Goal: Transaction & Acquisition: Obtain resource

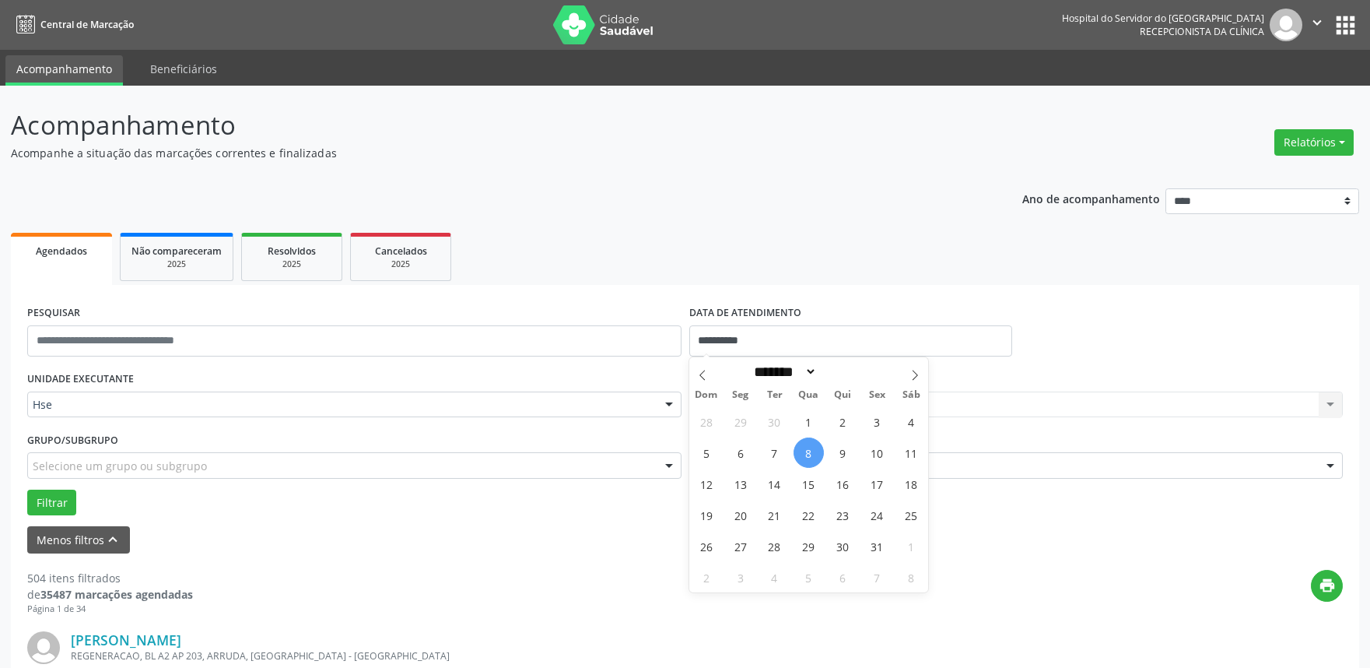
select select "*"
click at [778, 449] on span "7" at bounding box center [774, 452] width 30 height 30
type input "**********"
click at [778, 449] on span "7" at bounding box center [774, 452] width 30 height 30
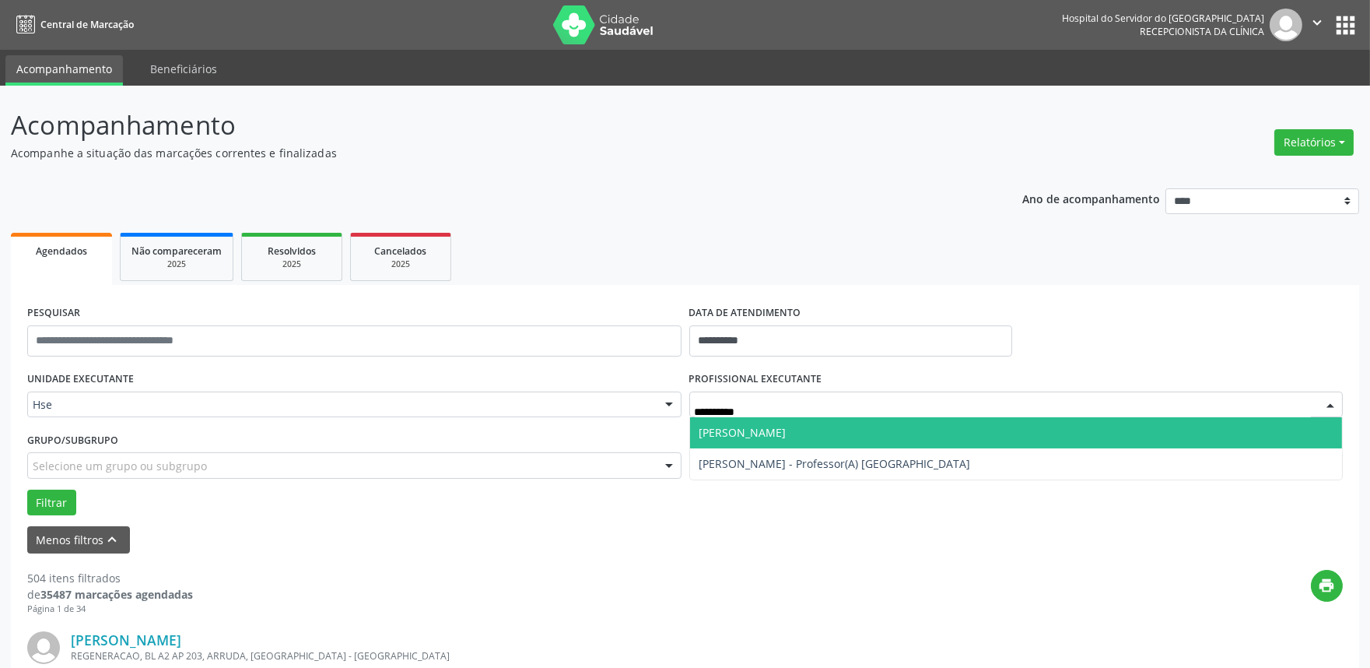
click at [763, 425] on span "[PERSON_NAME]" at bounding box center [742, 432] width 87 height 15
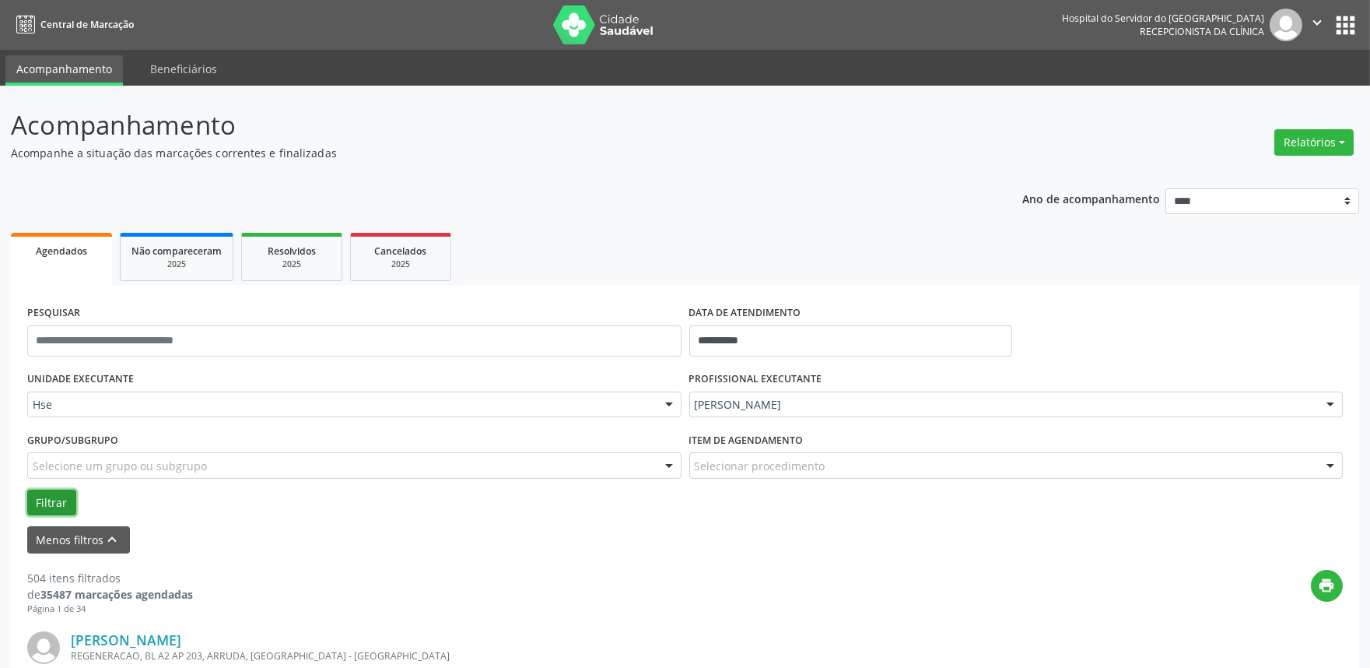
click at [67, 501] on button "Filtrar" at bounding box center [51, 502] width 49 height 26
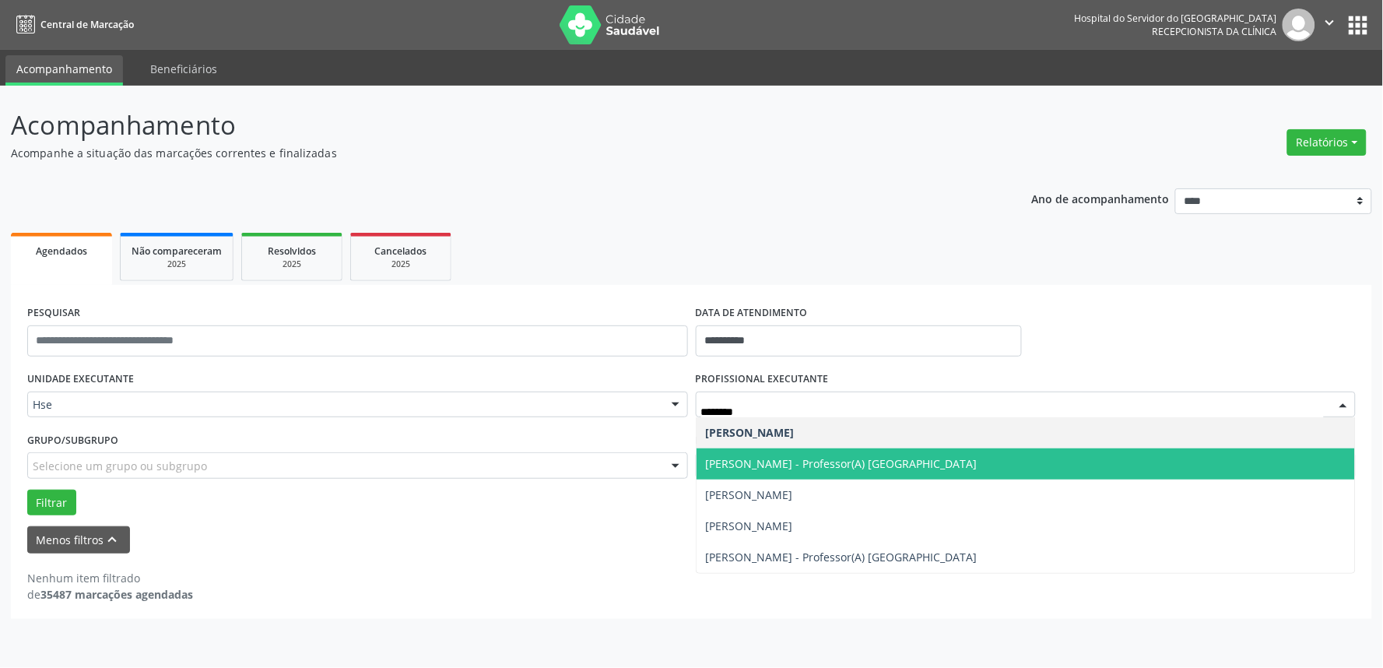
click at [900, 467] on span "[PERSON_NAME] - Professor(A) [GEOGRAPHIC_DATA]" at bounding box center [842, 463] width 272 height 15
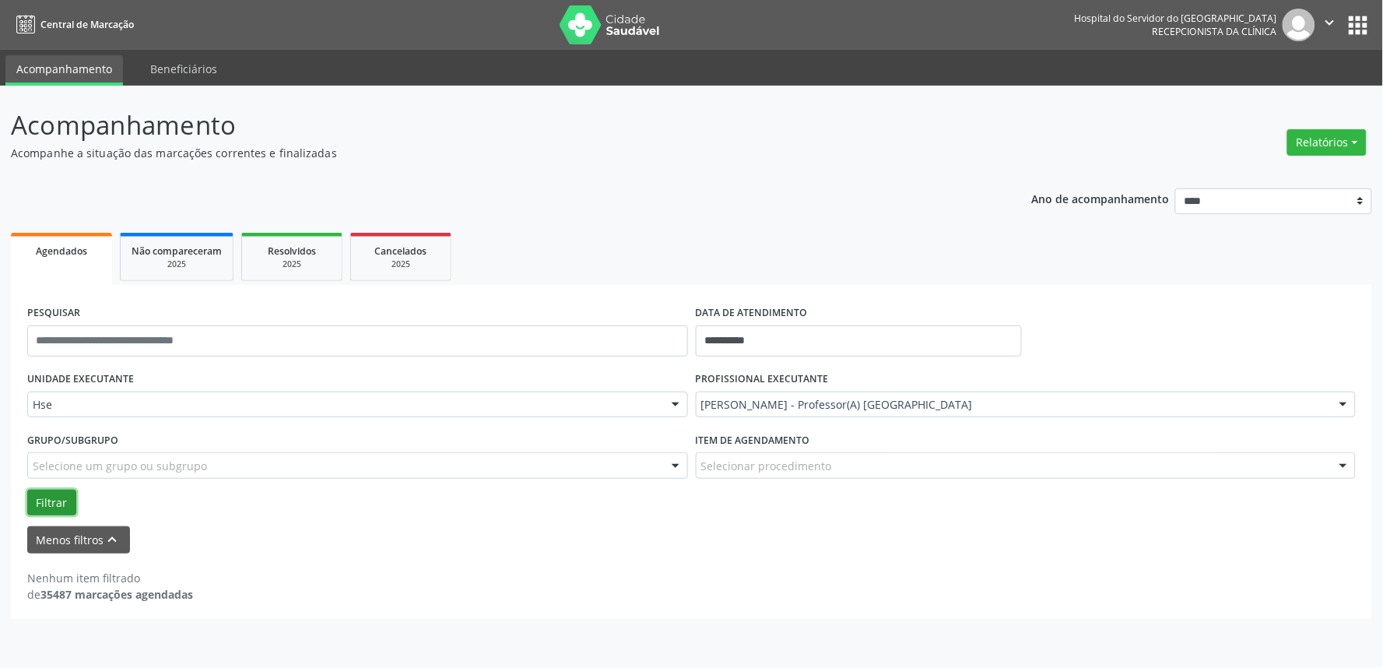
click at [45, 507] on button "Filtrar" at bounding box center [51, 502] width 49 height 26
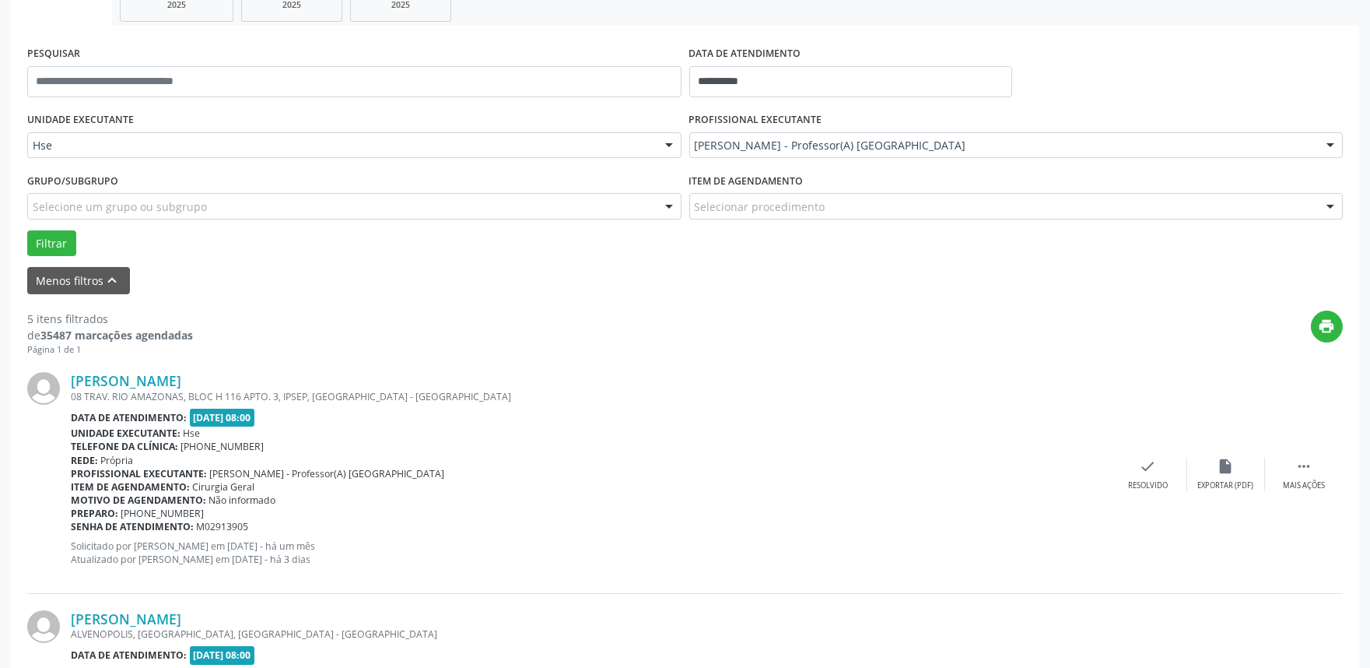
scroll to position [345, 0]
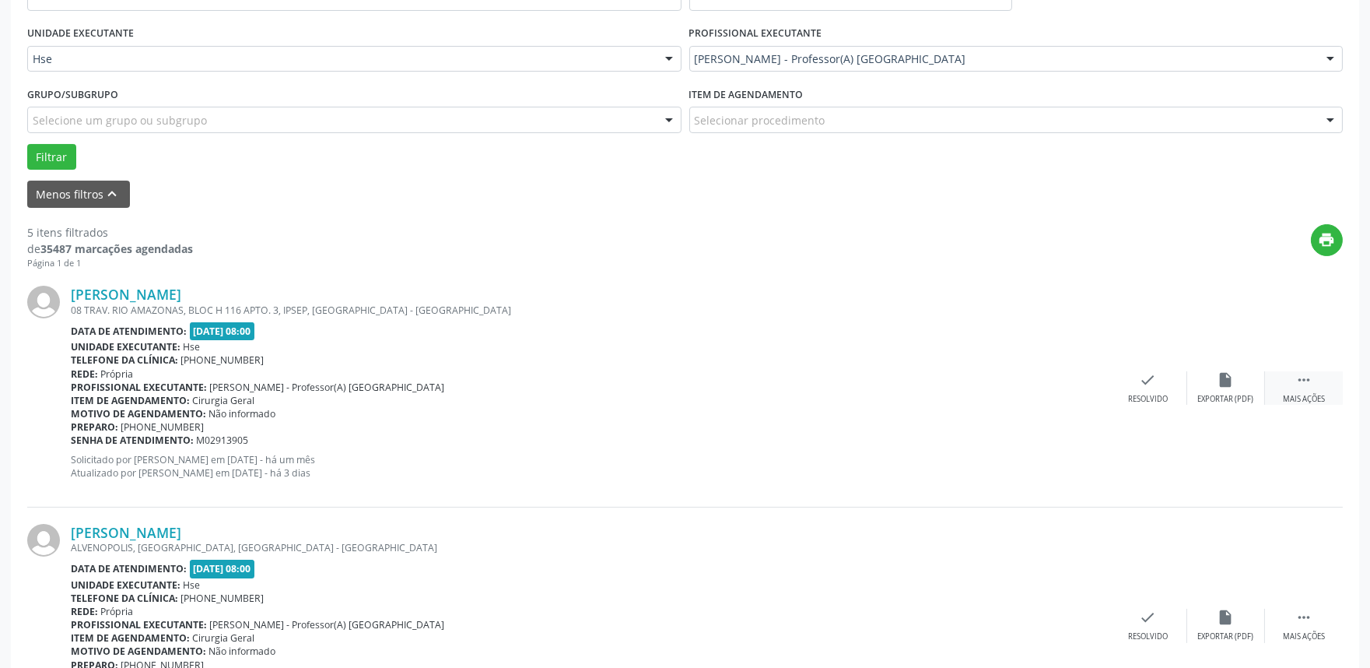
click at [1305, 383] on icon "" at bounding box center [1304, 379] width 17 height 17
click at [1233, 385] on icon "alarm_off" at bounding box center [1226, 379] width 17 height 17
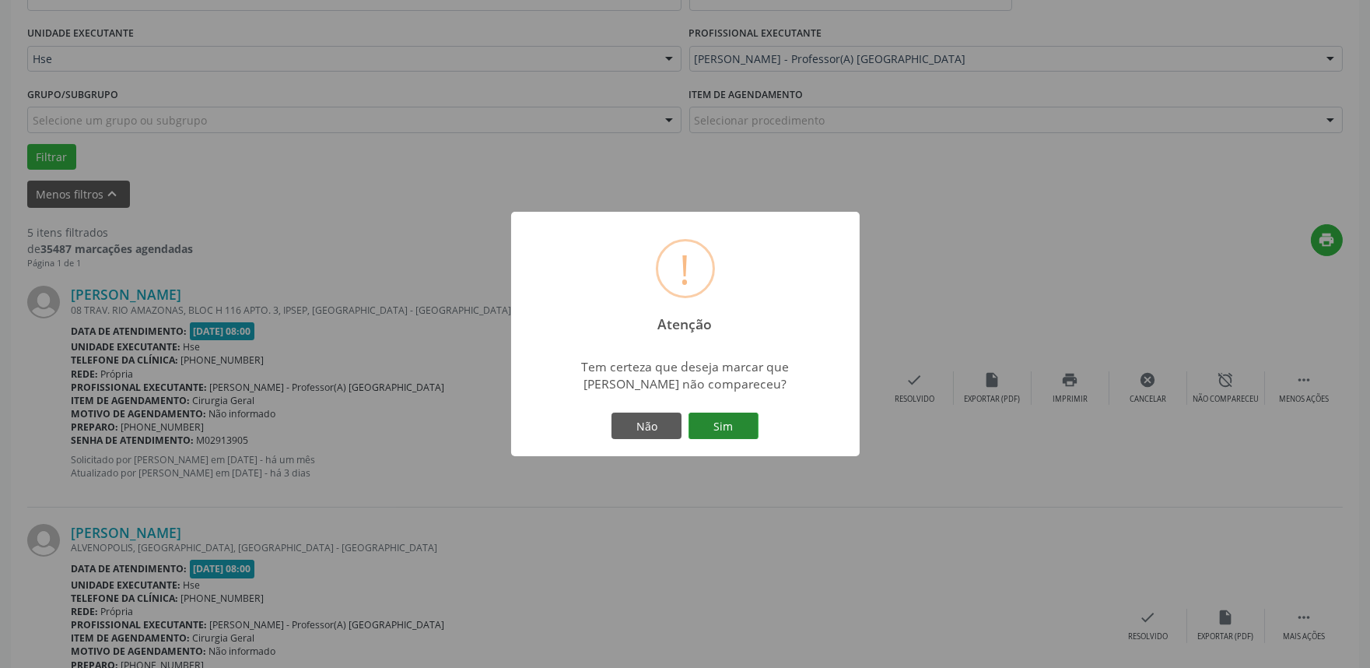
click at [728, 425] on button "Sim" at bounding box center [724, 425] width 70 height 26
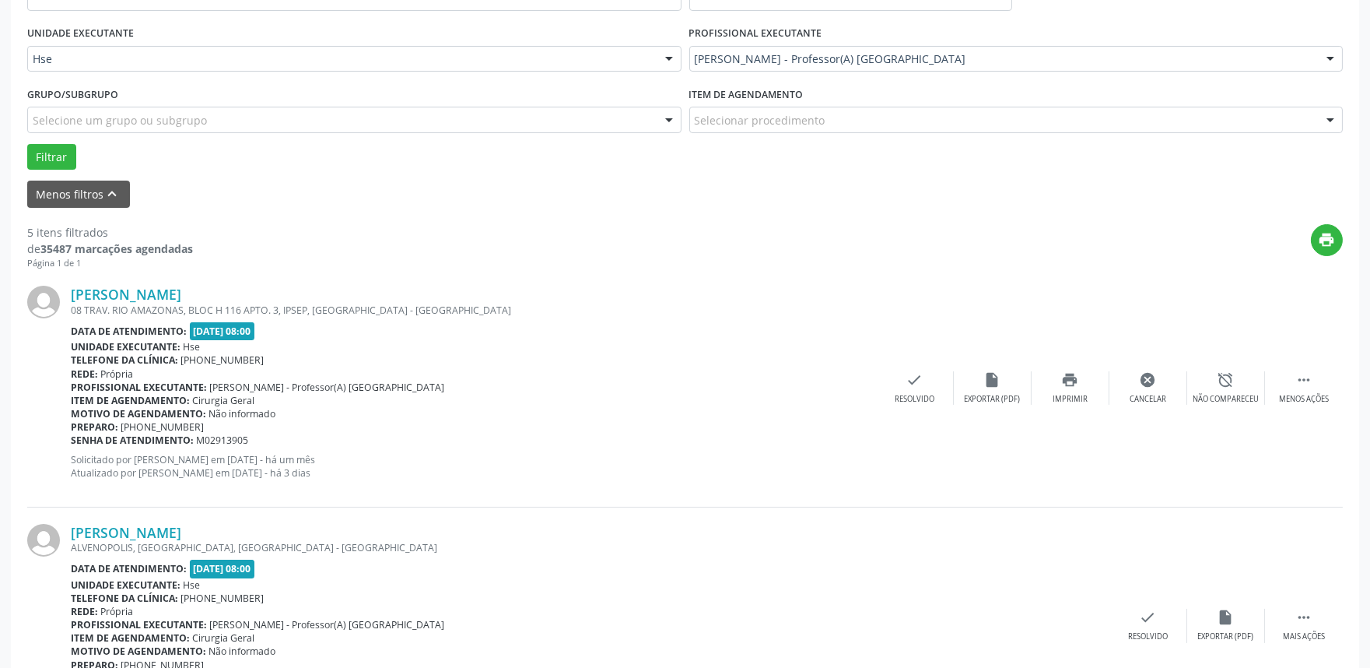
scroll to position [10, 0]
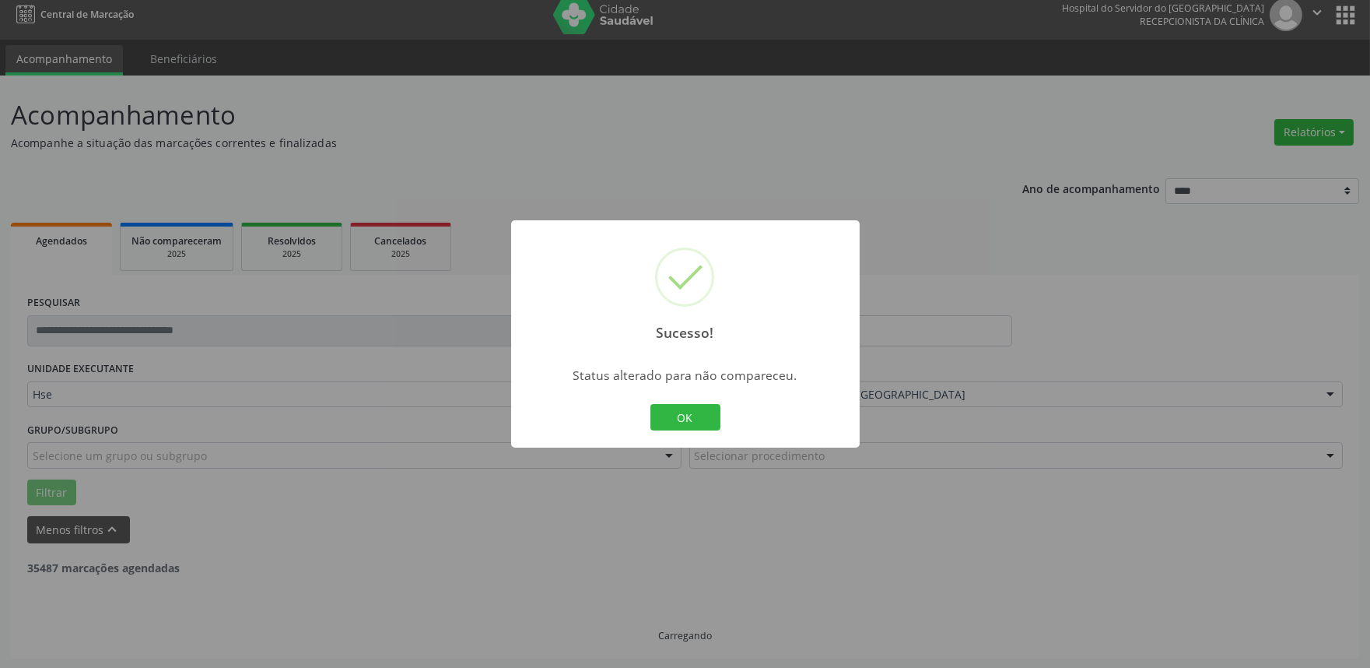
click at [682, 439] on div "Sucesso! × Status alterado para não compareceu. OK Cancel" at bounding box center [685, 333] width 349 height 227
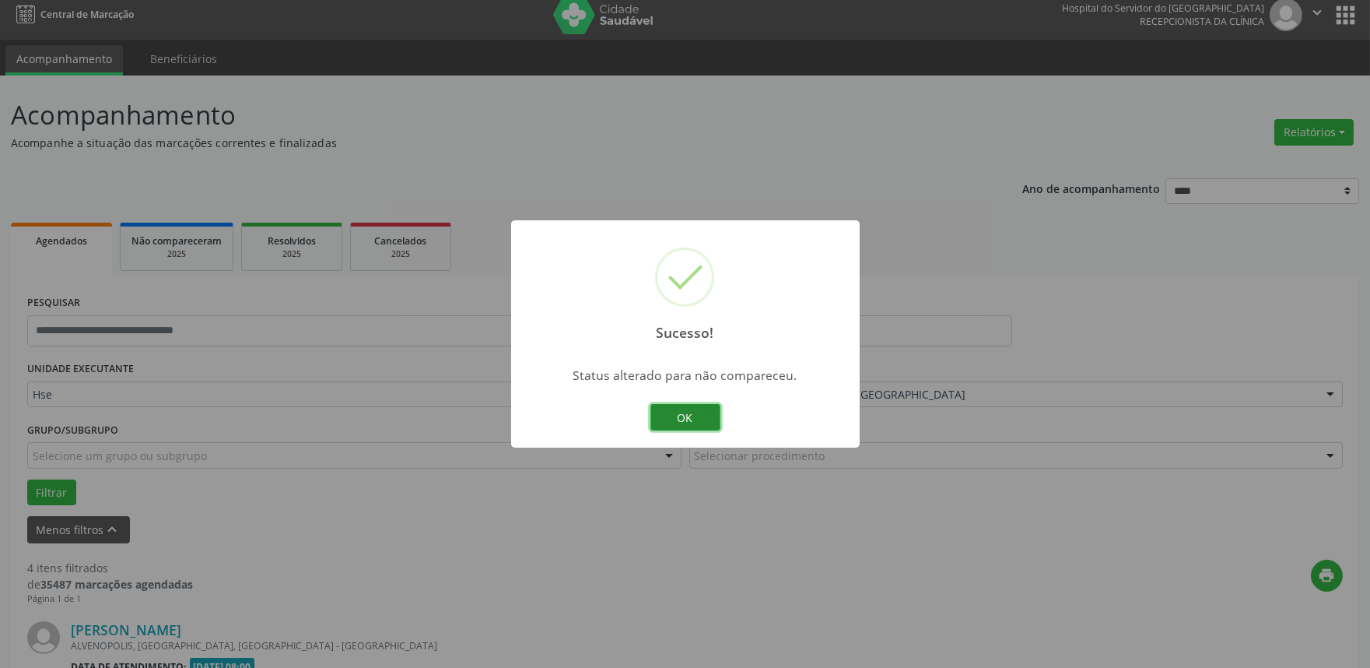
click at [683, 408] on button "OK" at bounding box center [685, 417] width 70 height 26
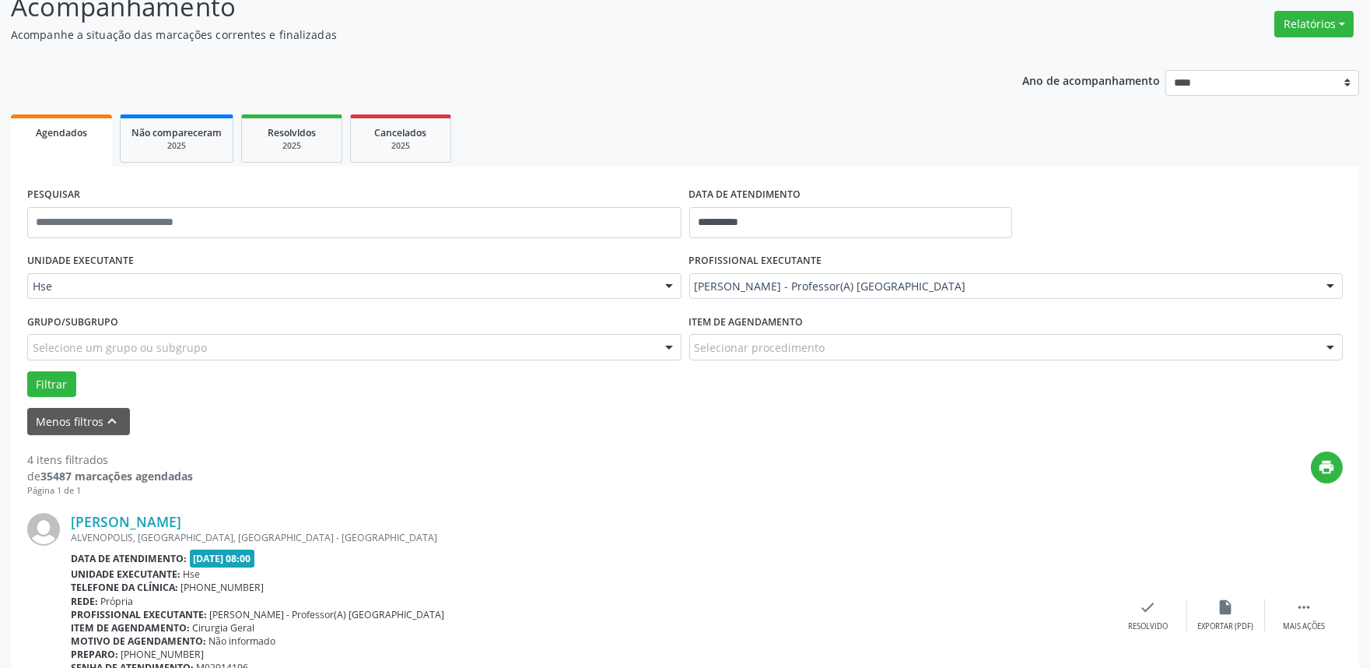
scroll to position [442, 0]
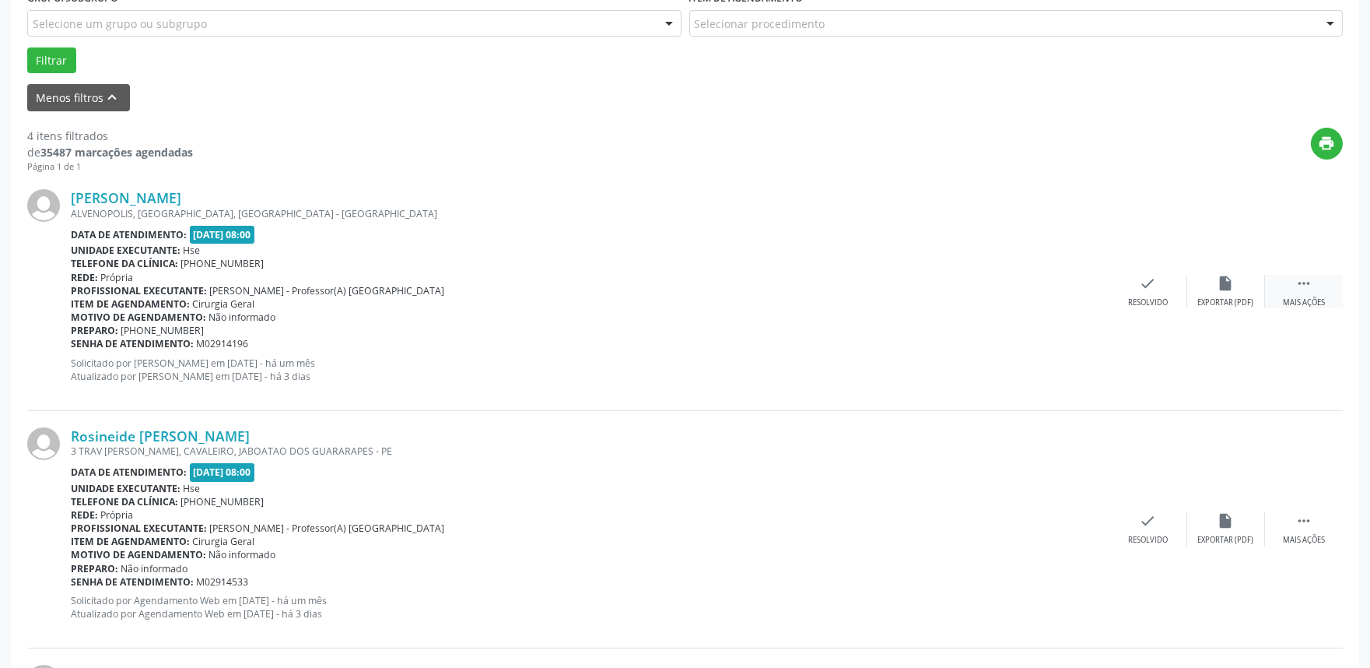
click at [1319, 288] on div " Mais ações" at bounding box center [1304, 291] width 78 height 33
click at [1212, 297] on div "Não compareceu" at bounding box center [1226, 302] width 66 height 11
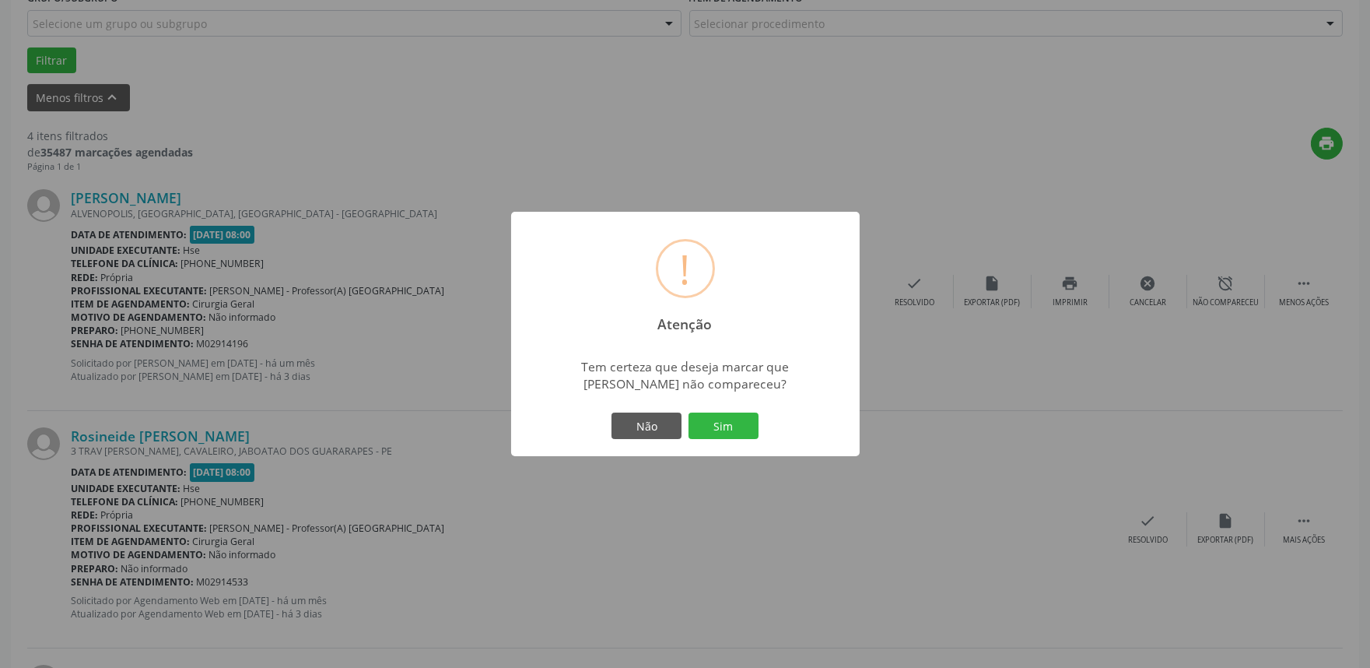
click at [716, 428] on button "Sim" at bounding box center [724, 425] width 70 height 26
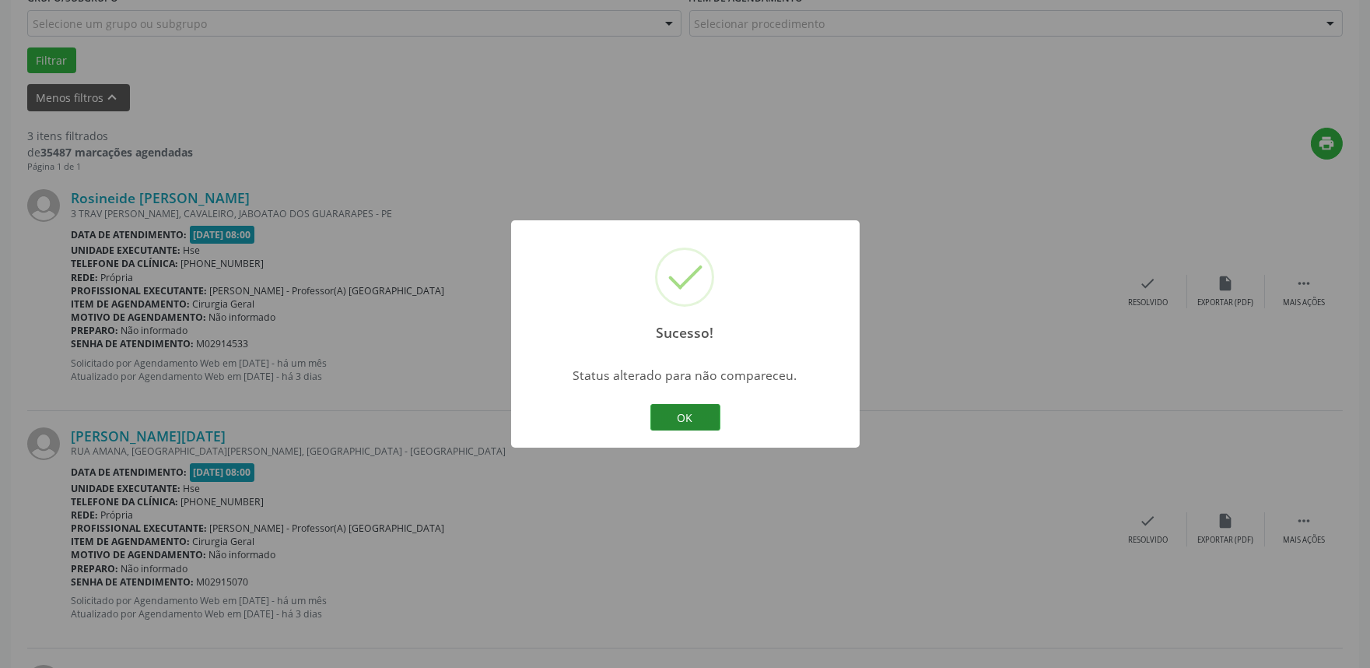
click at [665, 405] on button "OK" at bounding box center [685, 417] width 70 height 26
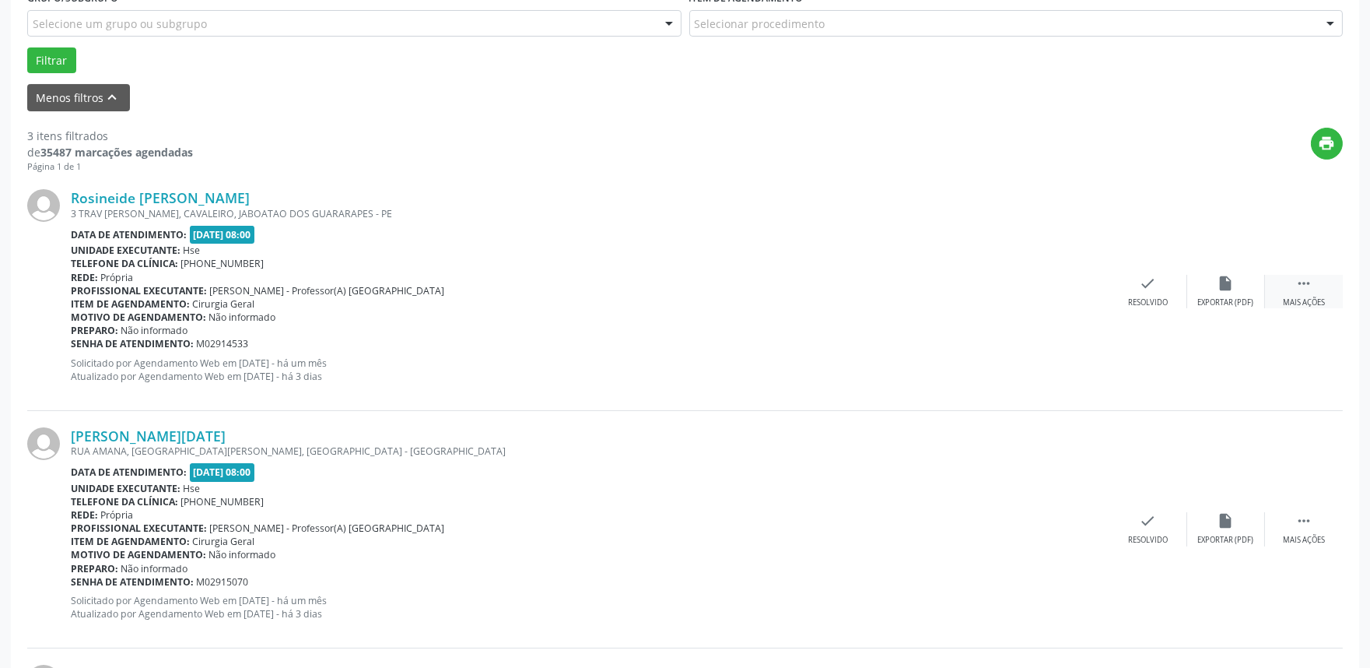
click at [1271, 290] on div " Mais ações" at bounding box center [1304, 291] width 78 height 33
click at [1215, 300] on div "Não compareceu" at bounding box center [1226, 302] width 66 height 11
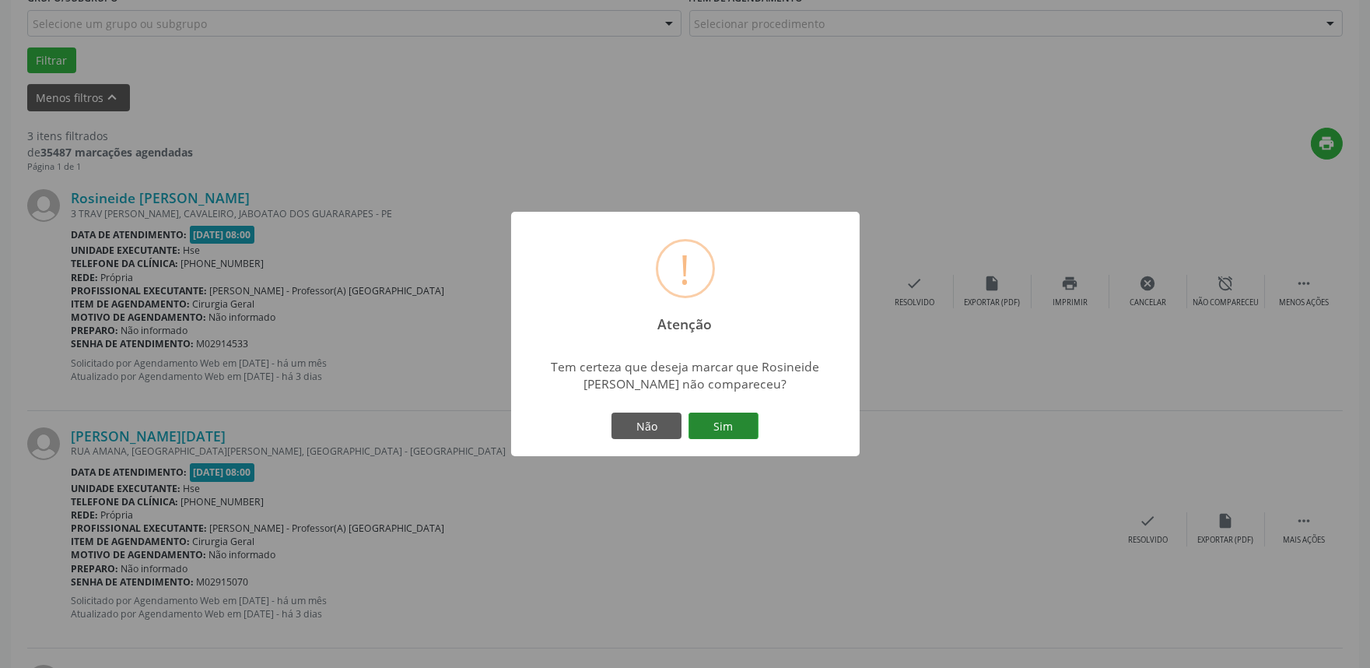
click at [730, 426] on button "Sim" at bounding box center [724, 425] width 70 height 26
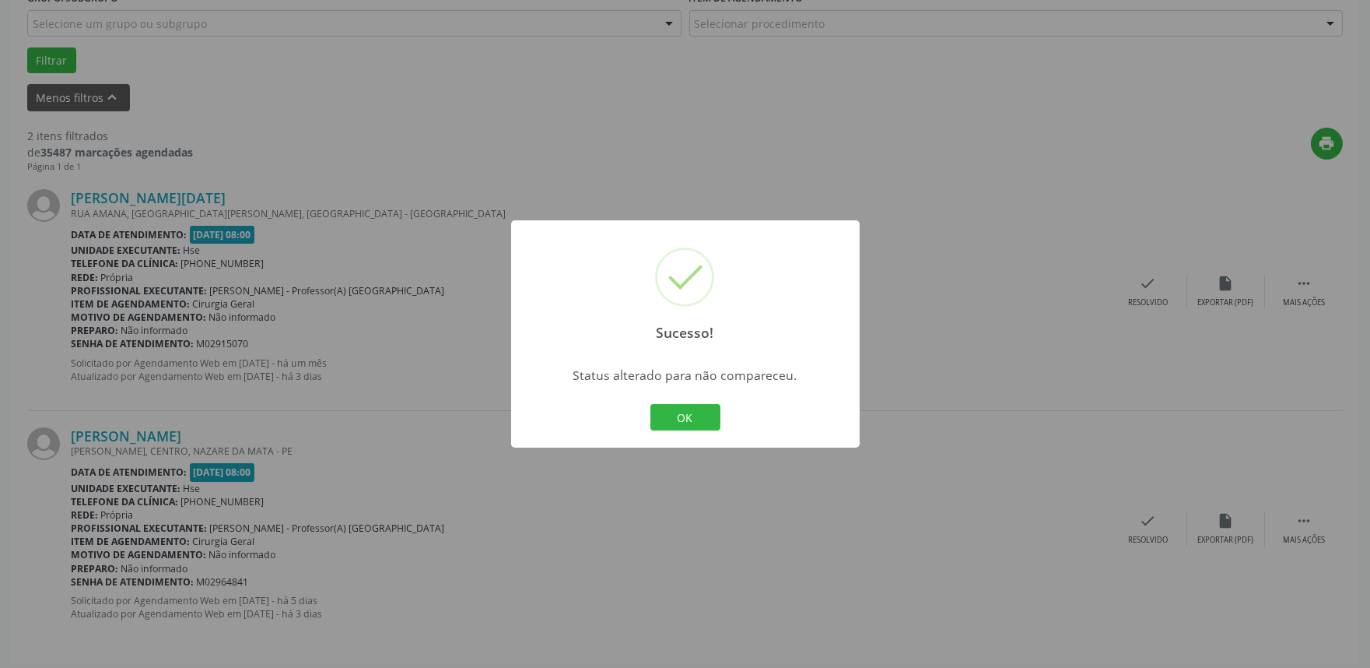
click at [728, 442] on div "Sucesso! × Status alterado para não compareceu. OK Cancel" at bounding box center [685, 333] width 349 height 227
click at [710, 424] on button "OK" at bounding box center [685, 417] width 70 height 26
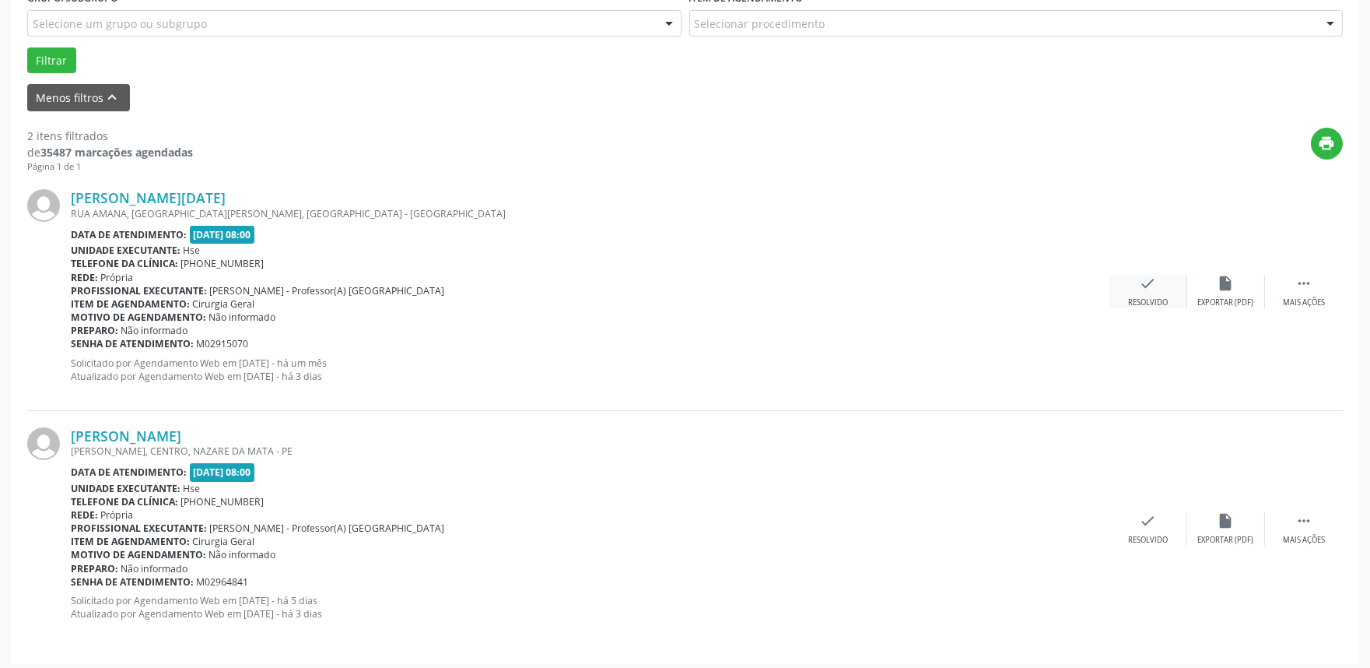
click at [1155, 303] on div "Resolvido" at bounding box center [1148, 302] width 40 height 11
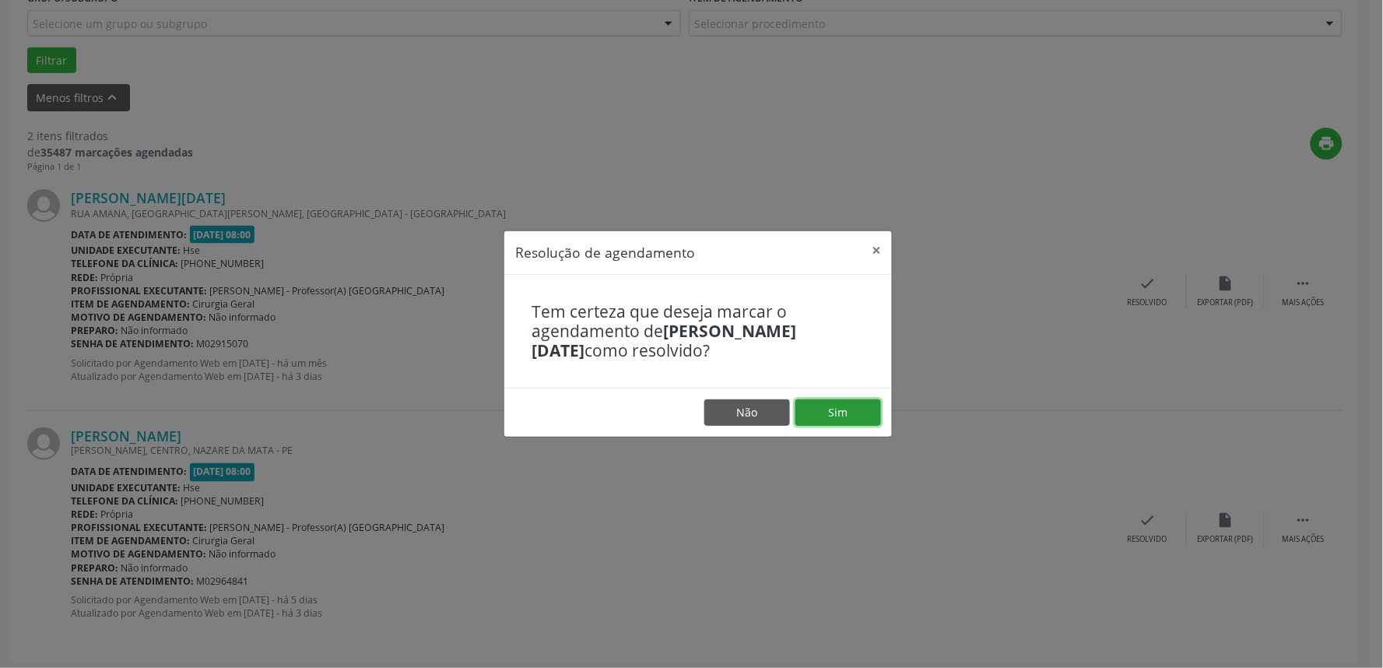
click at [835, 411] on button "Sim" at bounding box center [838, 412] width 86 height 26
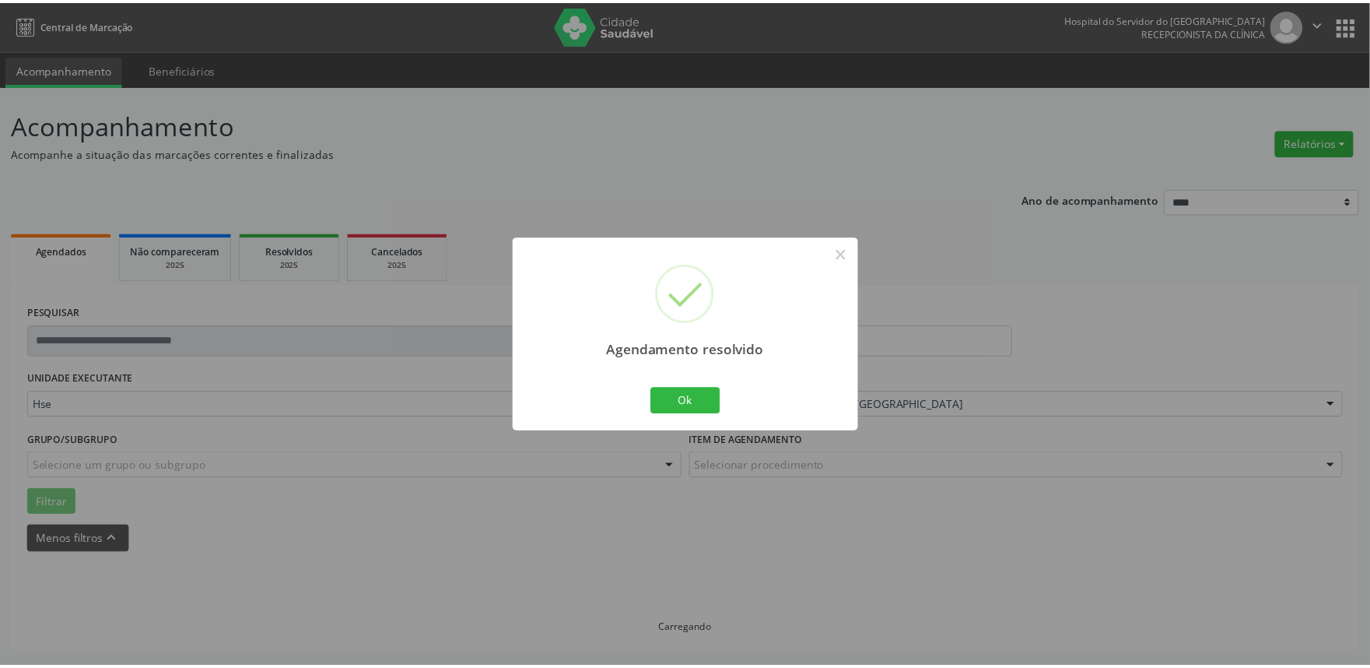
scroll to position [0, 0]
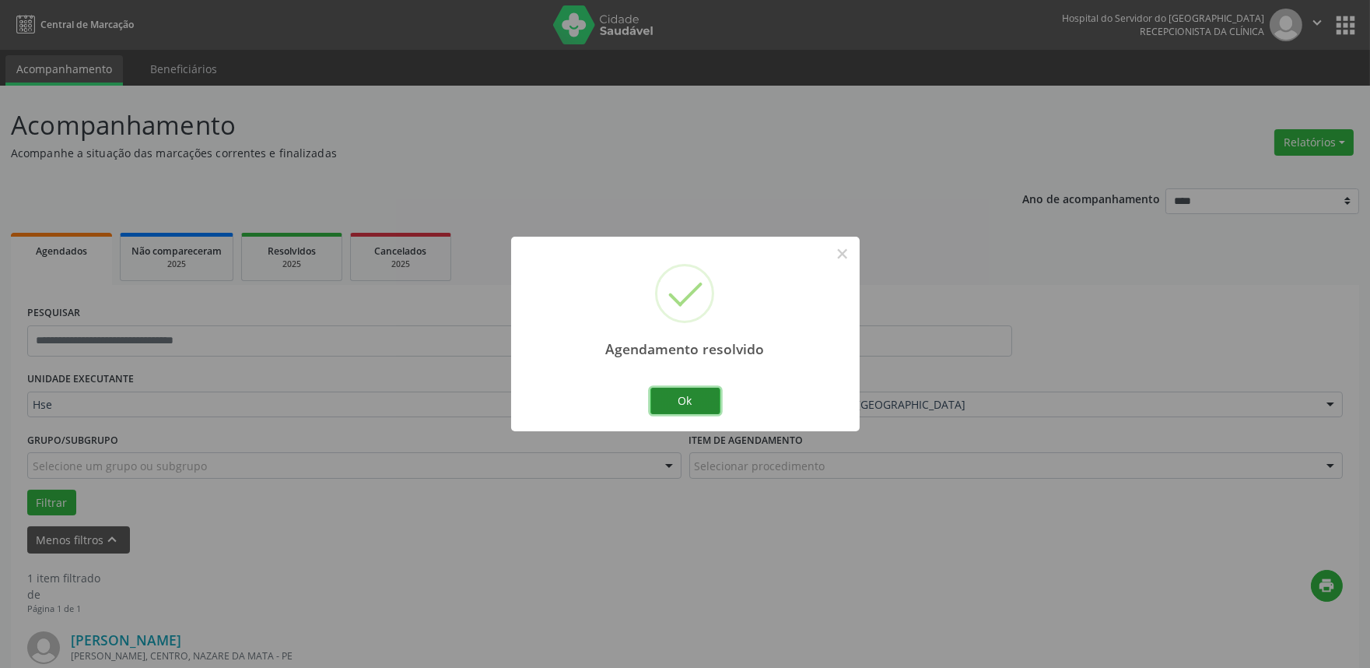
click at [688, 405] on button "Ok" at bounding box center [685, 400] width 70 height 26
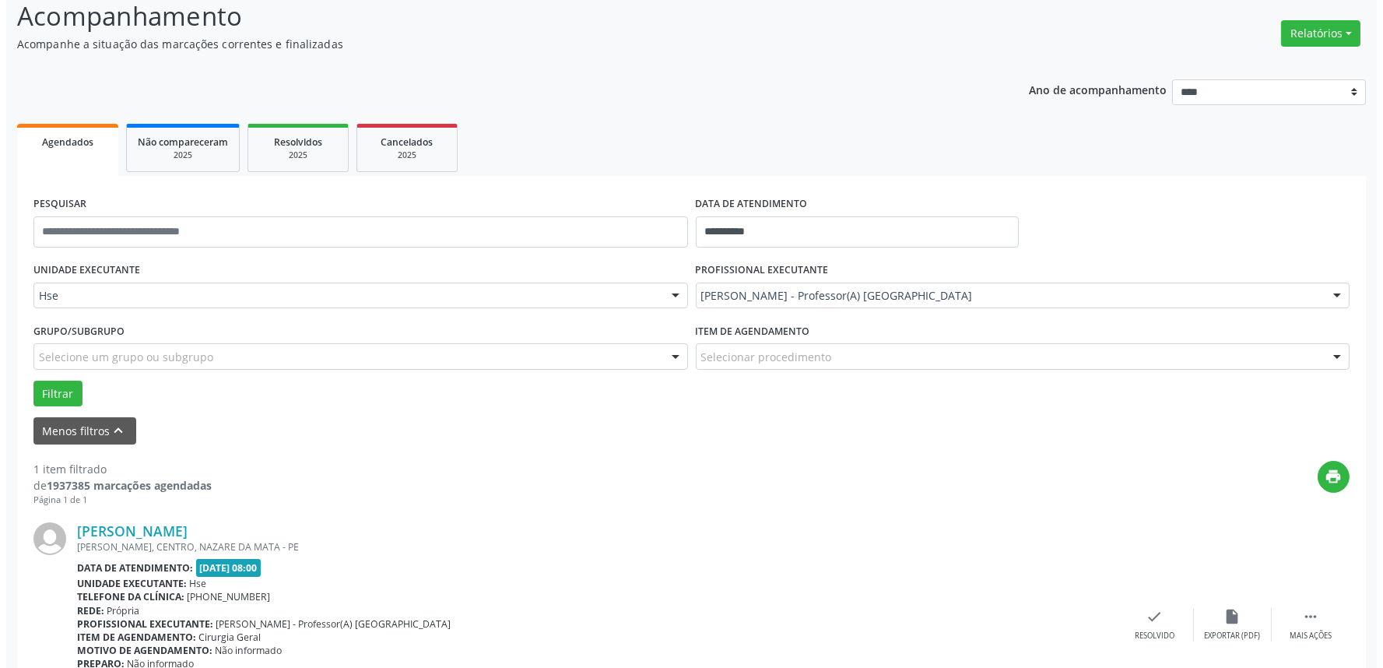
scroll to position [210, 0]
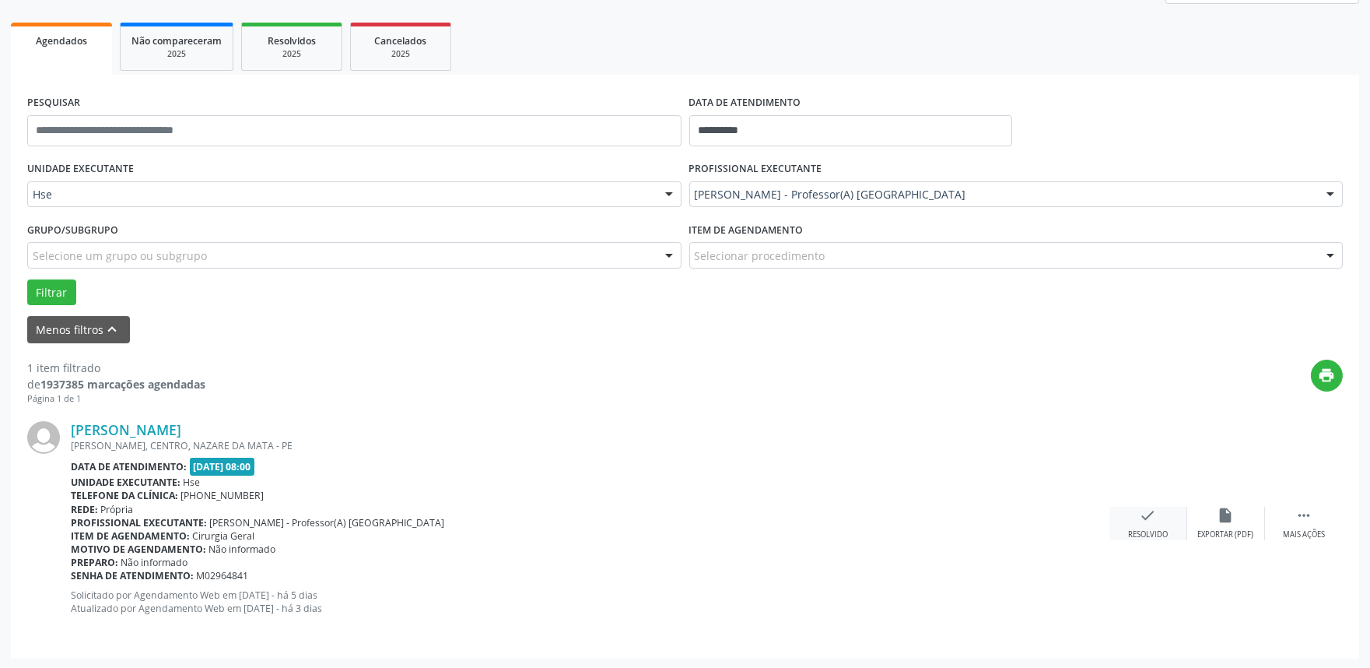
click at [1159, 514] on div "check Resolvido" at bounding box center [1149, 523] width 78 height 33
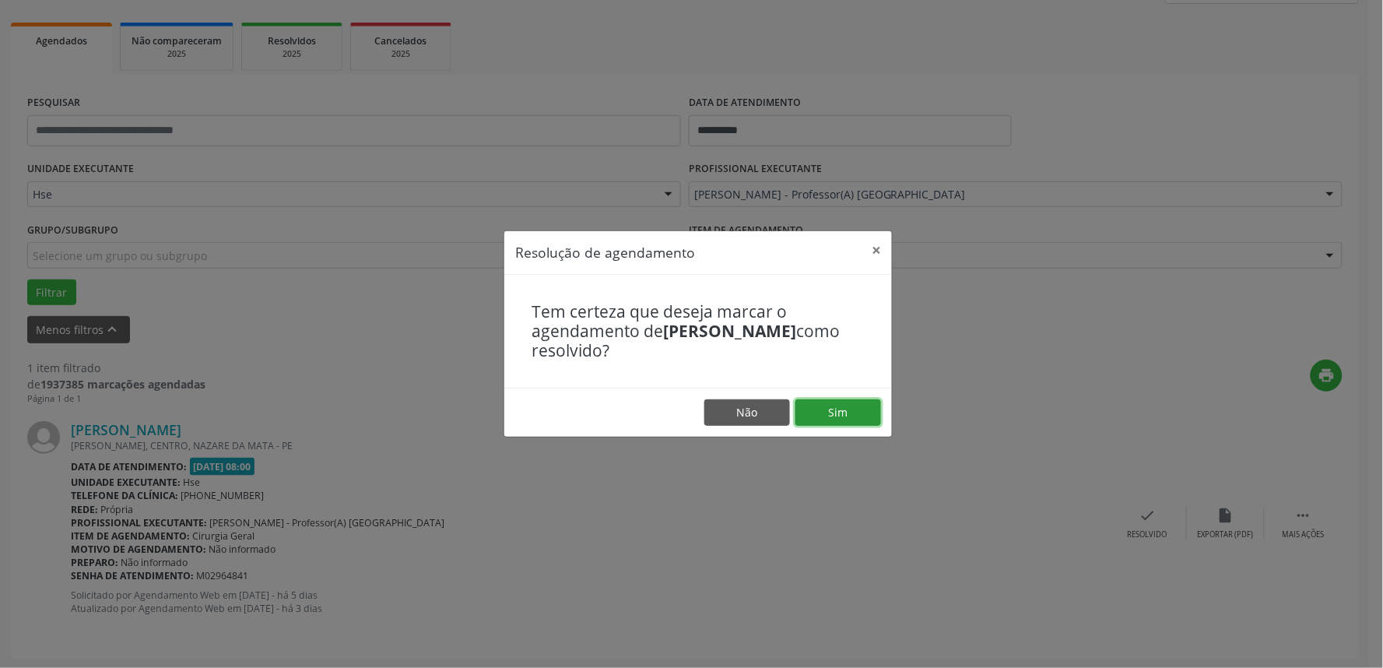
click at [860, 423] on button "Sim" at bounding box center [838, 412] width 86 height 26
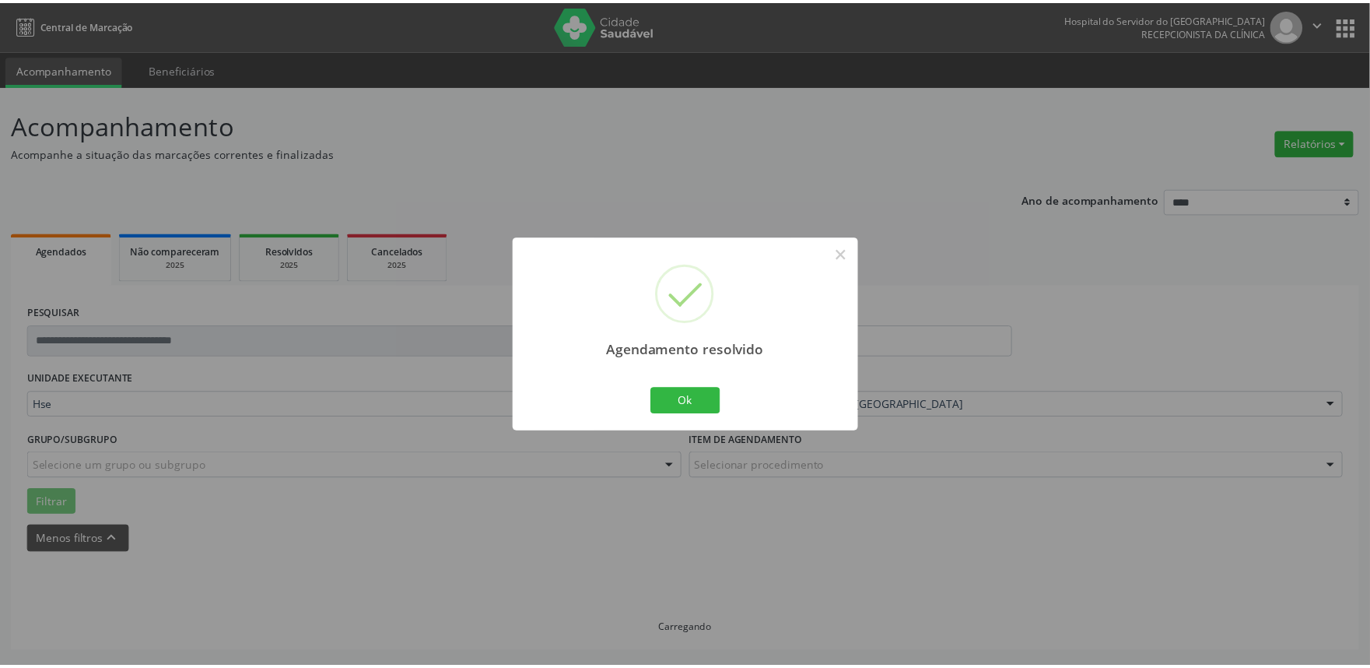
scroll to position [0, 0]
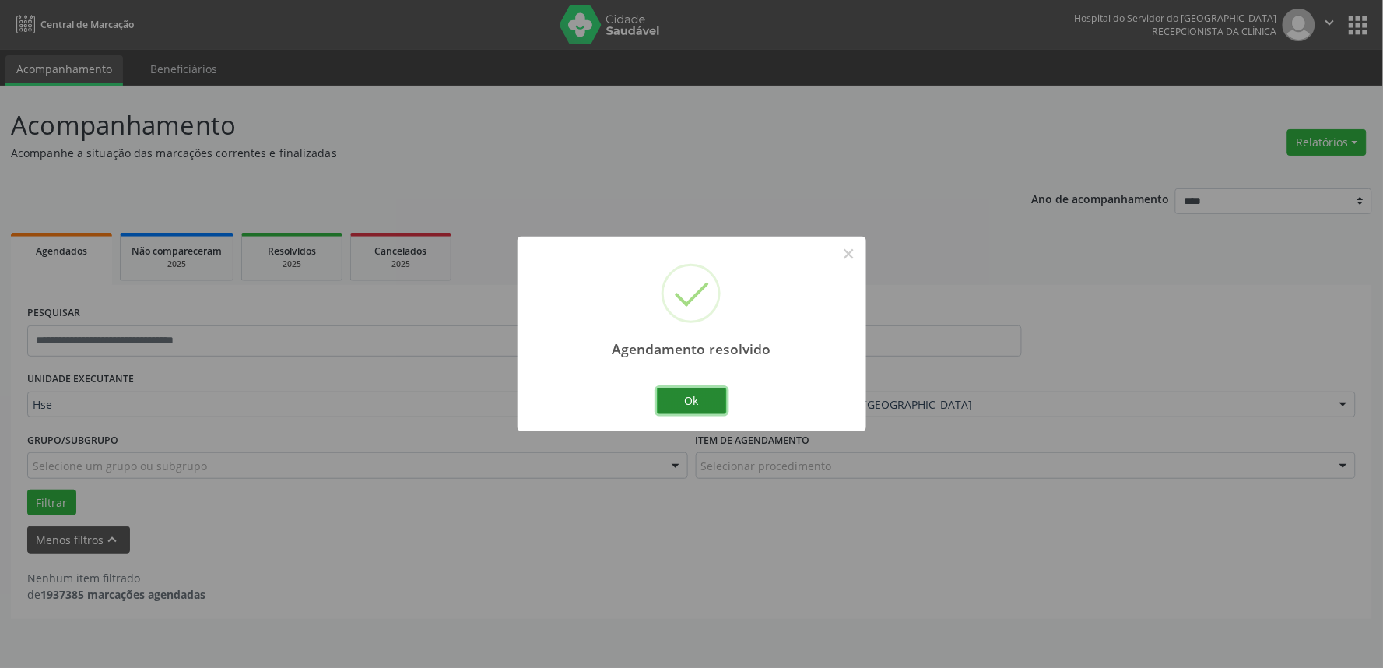
click at [693, 400] on button "Ok" at bounding box center [692, 400] width 70 height 26
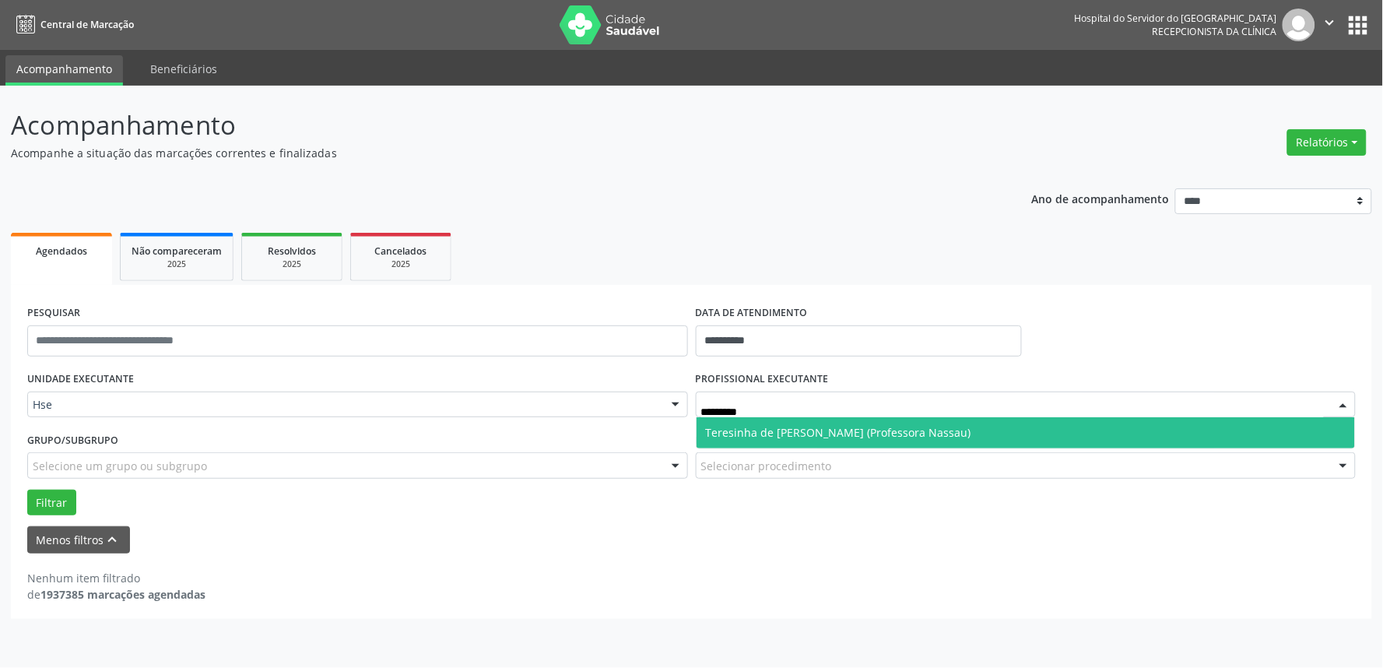
click at [818, 425] on span "Teresinha de [PERSON_NAME] (Professora Nassau)" at bounding box center [838, 432] width 265 height 15
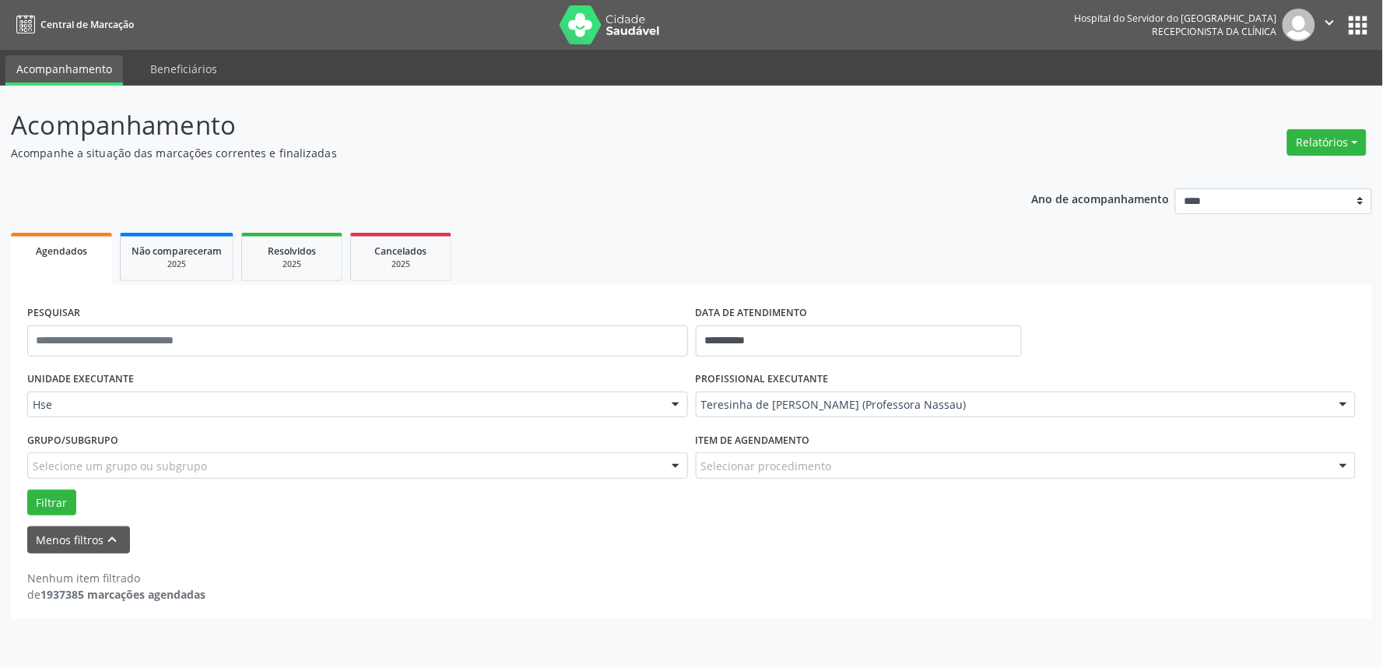
click at [21, 508] on div "**********" at bounding box center [691, 452] width 1361 height 334
click at [51, 508] on button "Filtrar" at bounding box center [51, 502] width 49 height 26
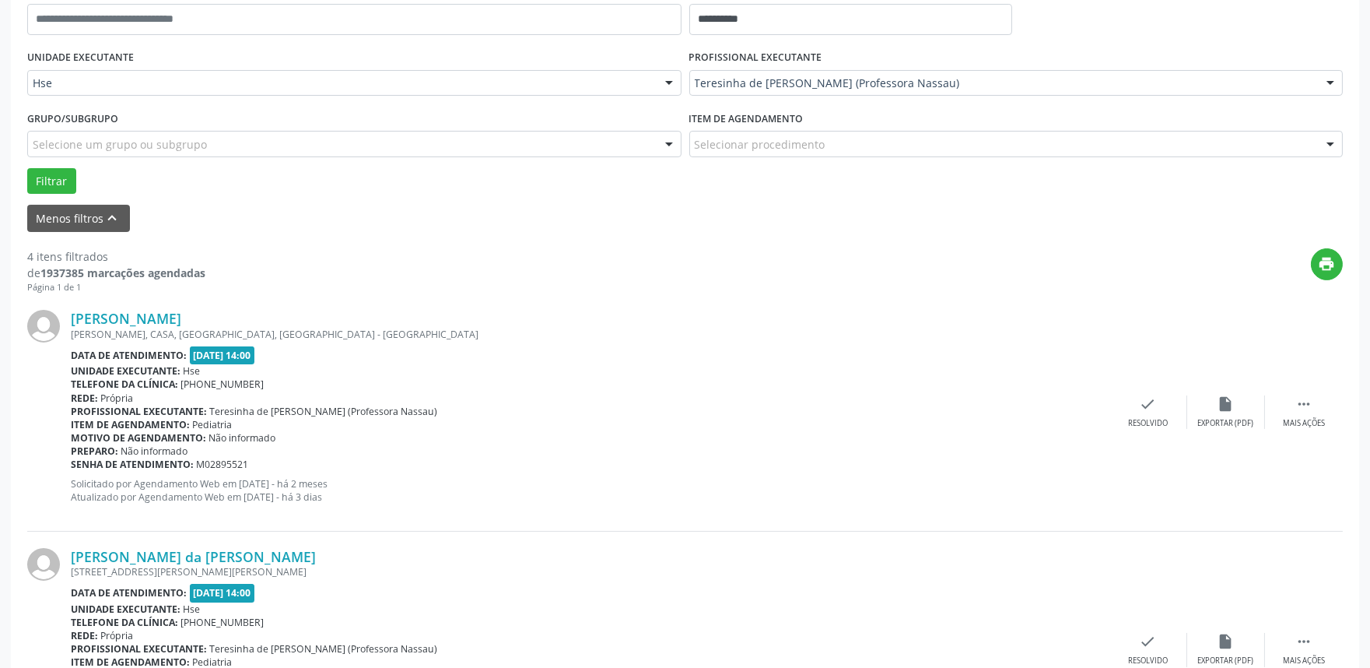
scroll to position [345, 0]
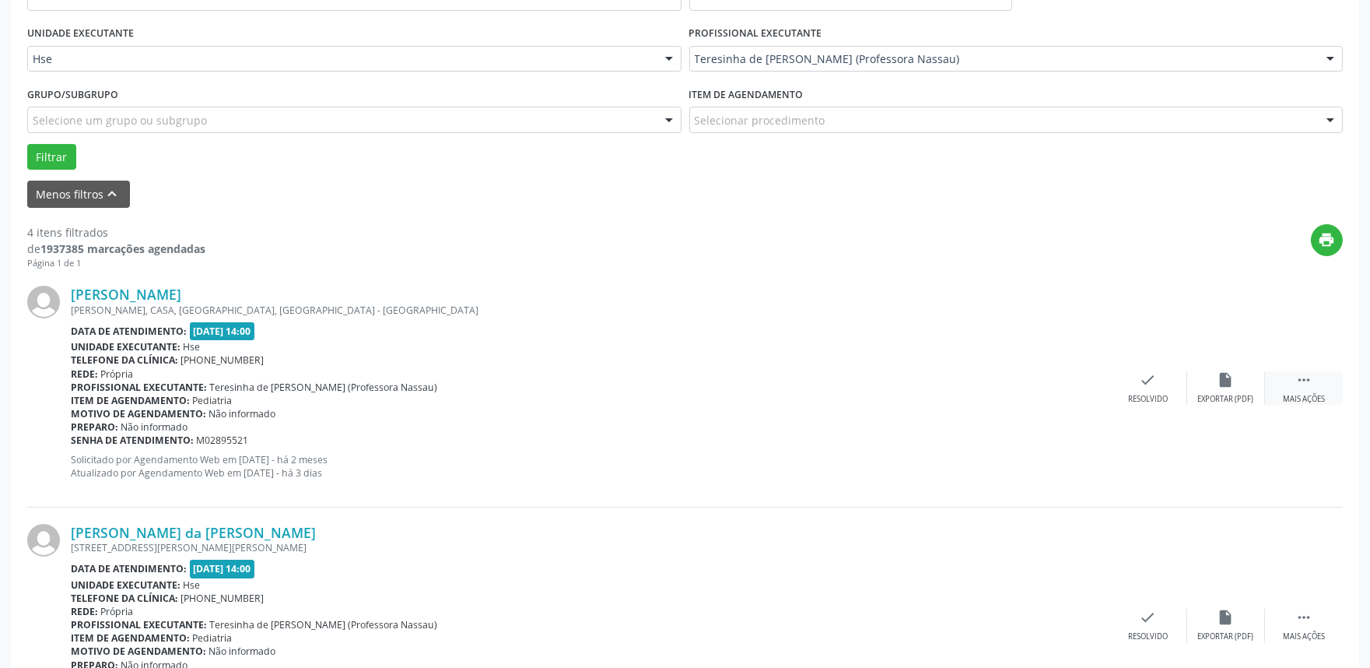
click at [1313, 376] on div " Mais ações" at bounding box center [1304, 387] width 78 height 33
click at [1226, 385] on icon "alarm_off" at bounding box center [1226, 379] width 17 height 17
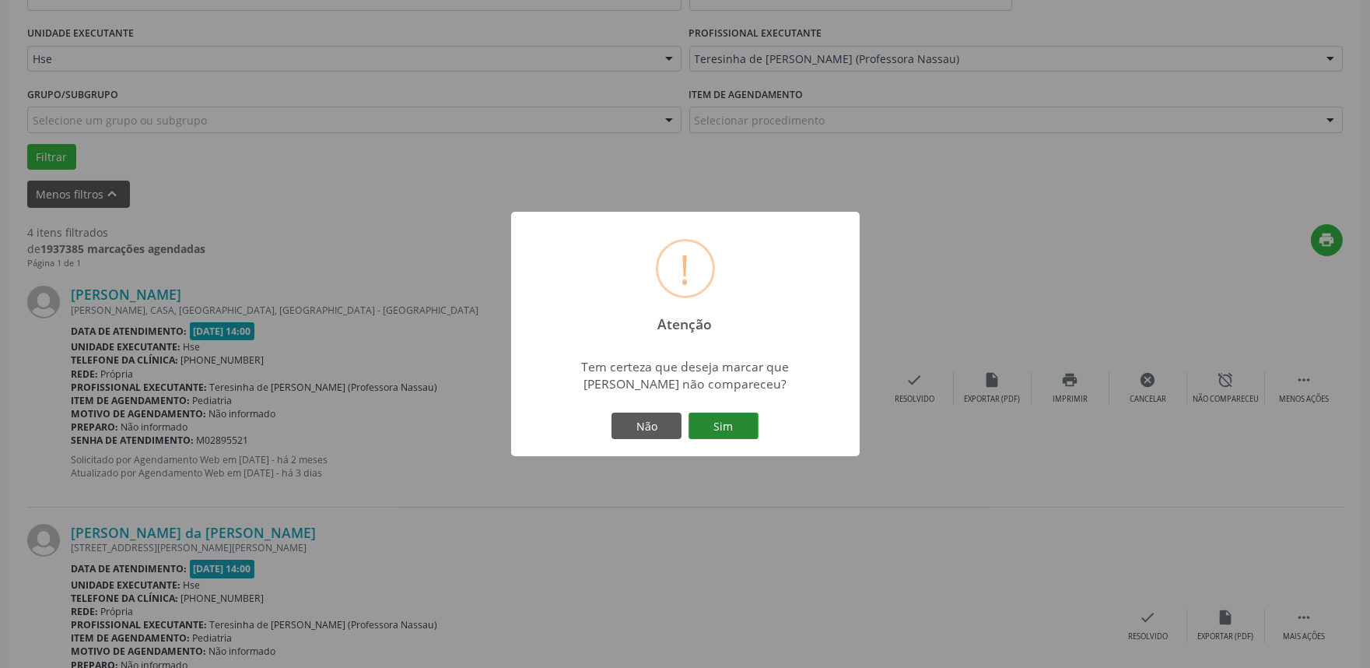
click at [725, 413] on button "Sim" at bounding box center [724, 425] width 70 height 26
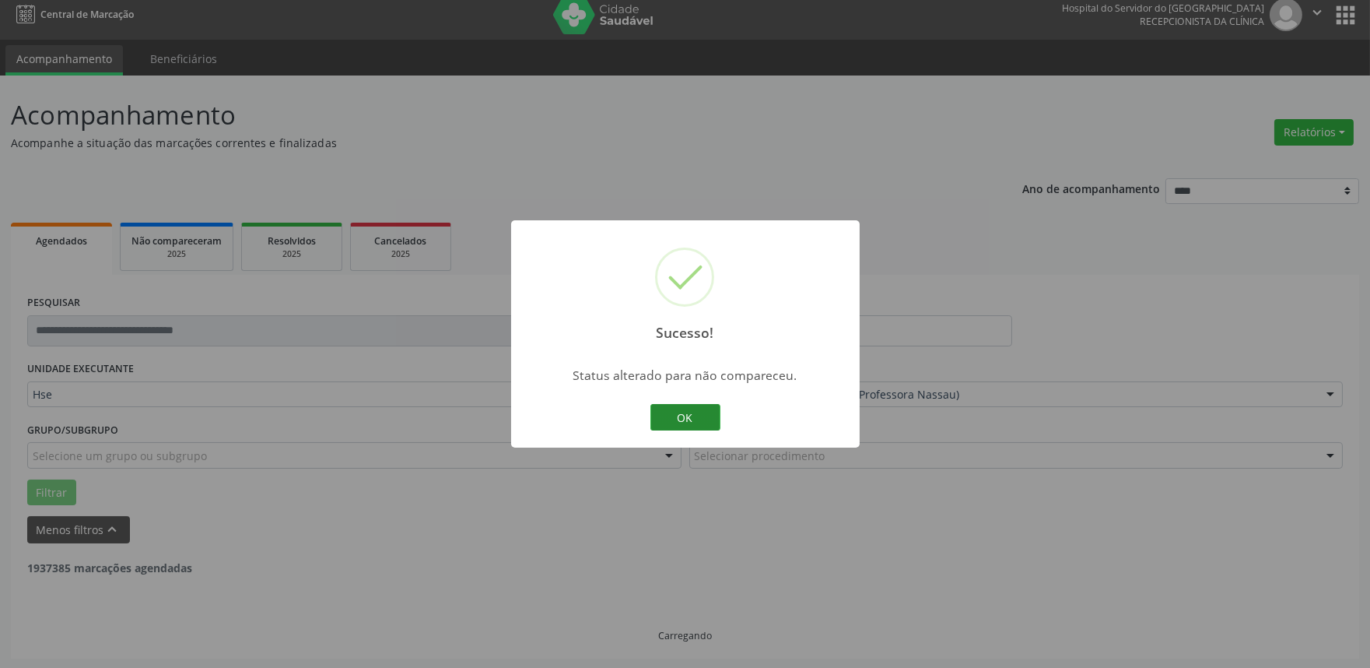
click at [697, 418] on button "OK" at bounding box center [685, 417] width 70 height 26
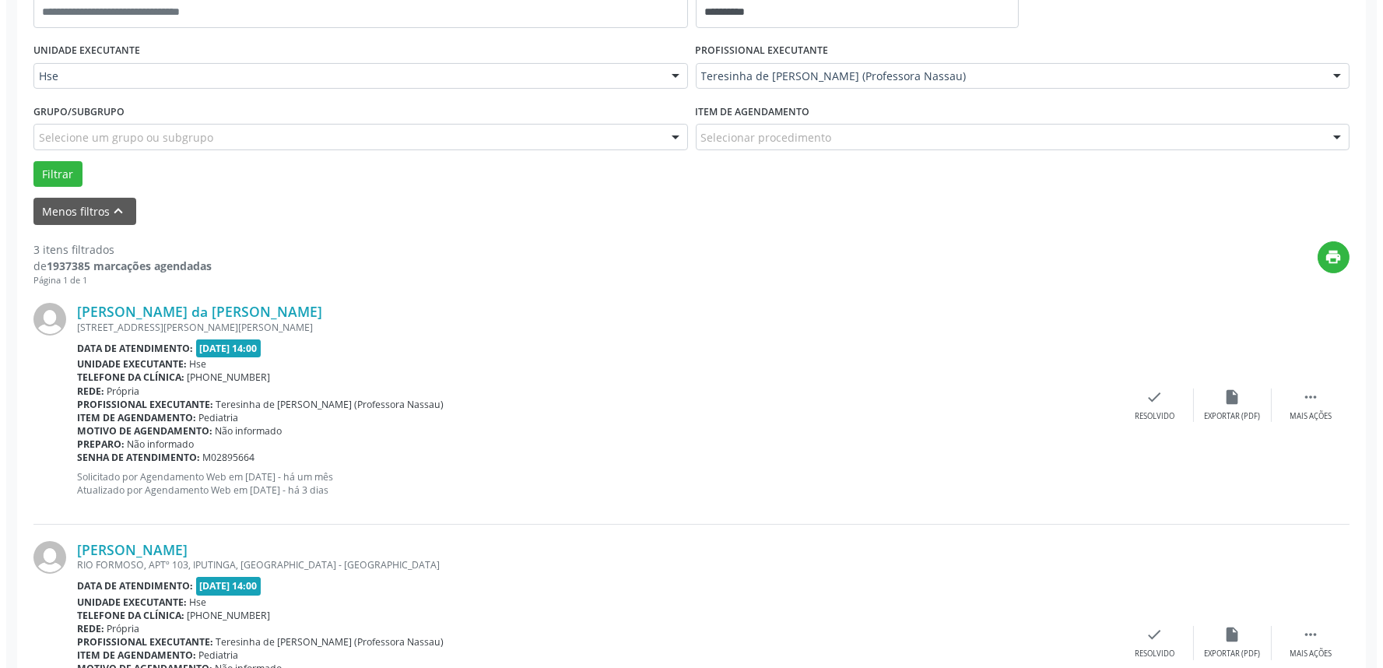
scroll to position [356, 0]
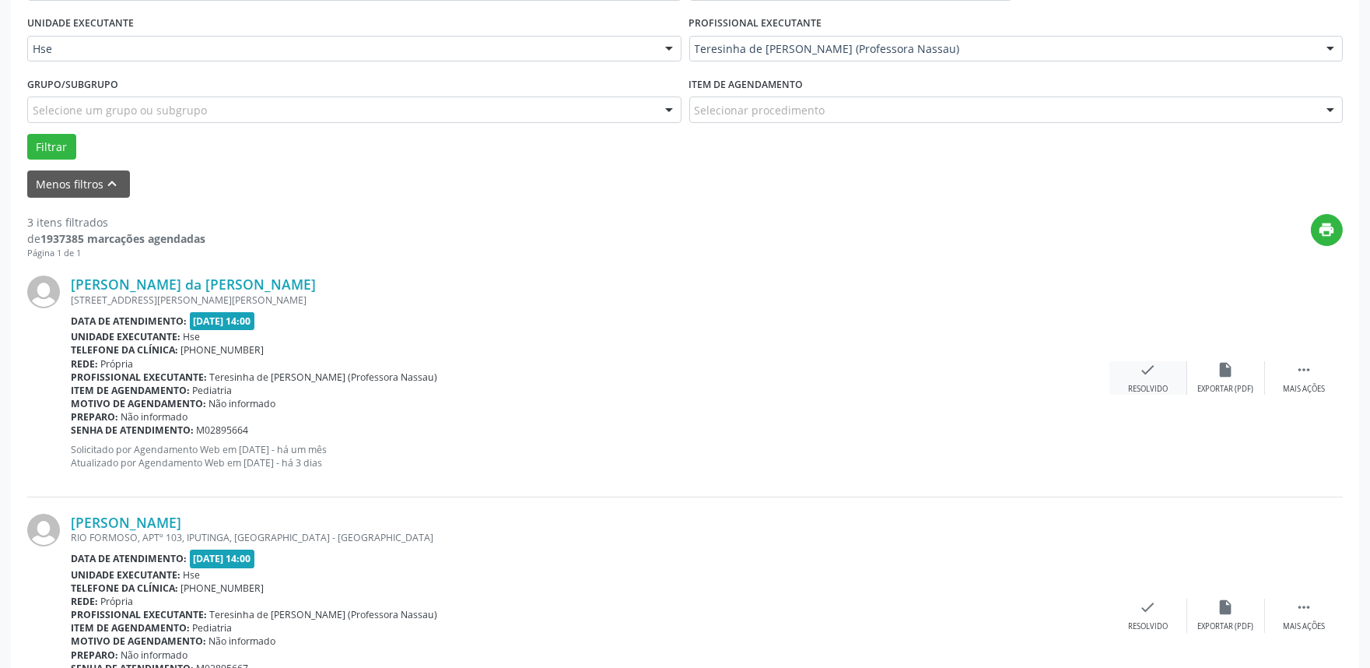
click at [1154, 384] on div "Resolvido" at bounding box center [1148, 389] width 40 height 11
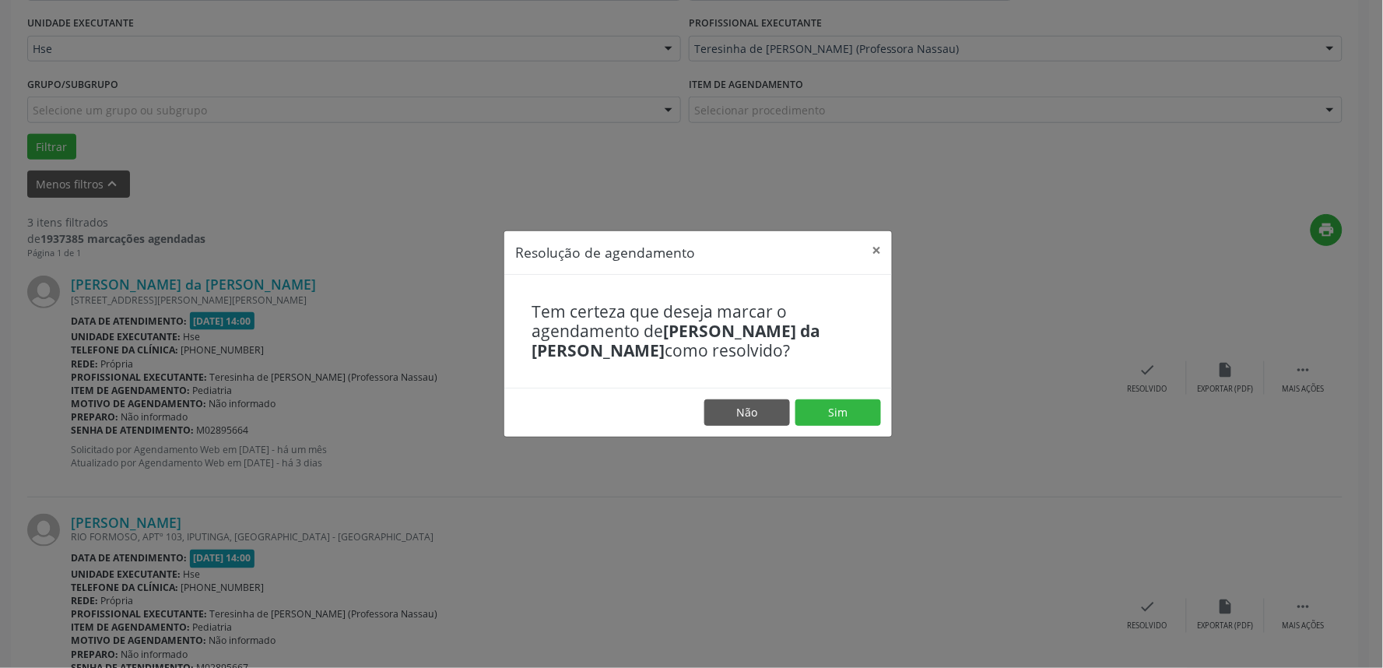
click at [836, 428] on footer "Não Sim" at bounding box center [697, 411] width 387 height 49
click at [819, 422] on button "Sim" at bounding box center [838, 412] width 86 height 26
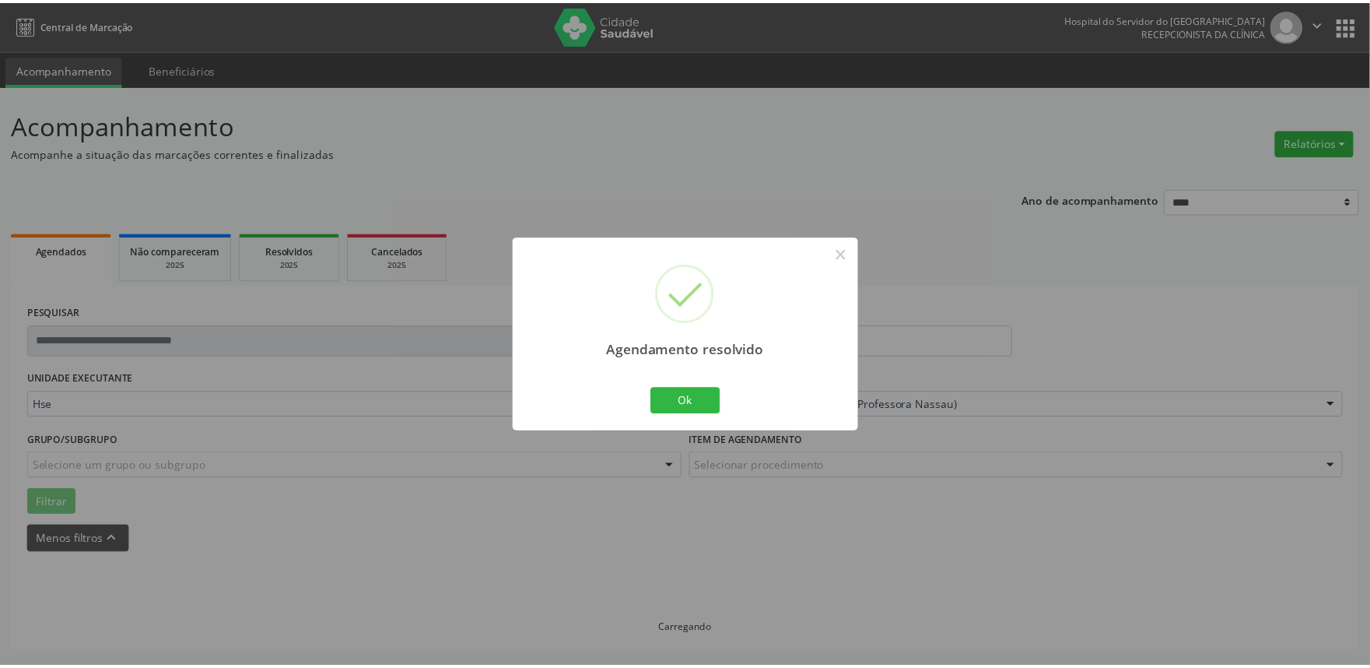
scroll to position [0, 0]
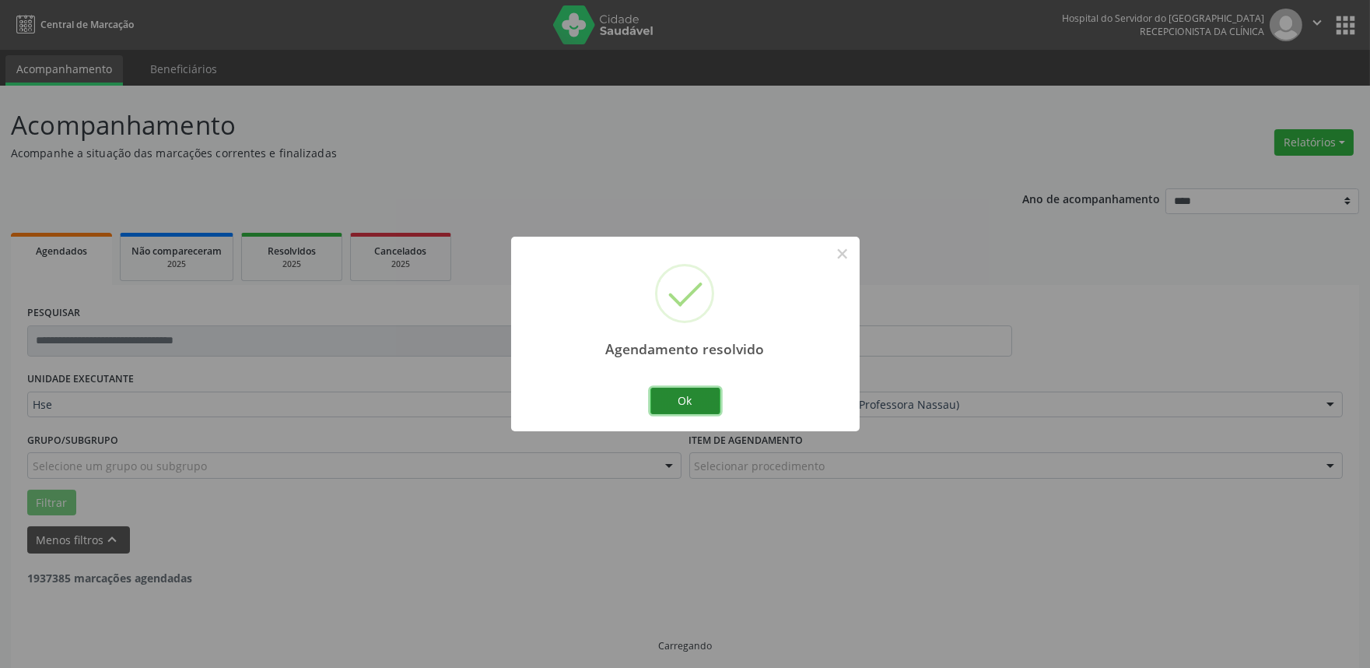
click at [703, 408] on button "Ok" at bounding box center [685, 400] width 70 height 26
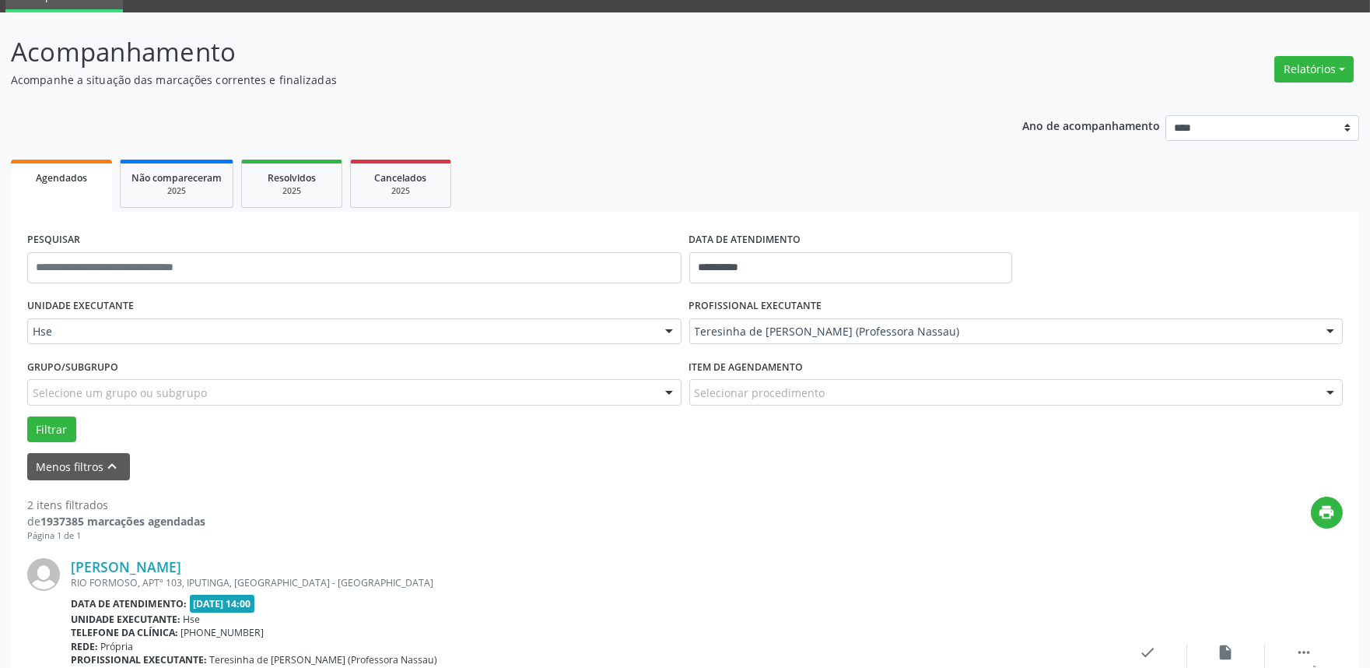
scroll to position [259, 0]
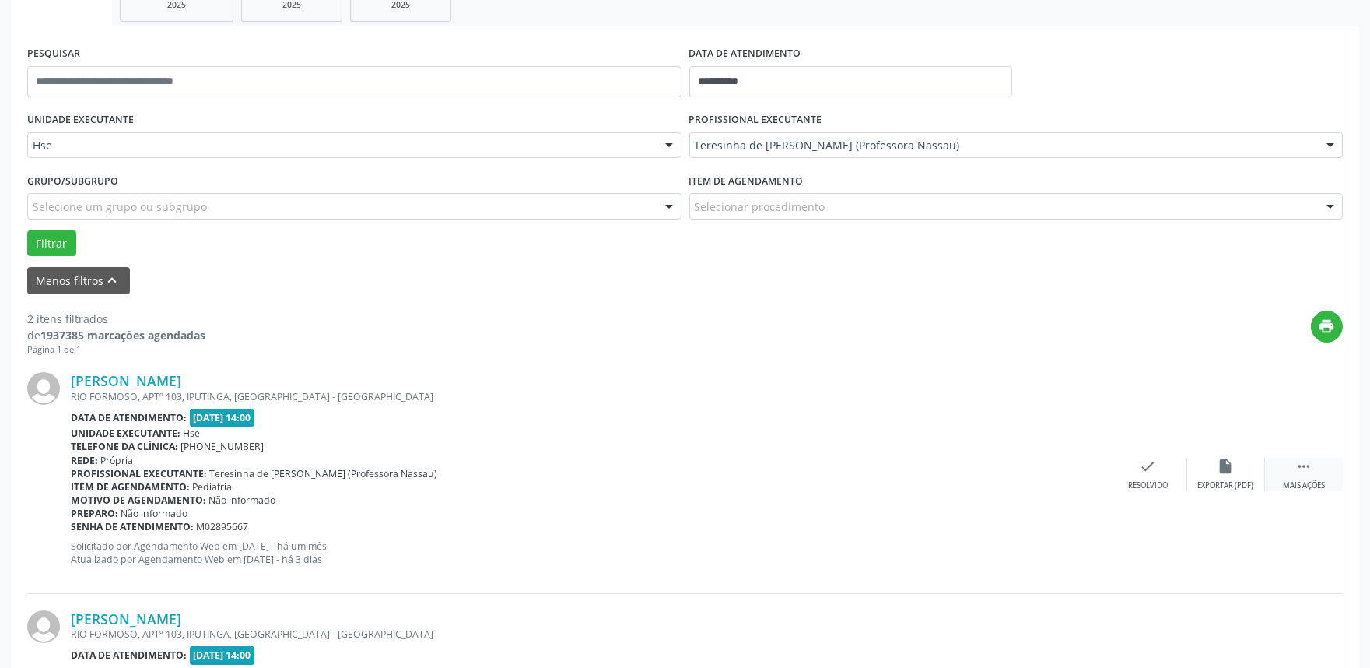
click at [1292, 480] on div "Mais ações" at bounding box center [1304, 485] width 42 height 11
click at [1206, 470] on div "alarm_off Não compareceu" at bounding box center [1226, 474] width 78 height 33
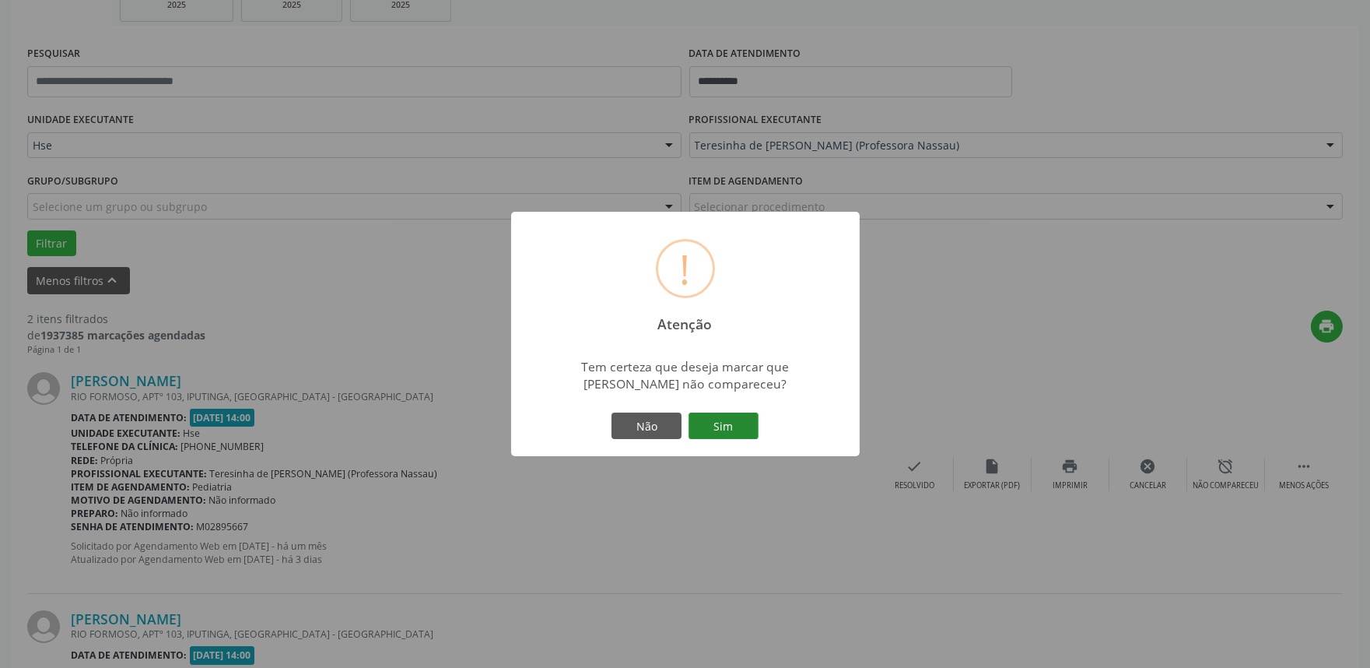
click at [742, 426] on button "Sim" at bounding box center [724, 425] width 70 height 26
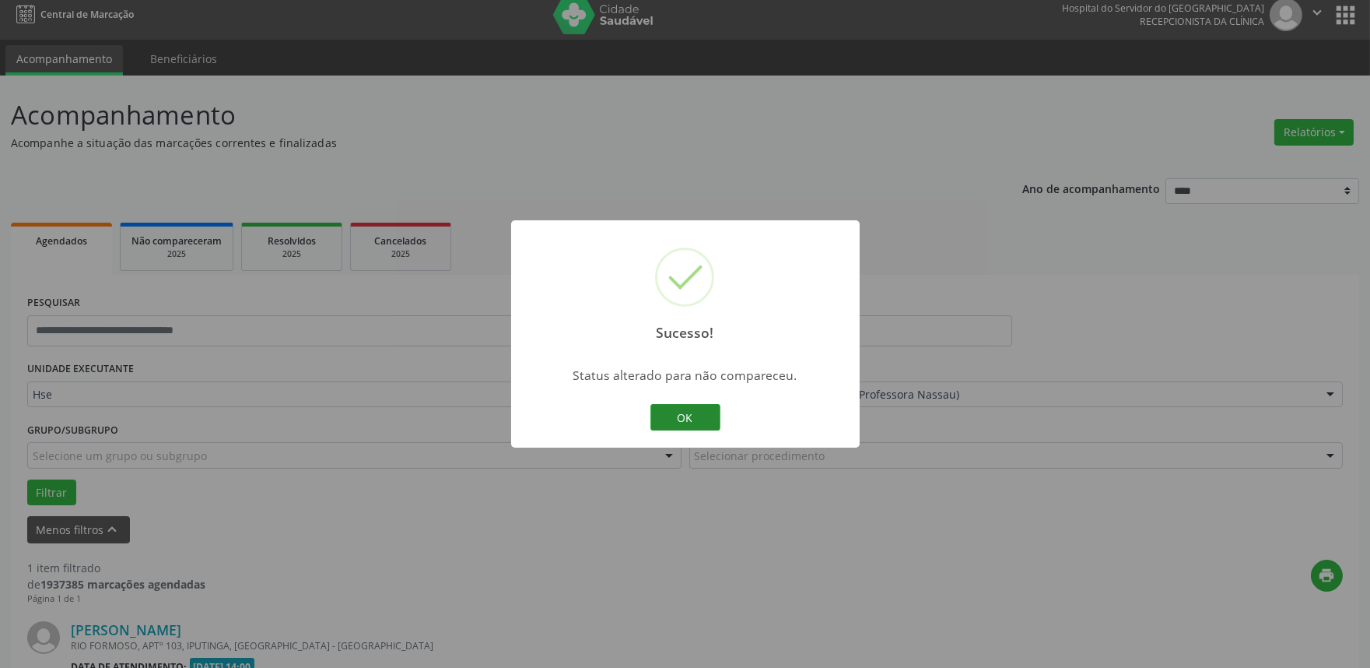
click at [668, 420] on button "OK" at bounding box center [685, 417] width 70 height 26
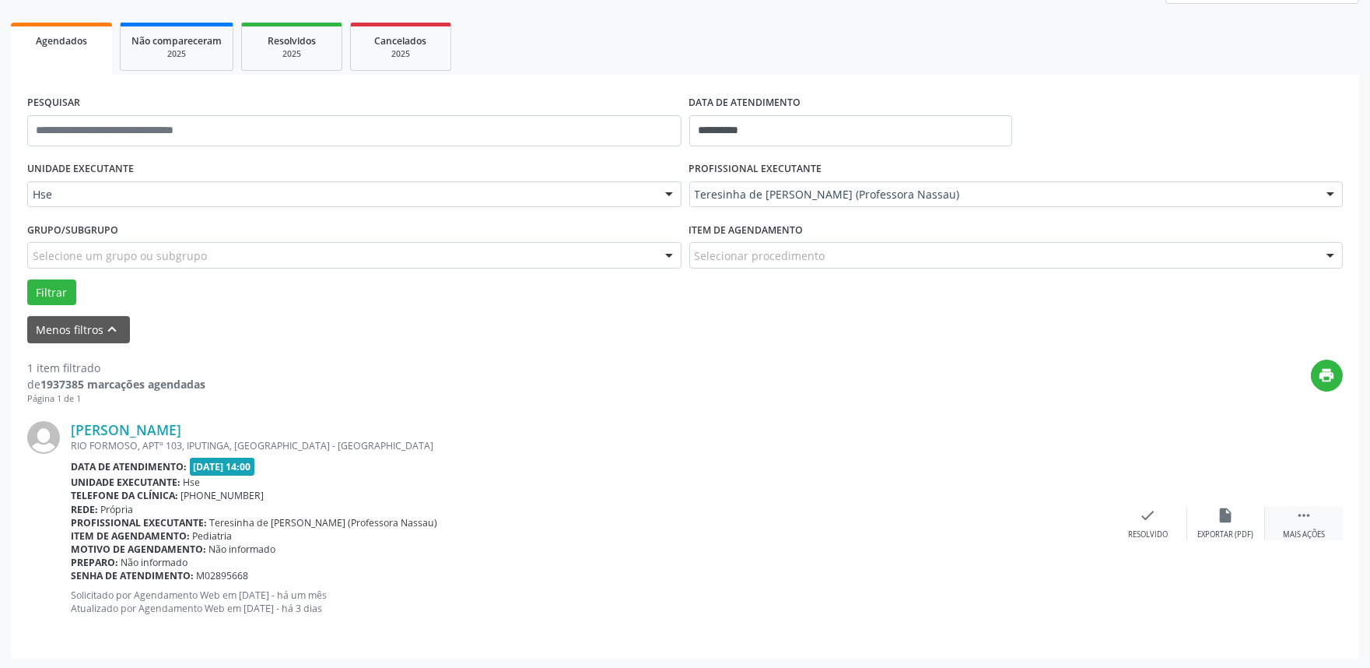
drag, startPoint x: 1307, startPoint y: 527, endPoint x: 1274, endPoint y: 516, distance: 34.4
click at [1306, 527] on div " Mais ações" at bounding box center [1304, 523] width 78 height 33
click at [1188, 509] on div "alarm_off Não compareceu" at bounding box center [1226, 523] width 78 height 33
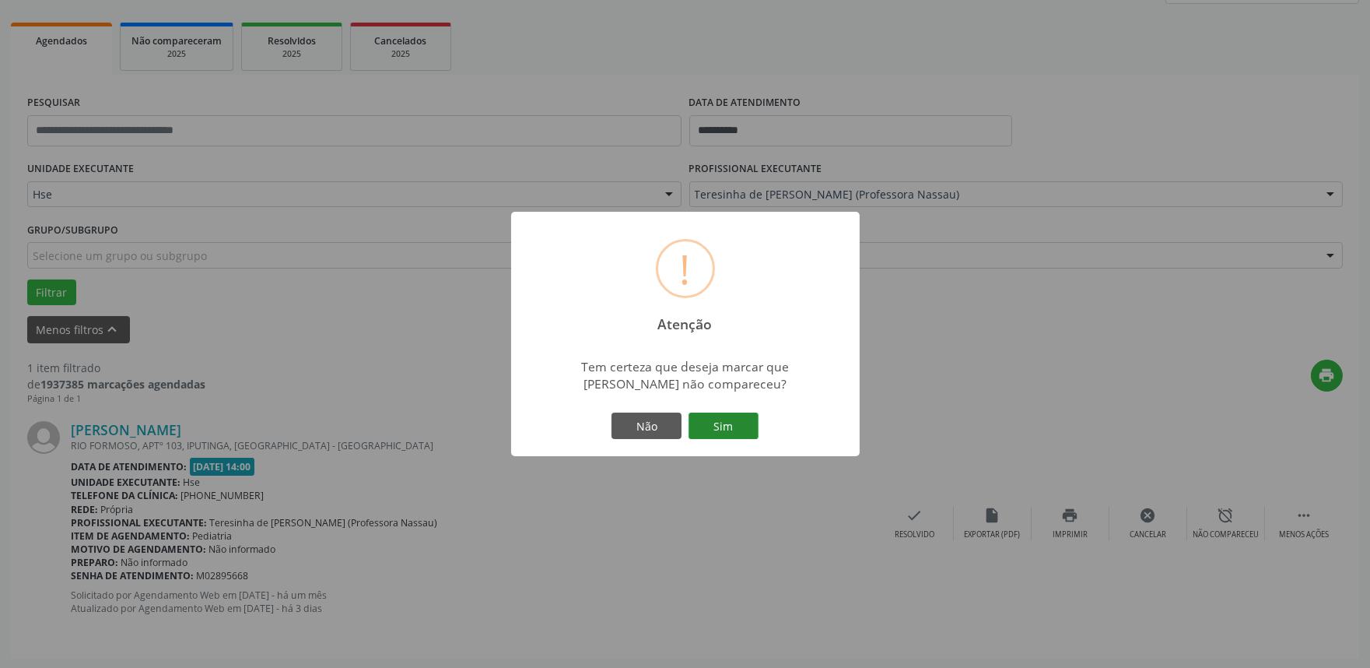
click at [736, 434] on button "Sim" at bounding box center [724, 425] width 70 height 26
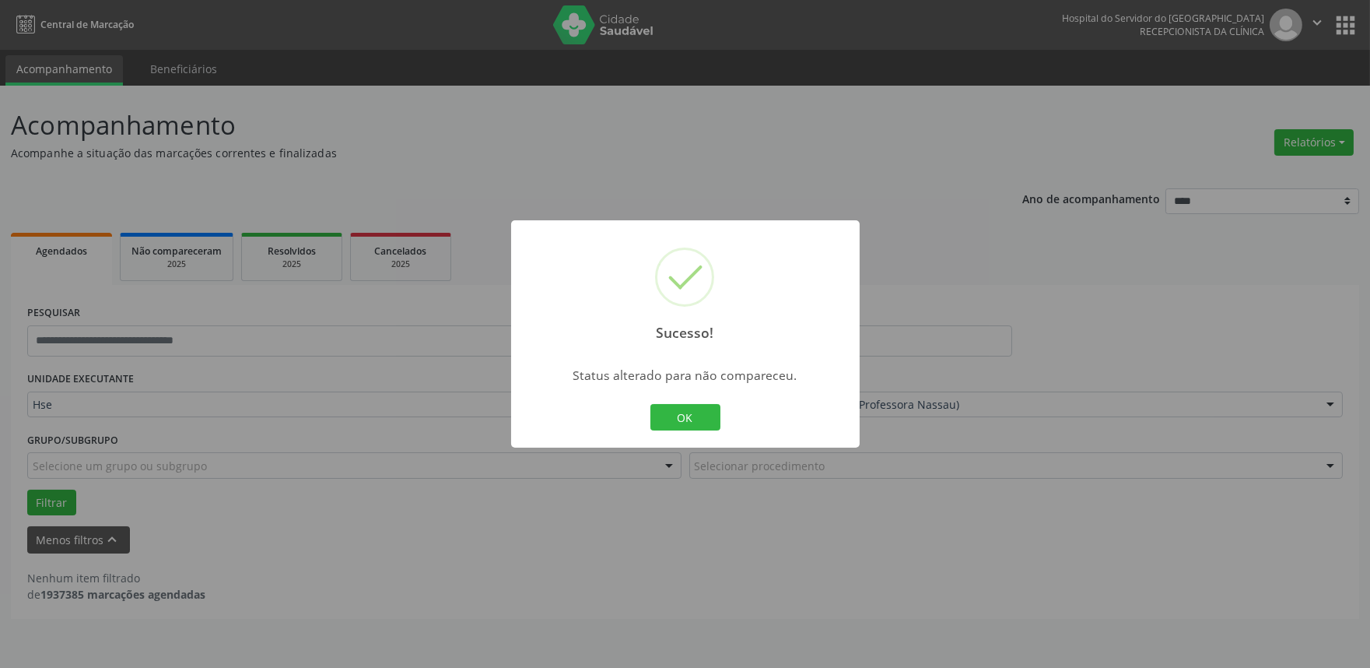
scroll to position [0, 0]
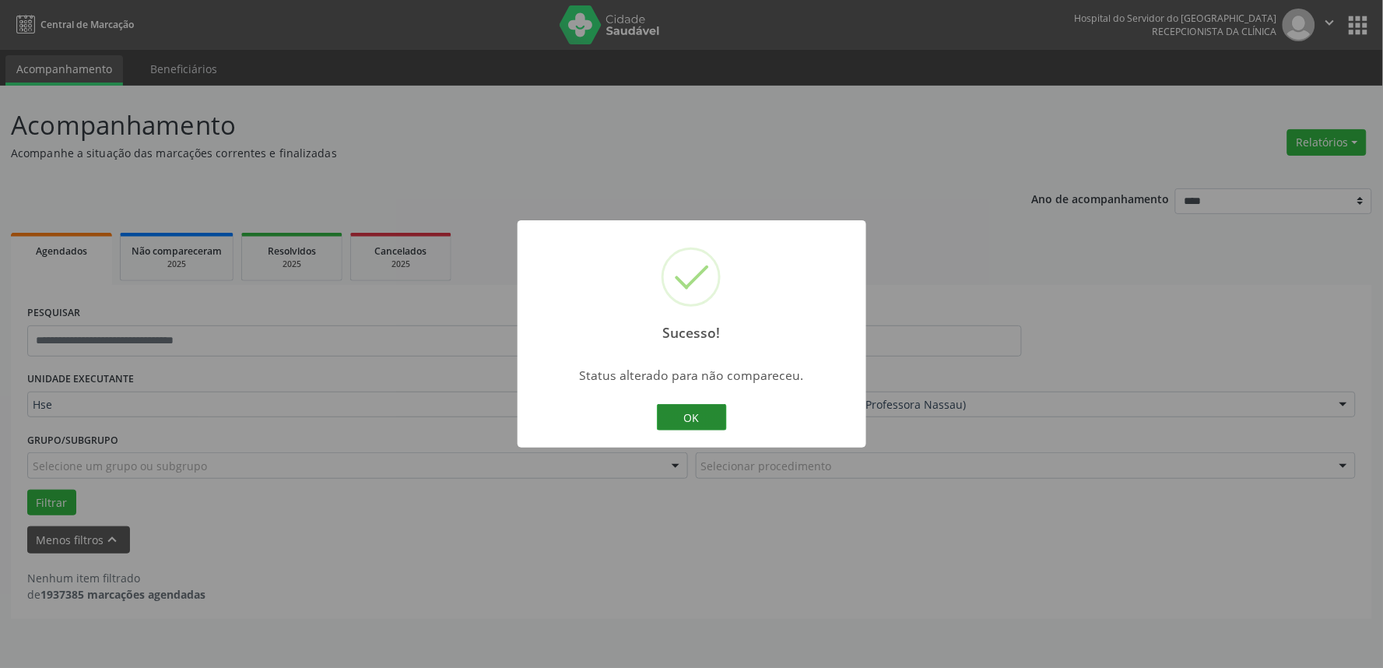
click at [706, 421] on button "OK" at bounding box center [692, 417] width 70 height 26
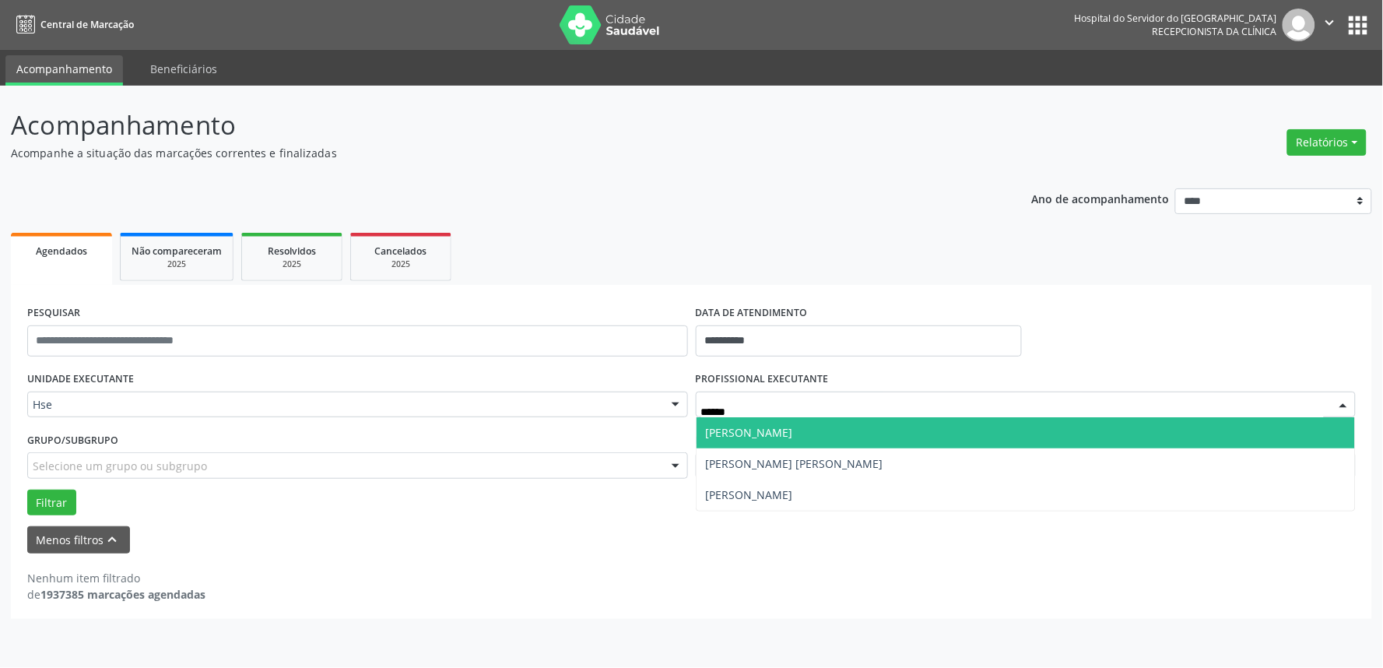
type input "*******"
click at [767, 440] on span "[PERSON_NAME]" at bounding box center [1025, 432] width 659 height 31
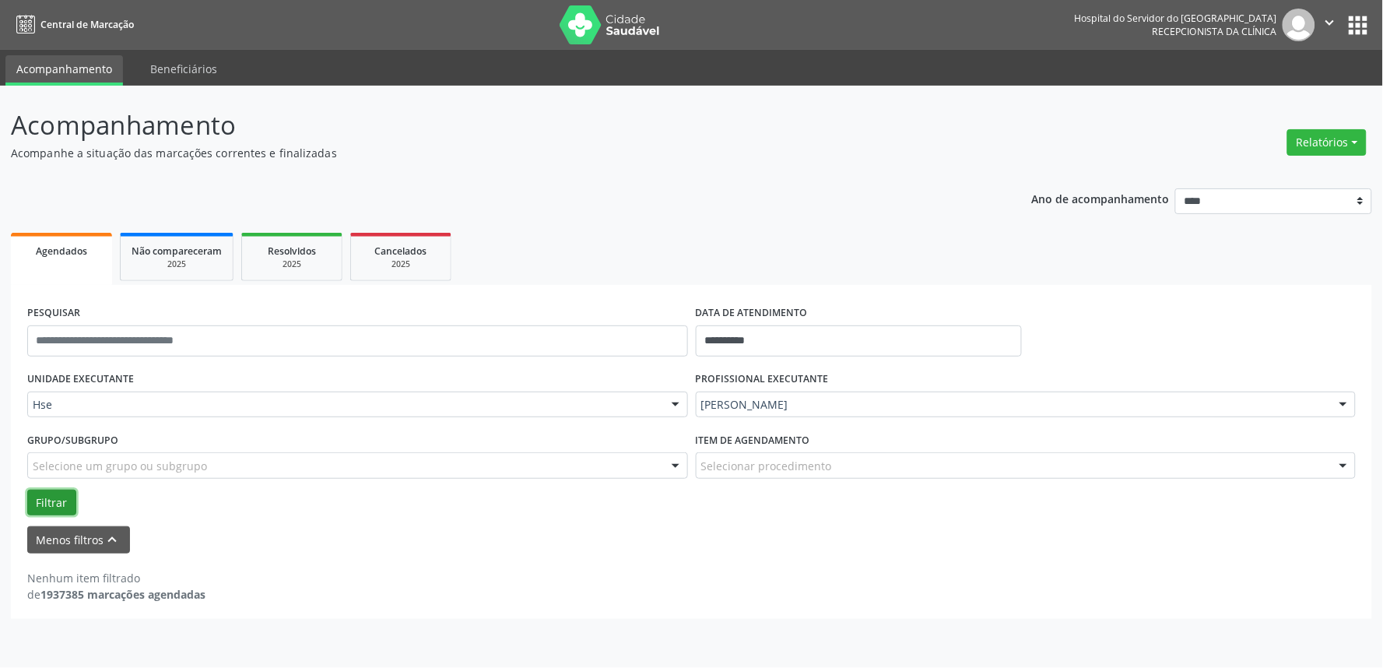
click at [51, 491] on button "Filtrar" at bounding box center [51, 502] width 49 height 26
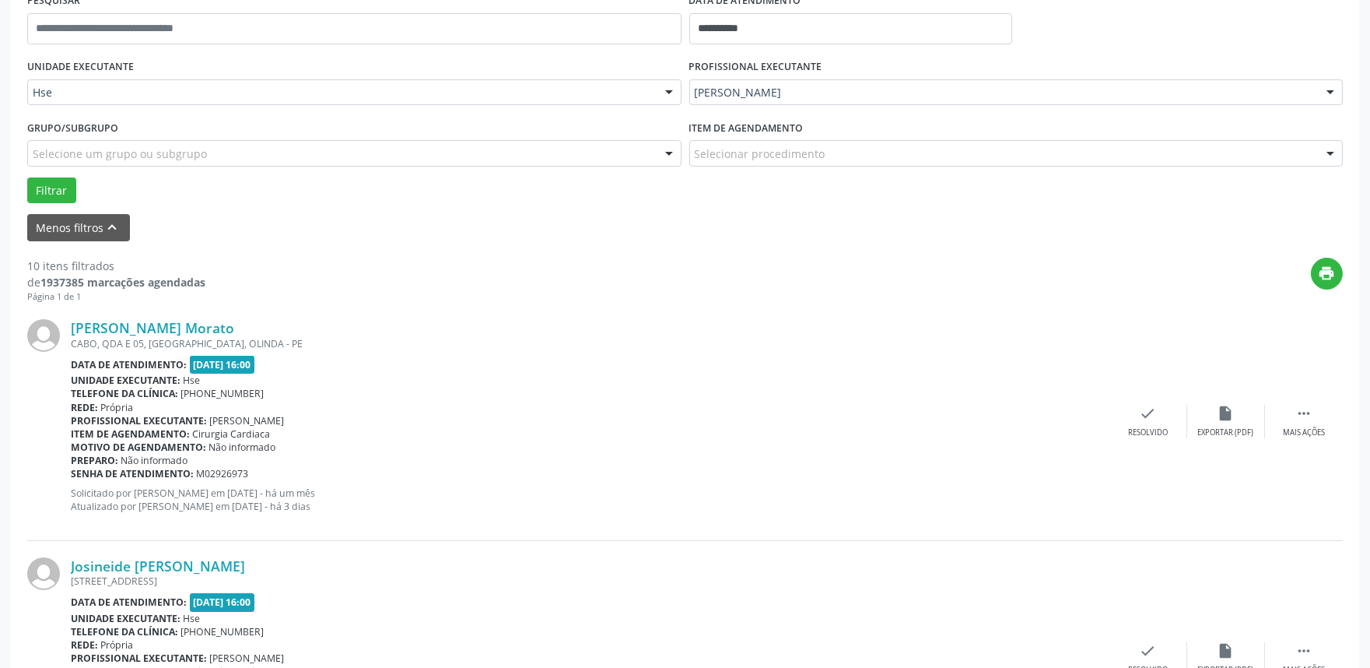
scroll to position [345, 0]
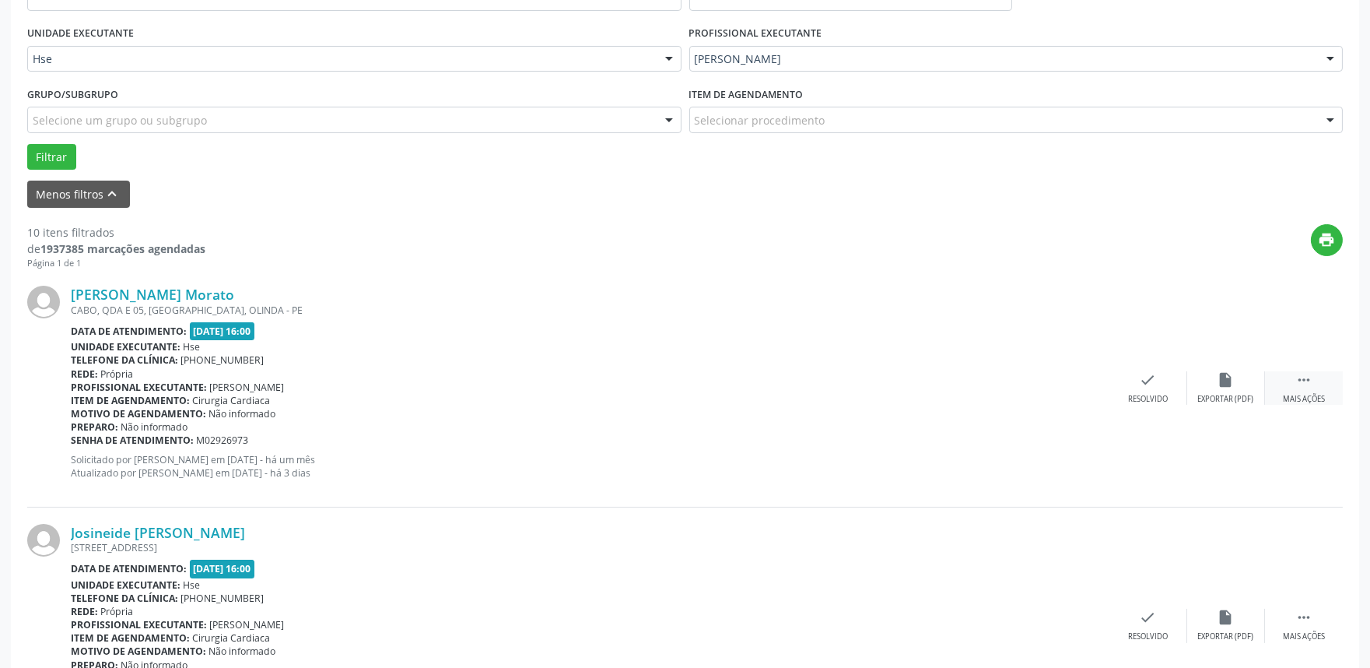
click at [1312, 386] on icon "" at bounding box center [1304, 379] width 17 height 17
click at [1220, 371] on icon "alarm_off" at bounding box center [1226, 379] width 17 height 17
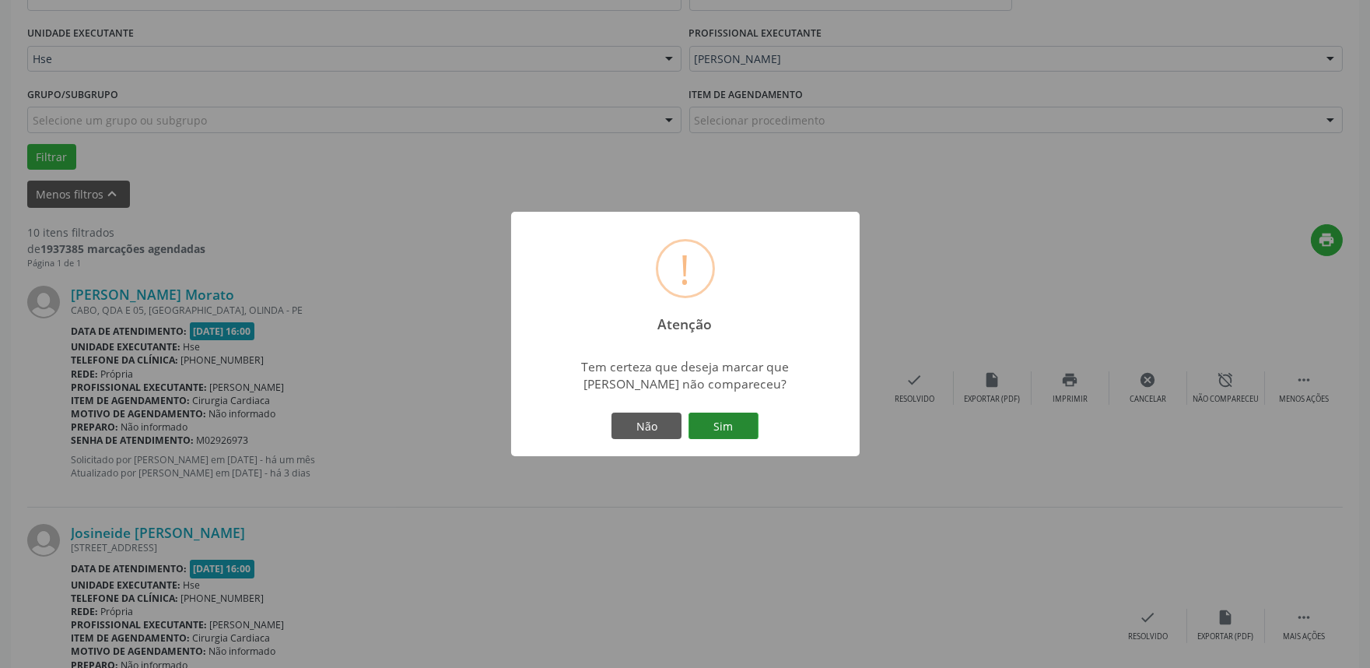
click at [744, 416] on button "Sim" at bounding box center [724, 425] width 70 height 26
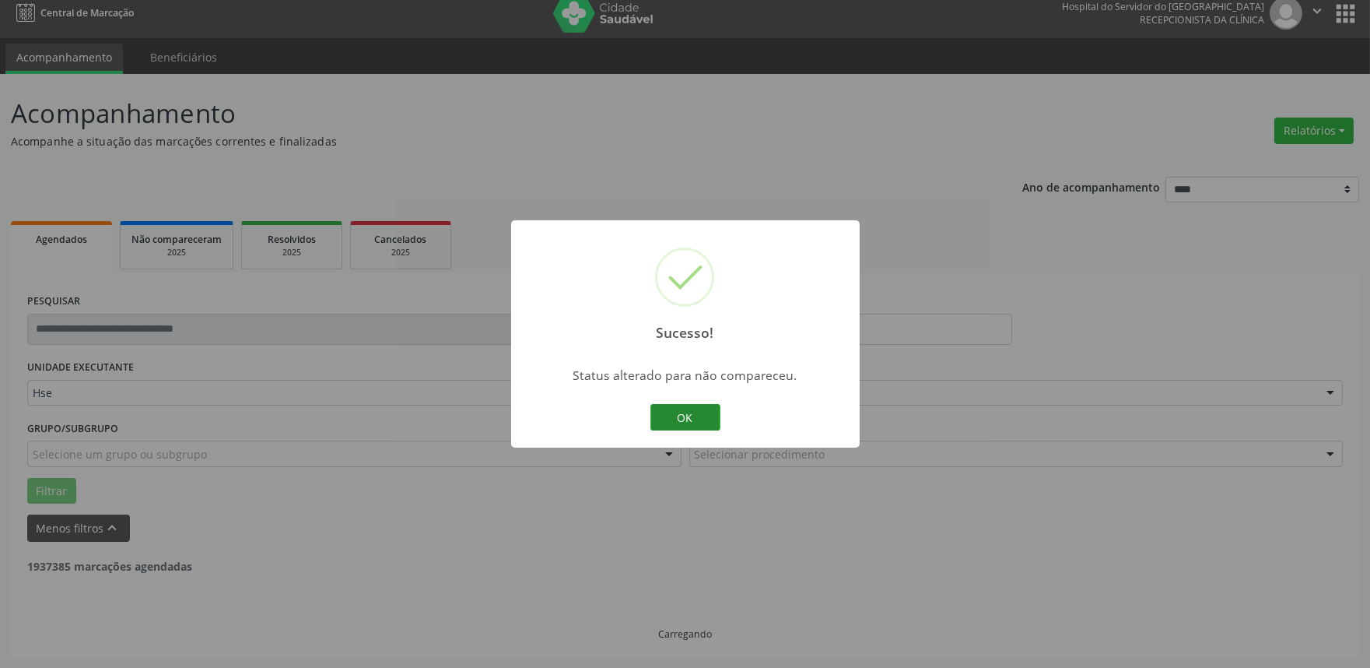
scroll to position [10, 0]
click at [675, 416] on button "OK" at bounding box center [685, 417] width 70 height 26
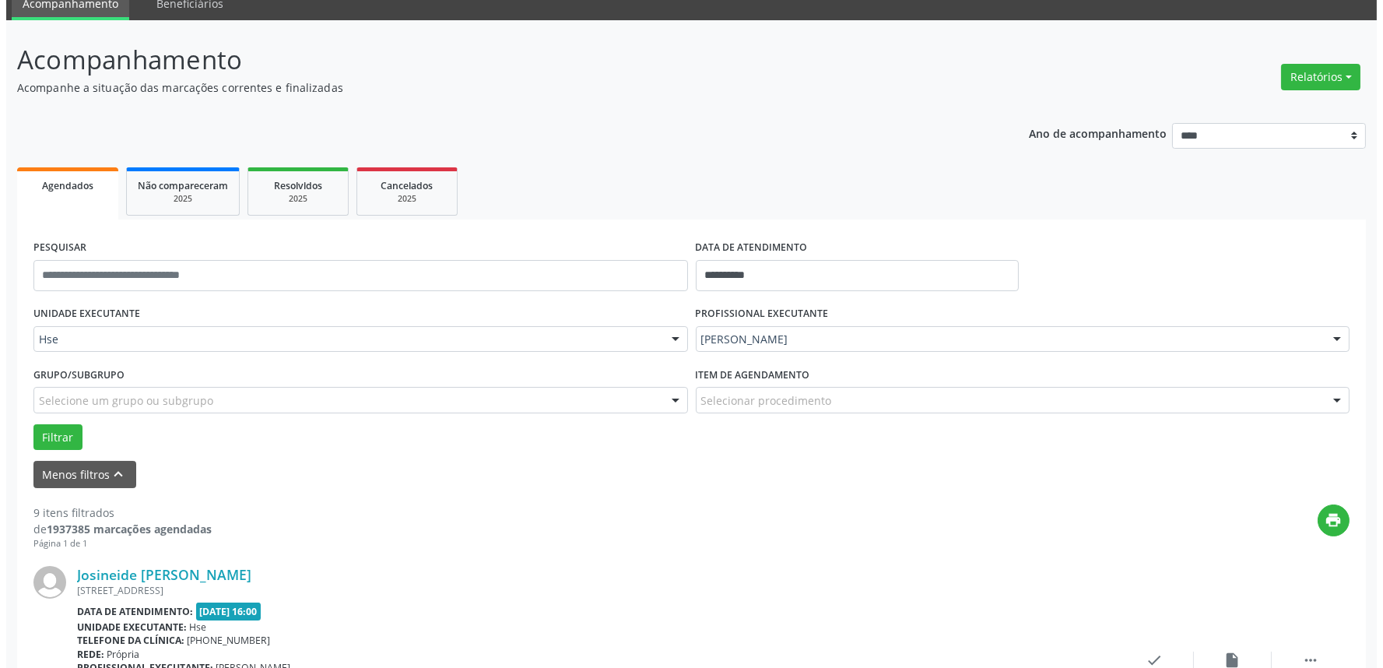
scroll to position [183, 0]
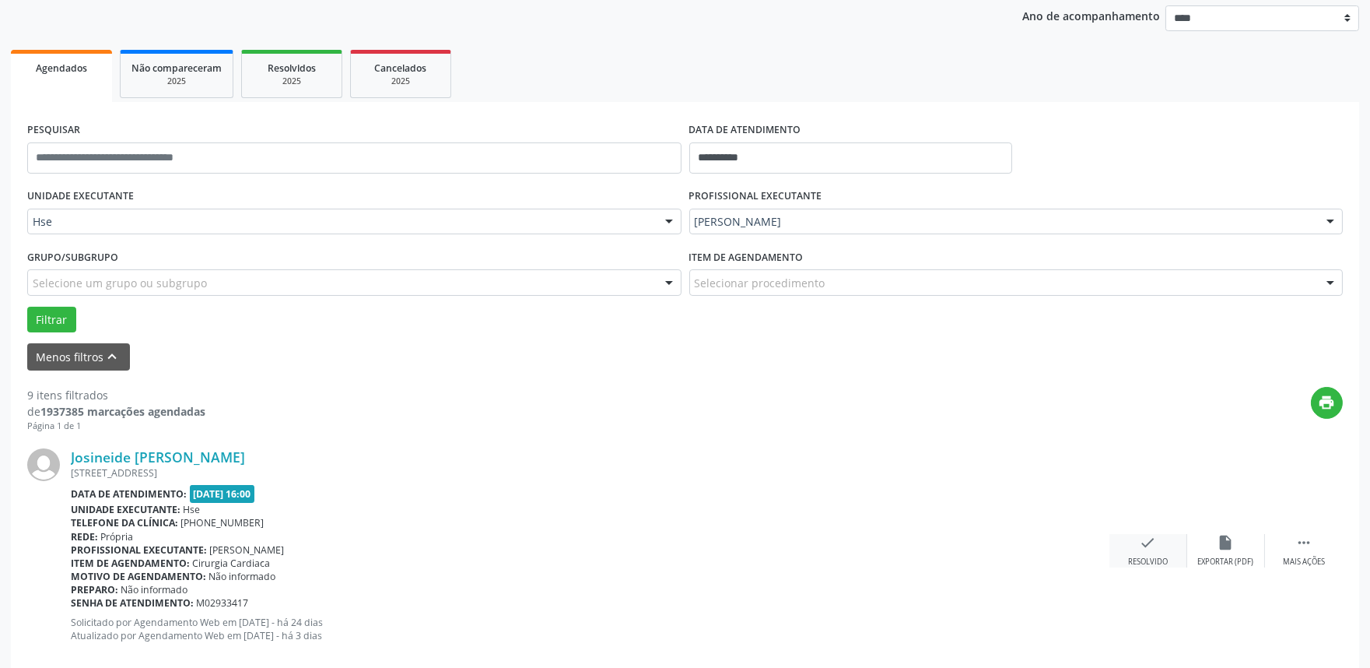
click at [1136, 556] on div "Resolvido" at bounding box center [1148, 561] width 40 height 11
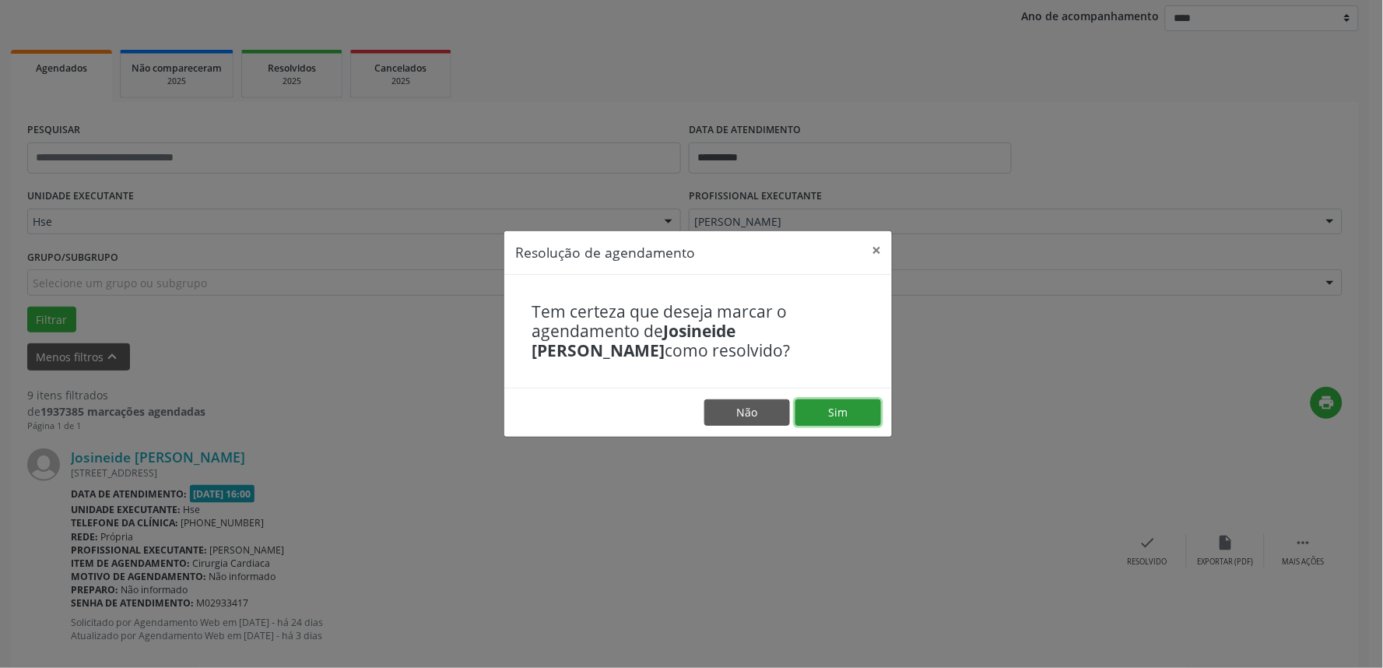
click at [810, 401] on button "Sim" at bounding box center [838, 412] width 86 height 26
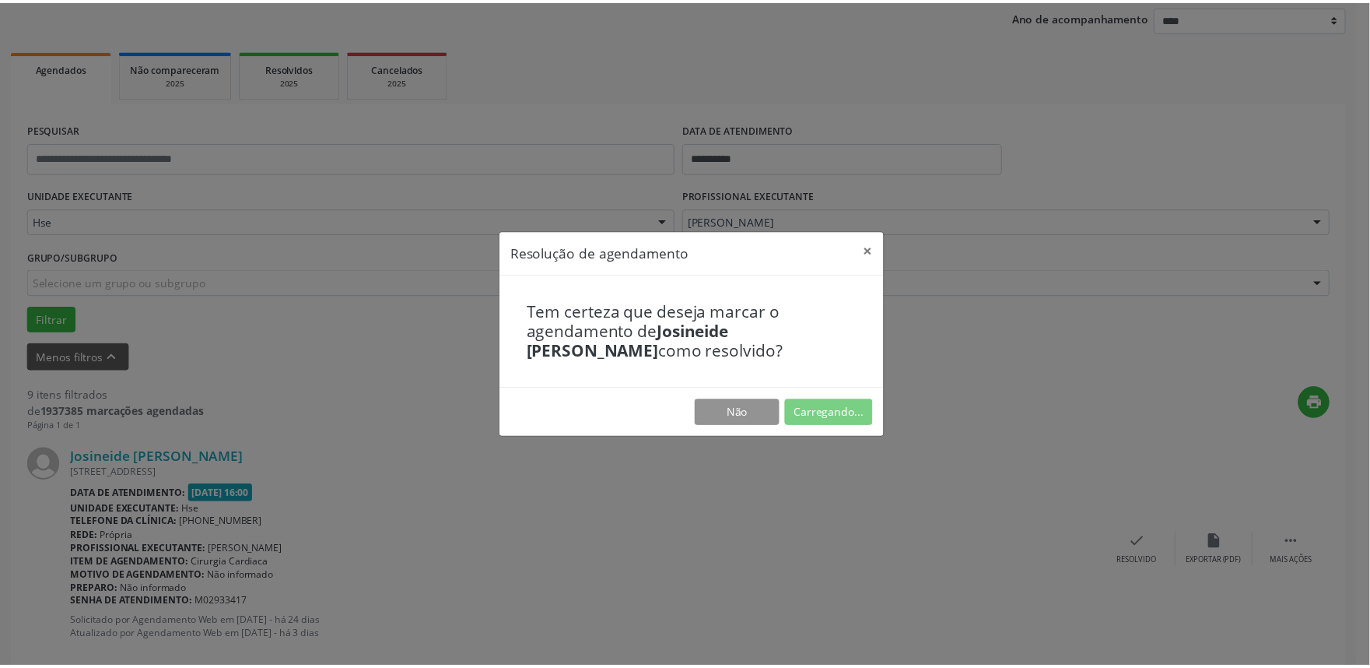
scroll to position [0, 0]
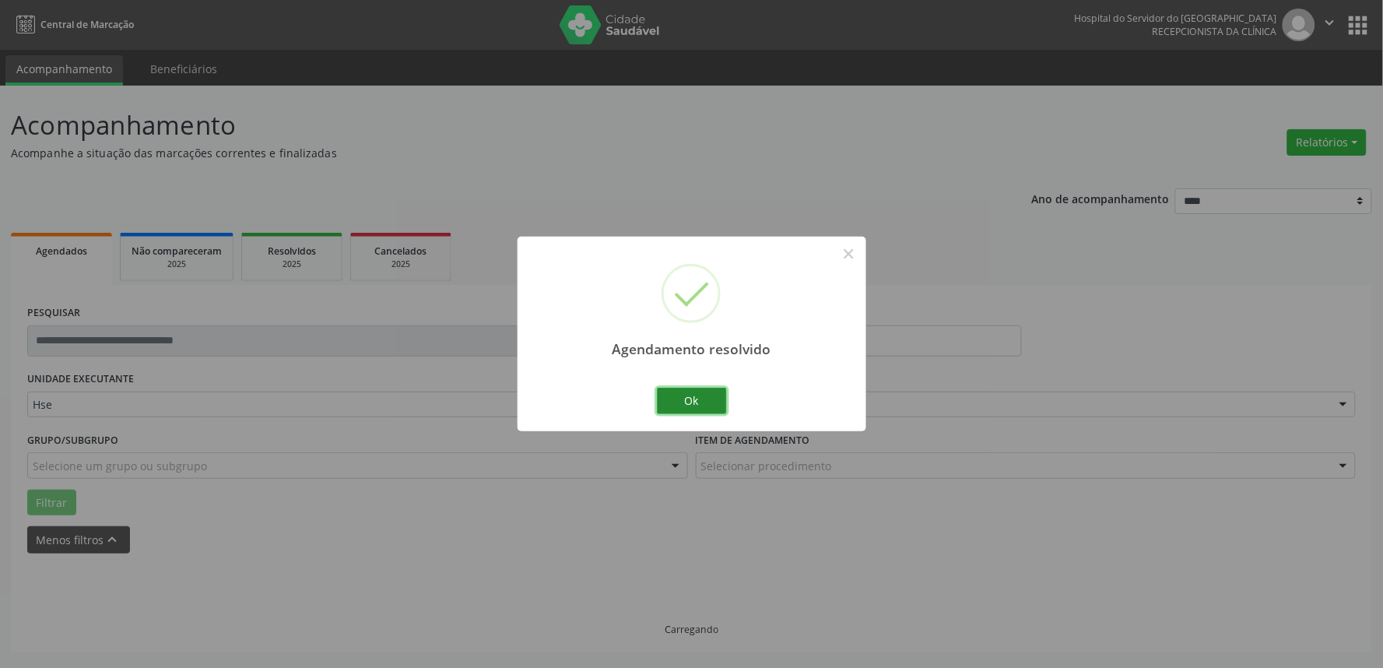
click at [692, 397] on button "Ok" at bounding box center [692, 400] width 70 height 26
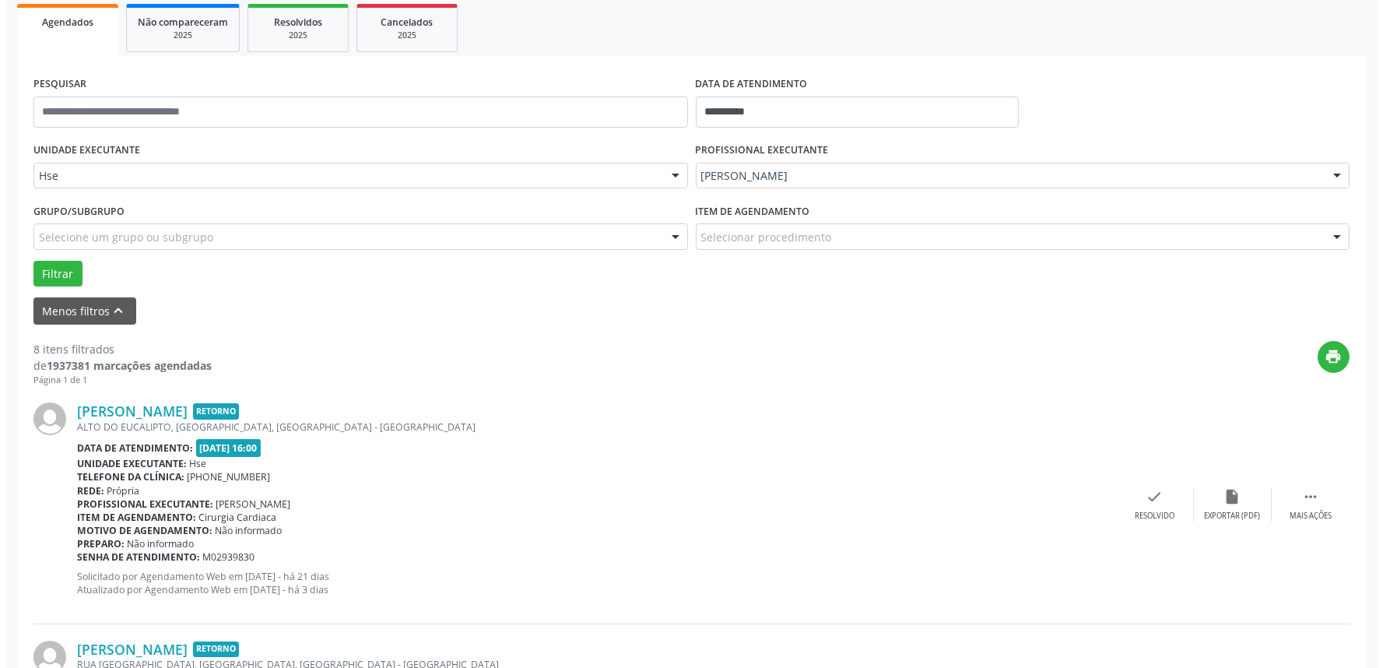
scroll to position [269, 0]
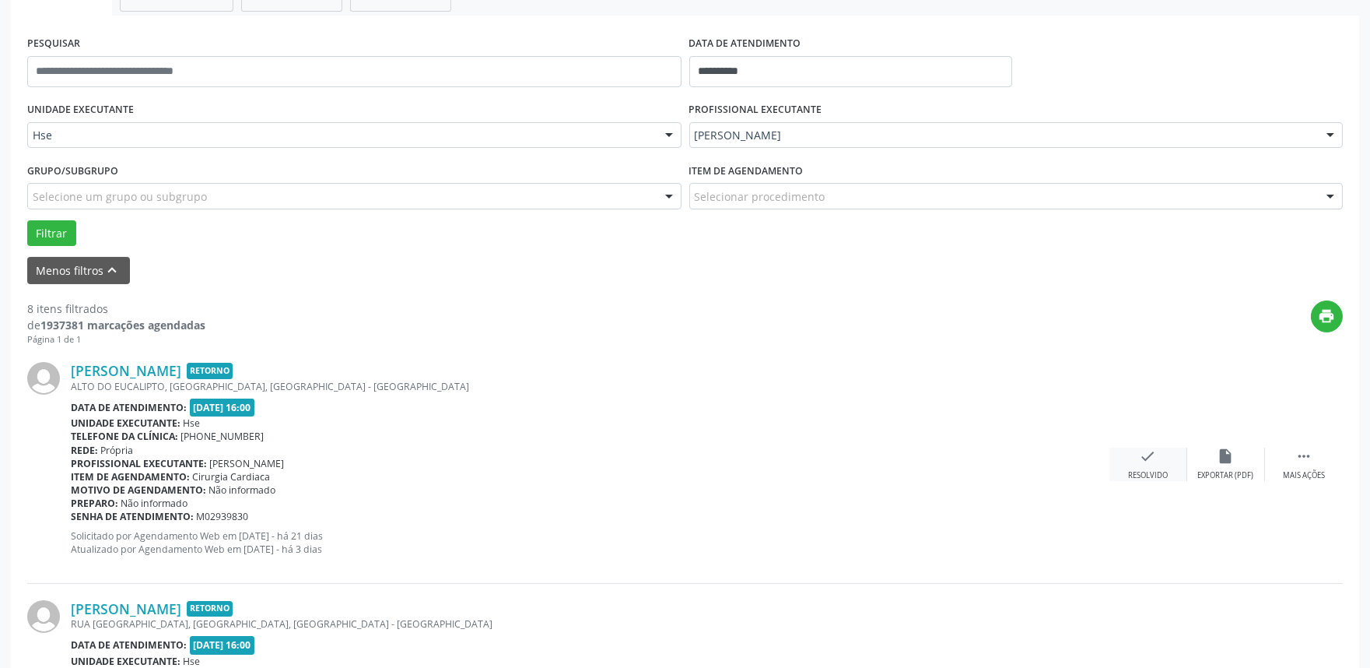
click at [1169, 465] on div "check Resolvido" at bounding box center [1149, 463] width 78 height 33
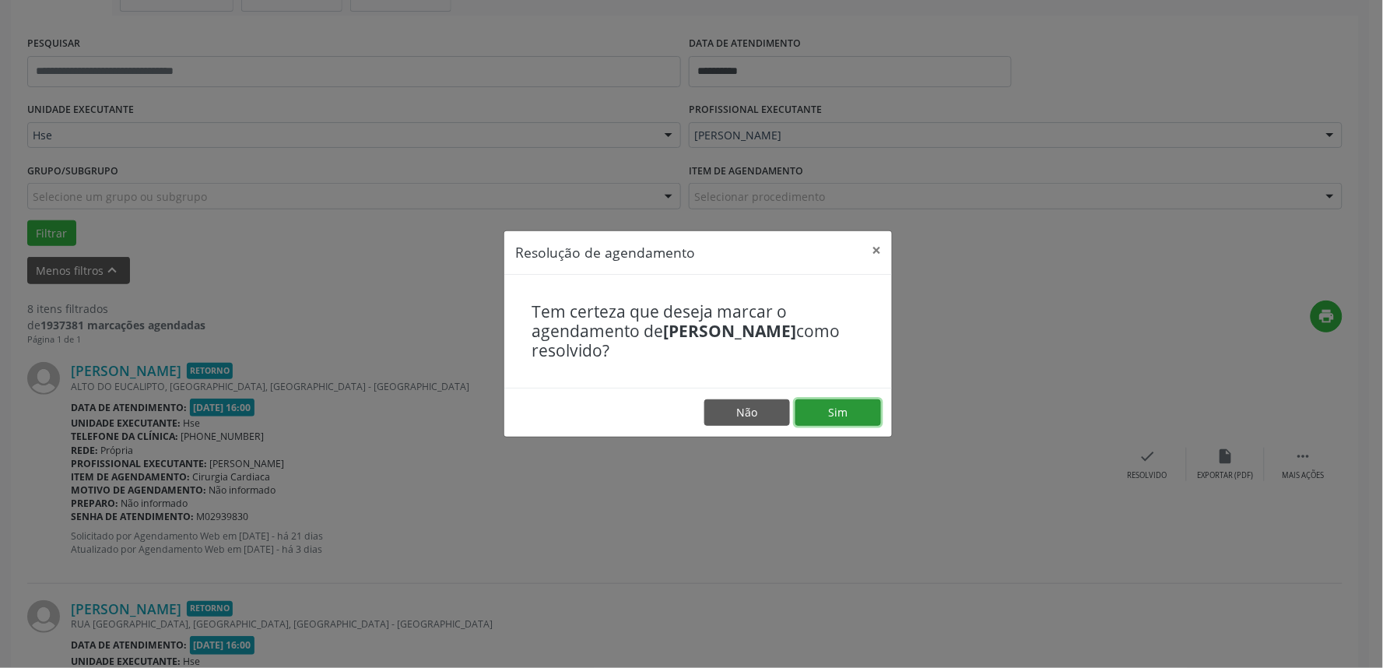
click at [850, 408] on button "Sim" at bounding box center [838, 412] width 86 height 26
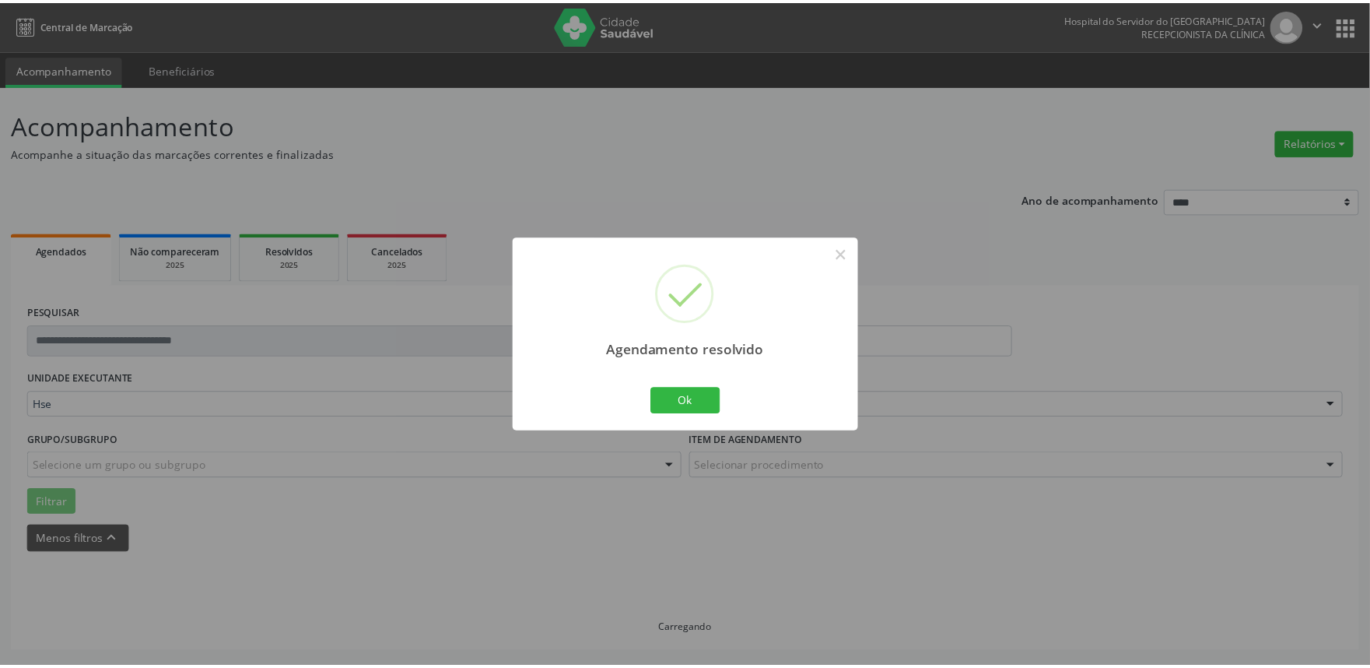
scroll to position [0, 0]
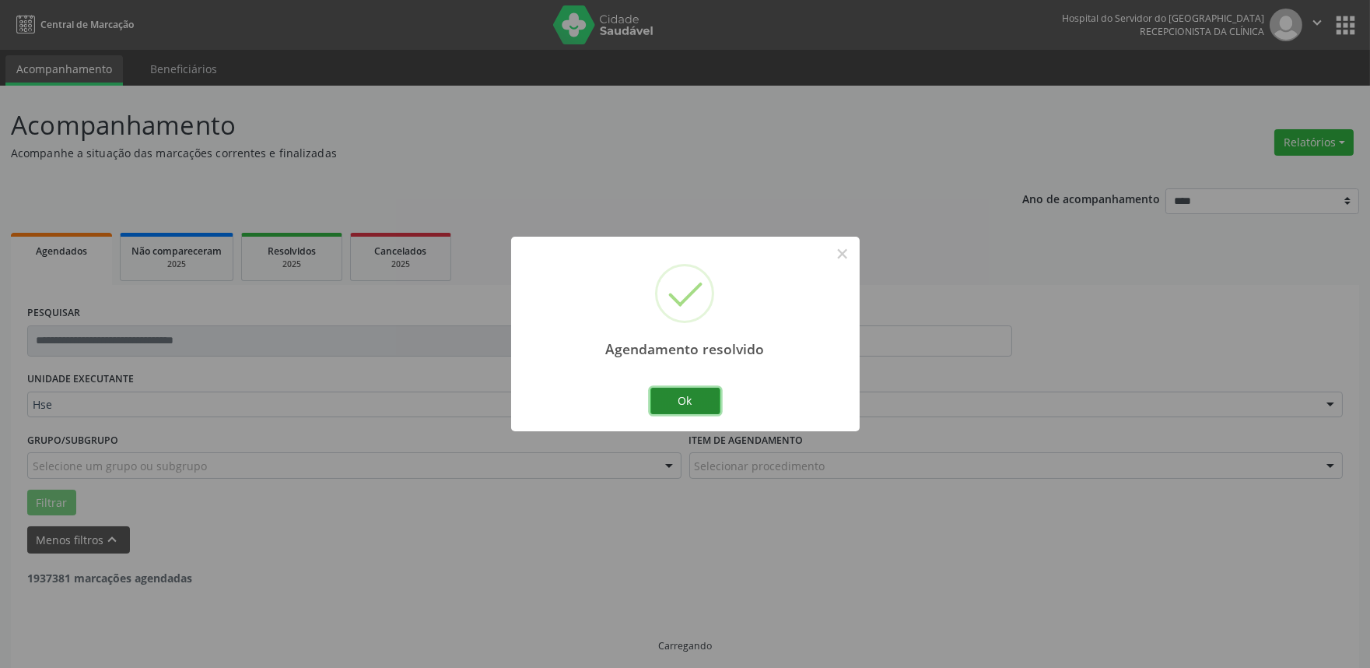
click at [690, 400] on button "Ok" at bounding box center [685, 400] width 70 height 26
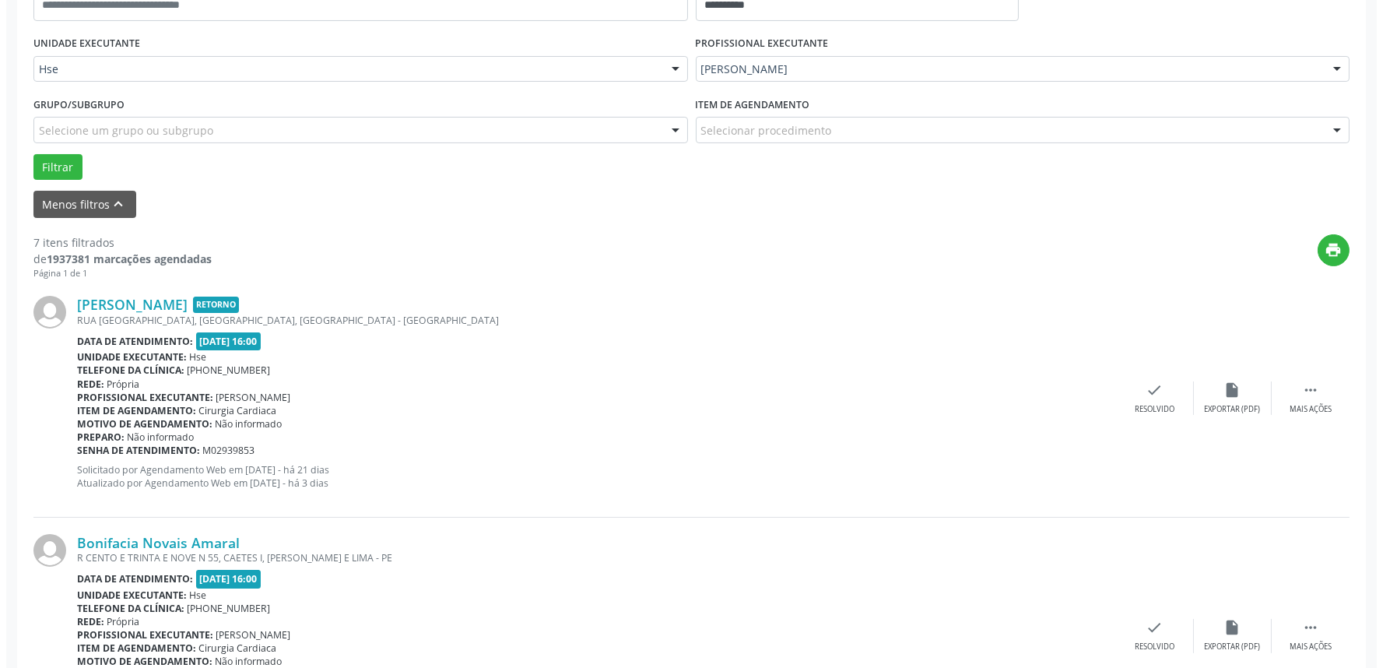
scroll to position [345, 0]
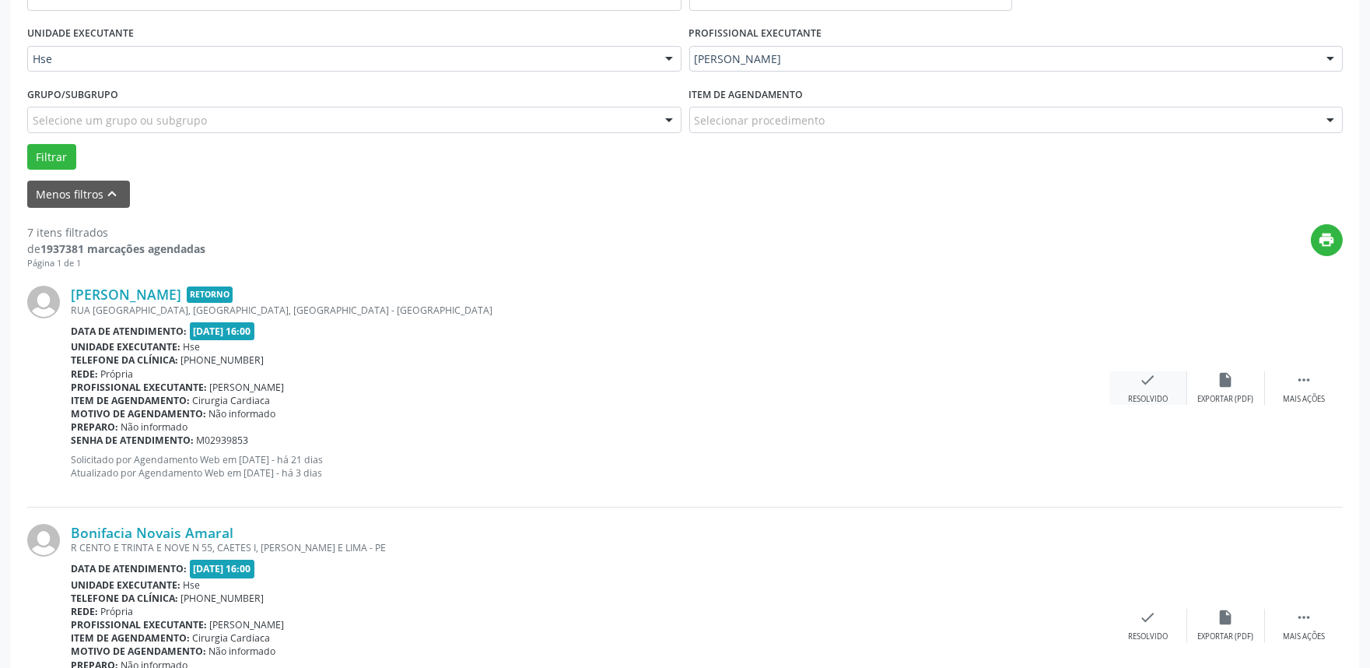
click at [1138, 391] on div "check Resolvido" at bounding box center [1149, 387] width 78 height 33
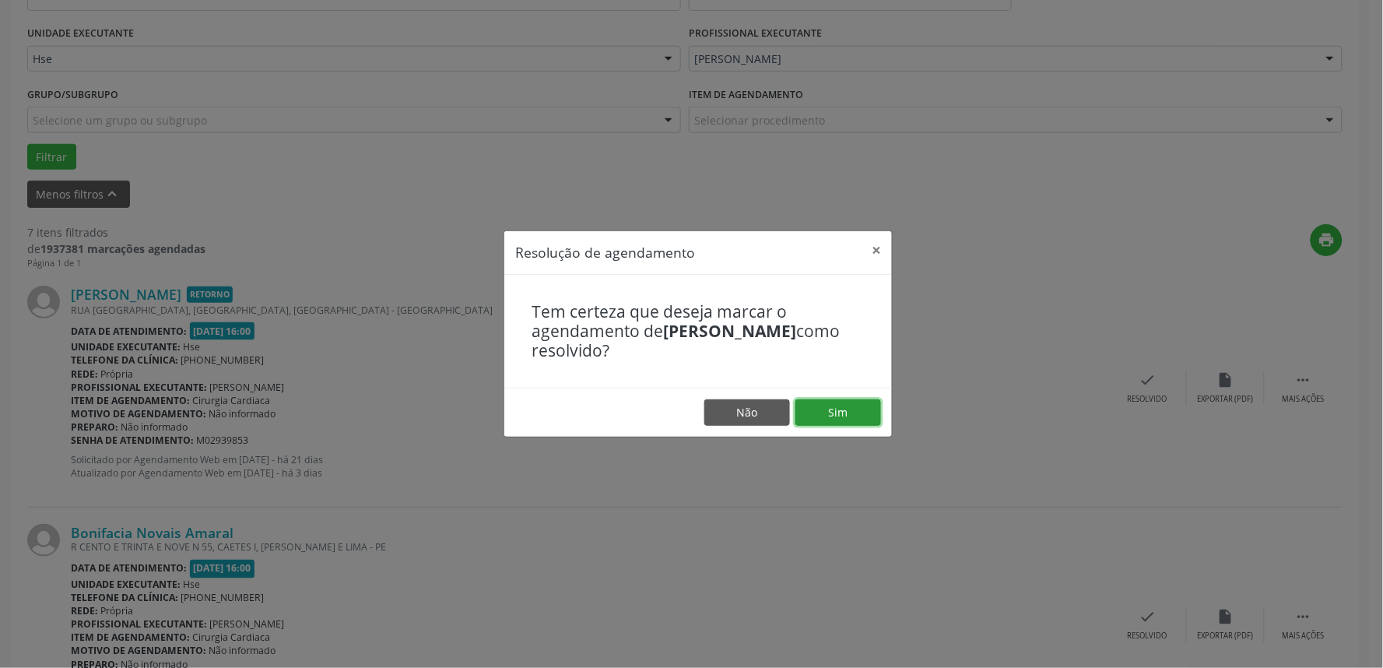
click at [839, 419] on button "Sim" at bounding box center [838, 412] width 86 height 26
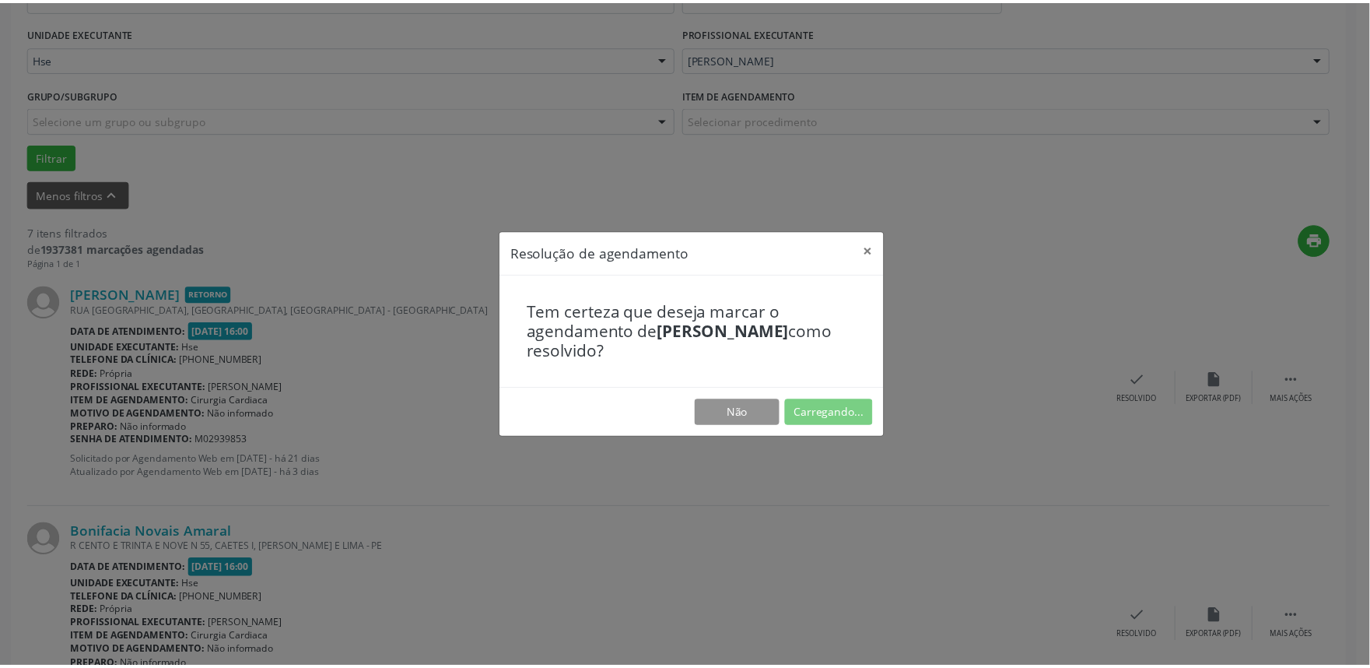
scroll to position [0, 0]
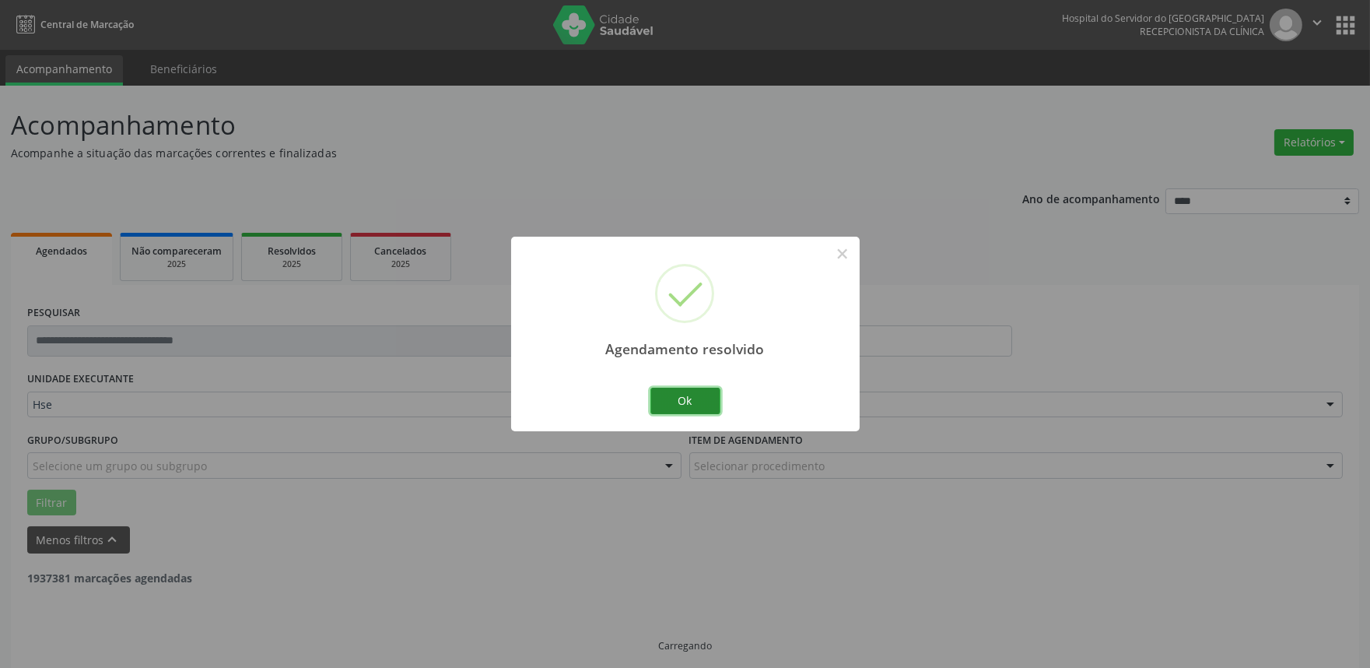
click at [672, 400] on button "Ok" at bounding box center [685, 400] width 70 height 26
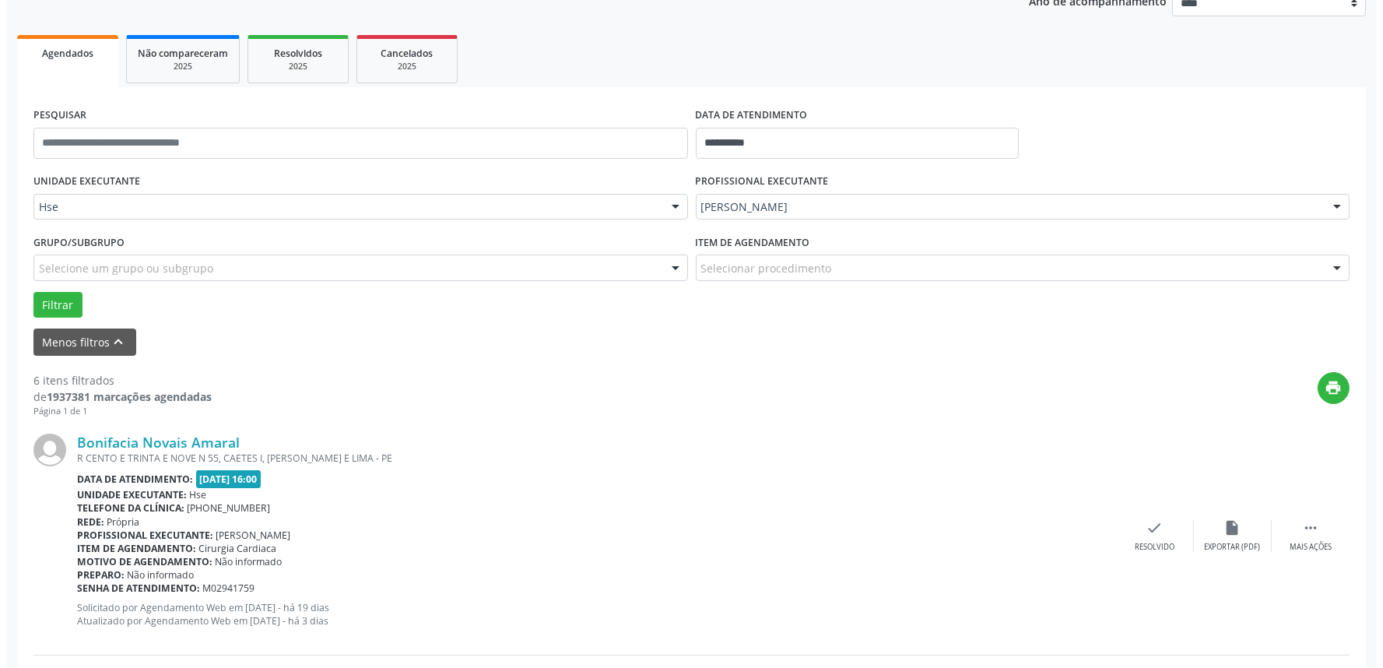
scroll to position [259, 0]
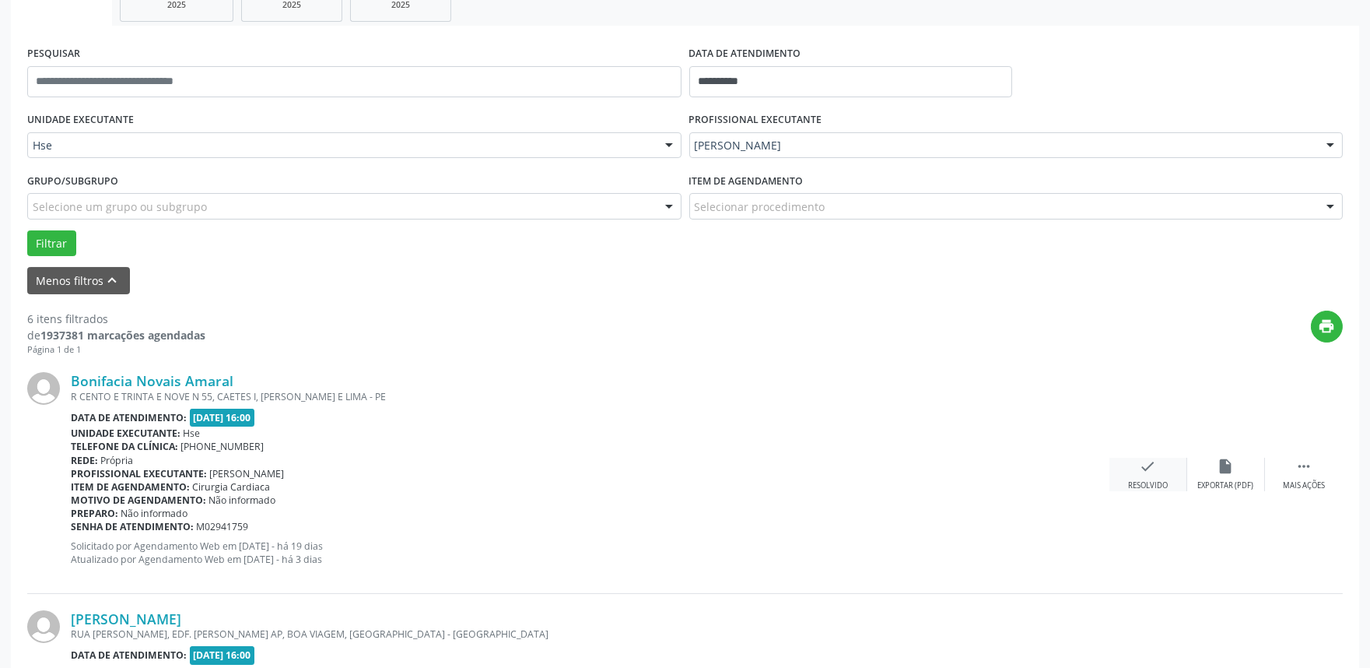
click at [1146, 488] on div "Resolvido" at bounding box center [1148, 485] width 40 height 11
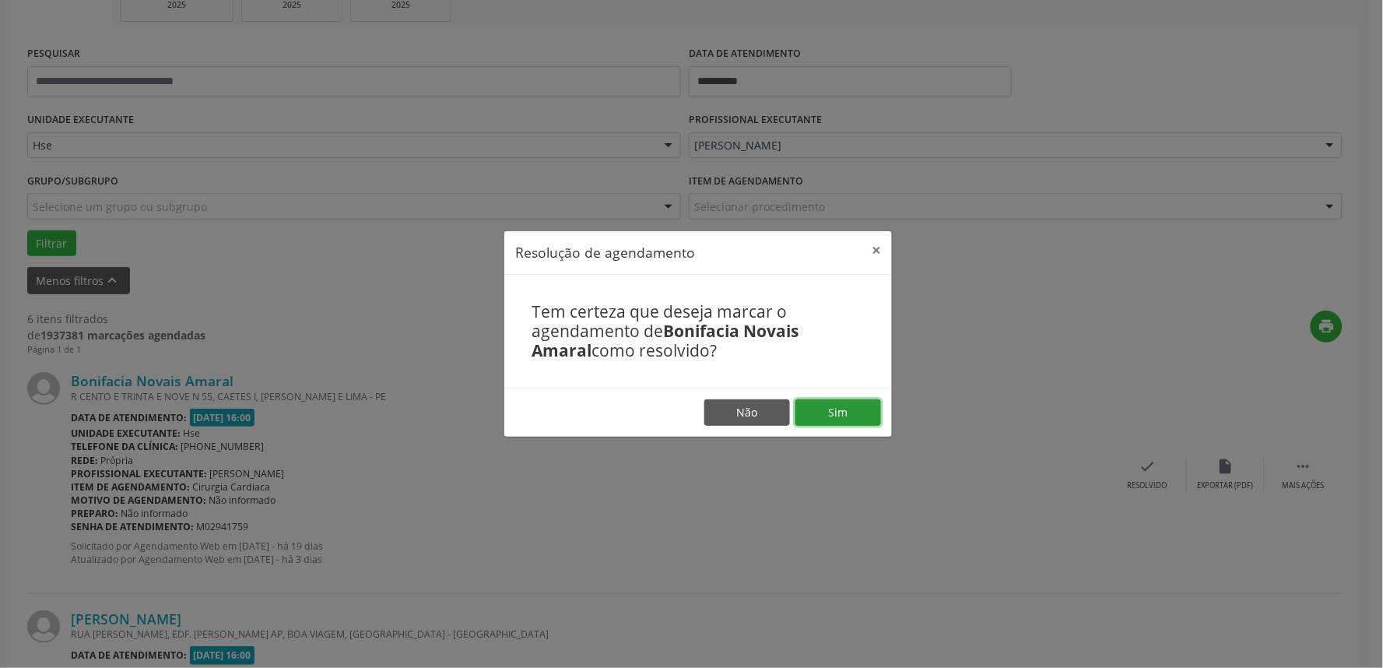
click at [840, 403] on button "Sim" at bounding box center [838, 412] width 86 height 26
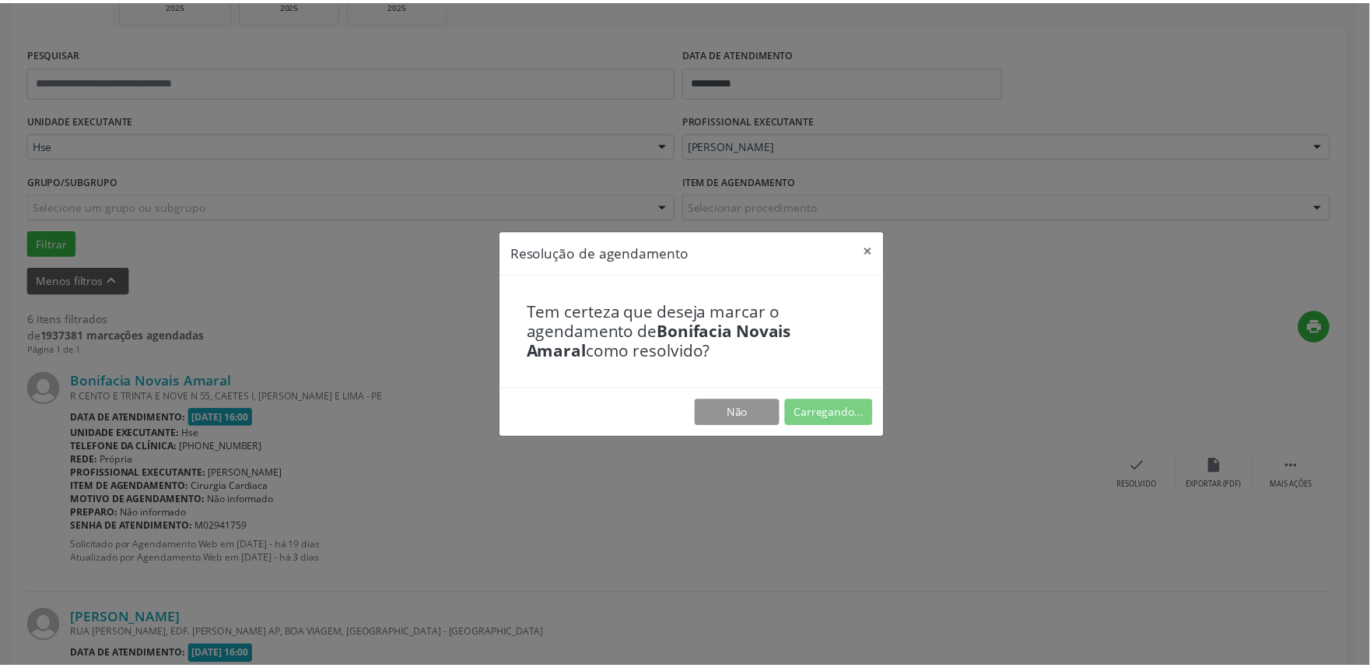
scroll to position [0, 0]
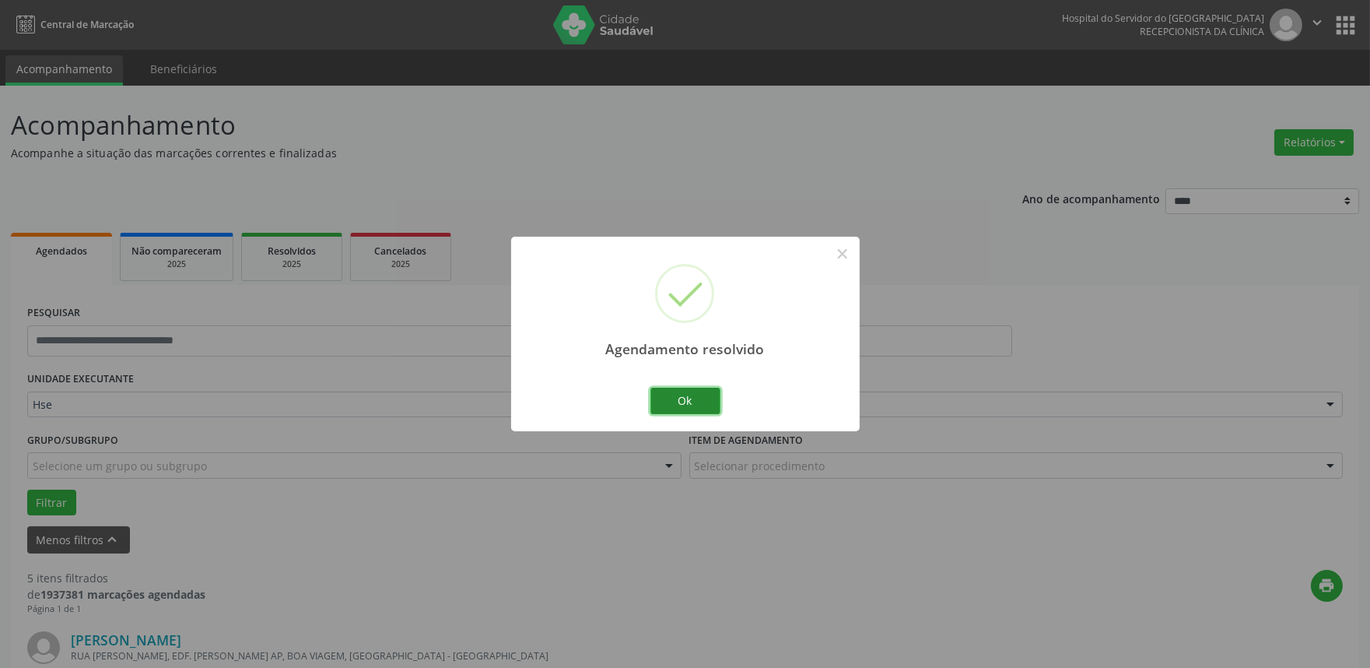
click at [692, 411] on button "Ok" at bounding box center [685, 400] width 70 height 26
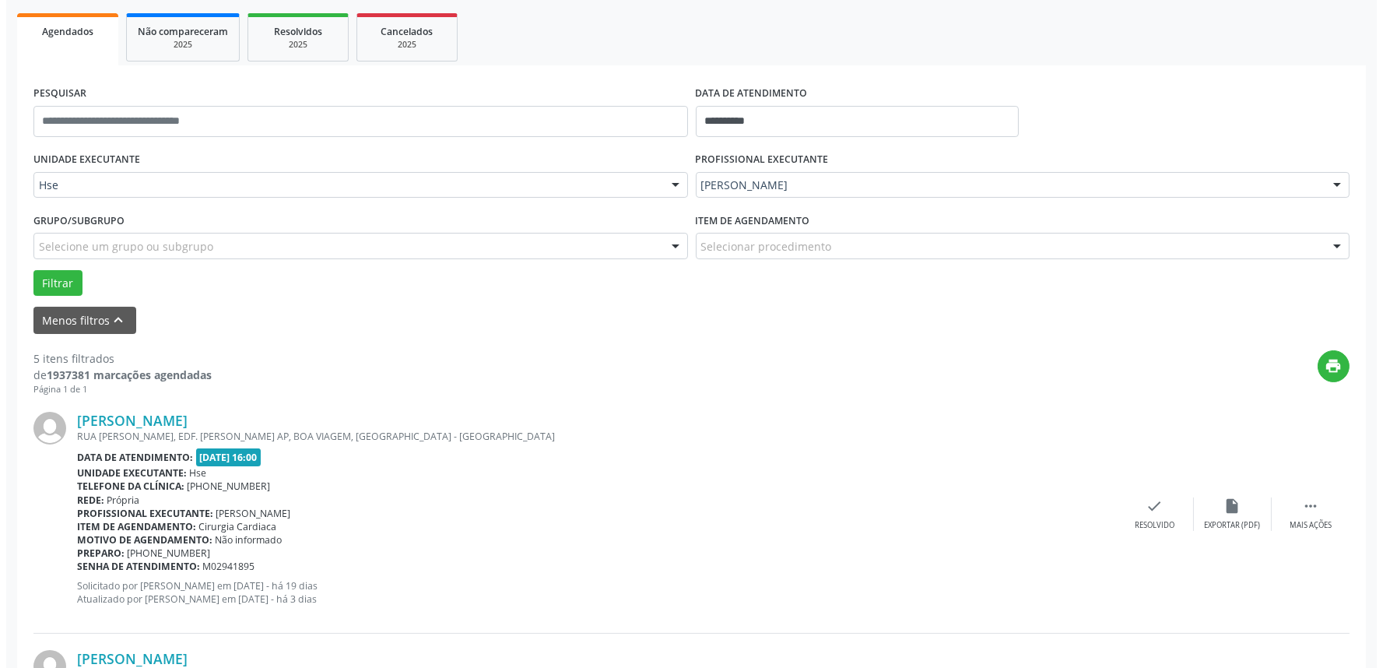
scroll to position [259, 0]
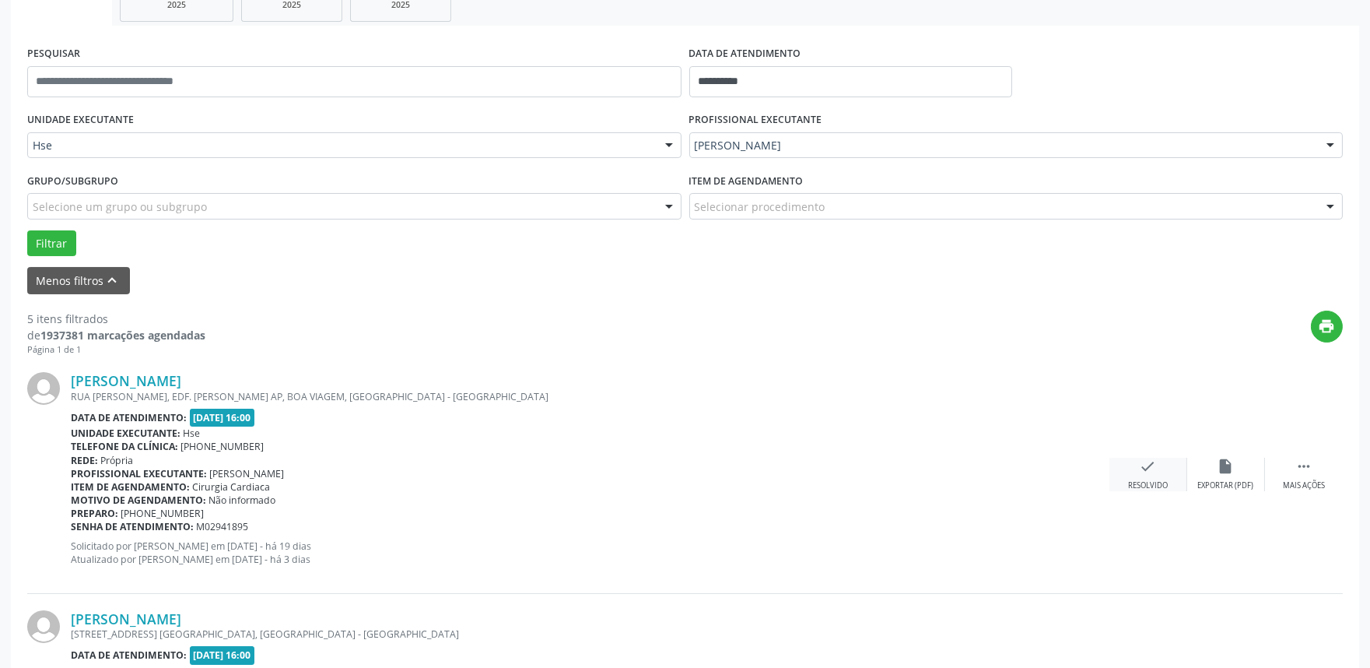
click at [1144, 472] on icon "check" at bounding box center [1148, 466] width 17 height 17
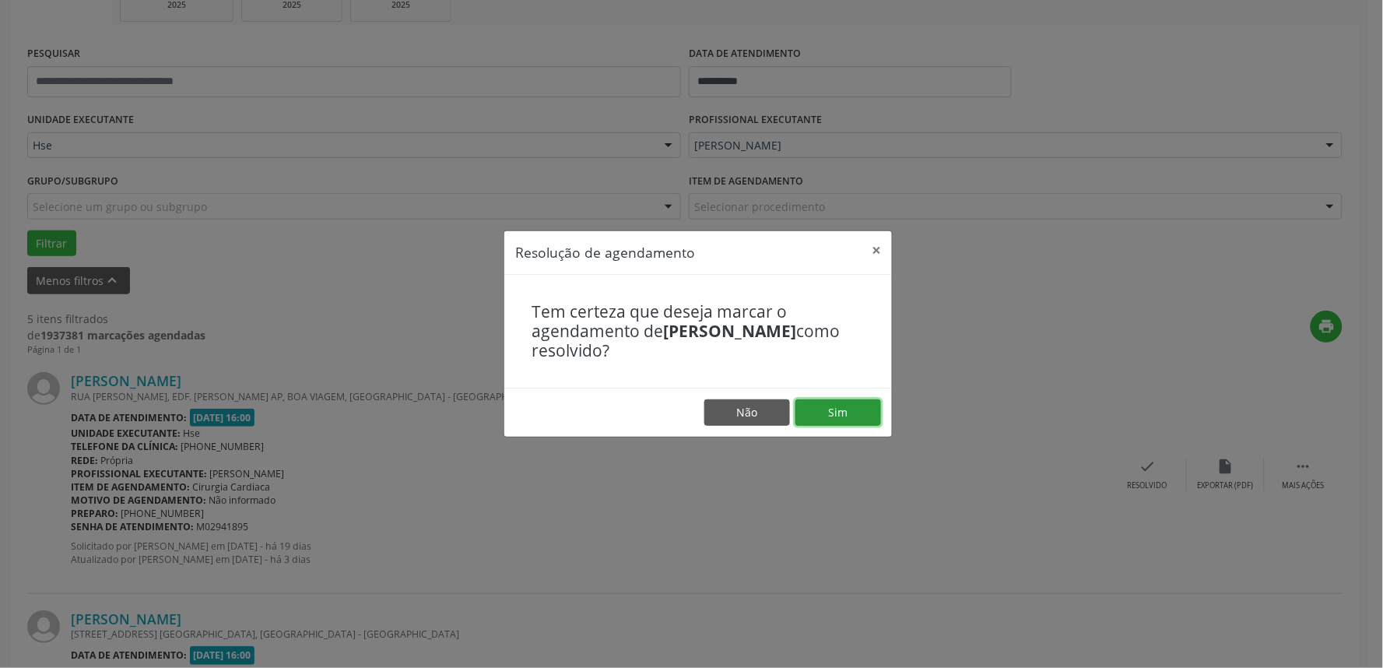
click at [809, 416] on button "Sim" at bounding box center [838, 412] width 86 height 26
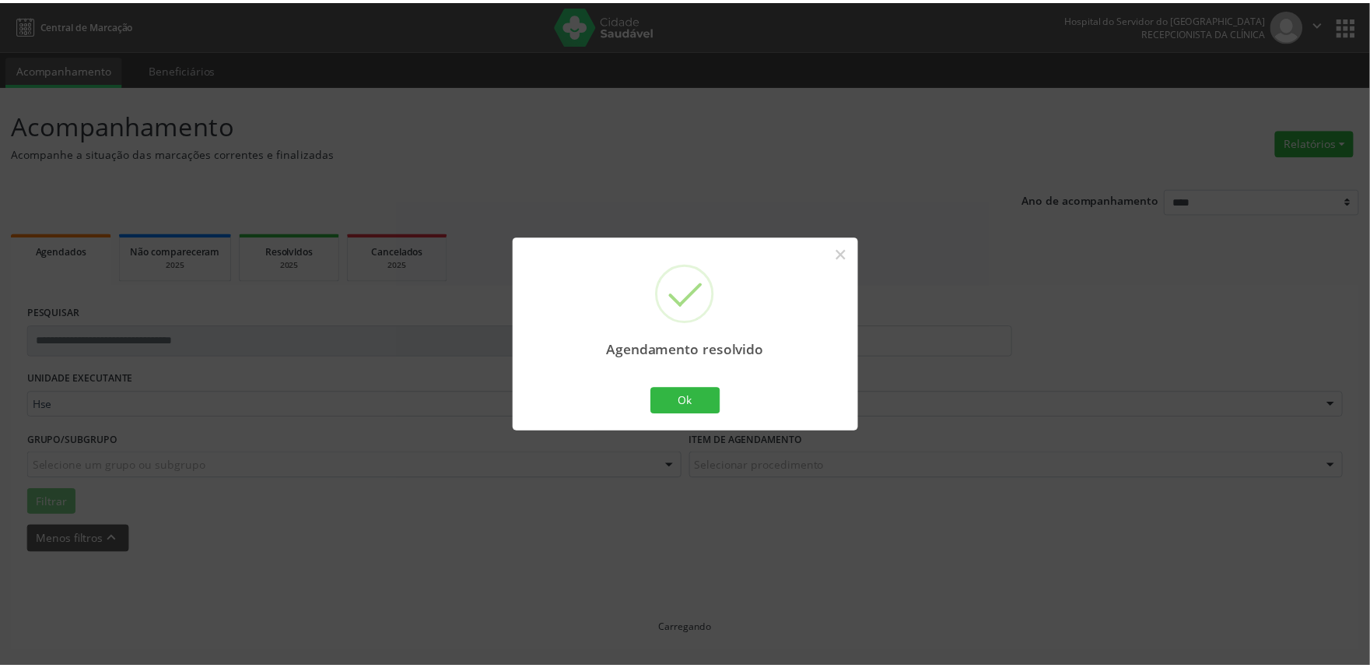
scroll to position [0, 0]
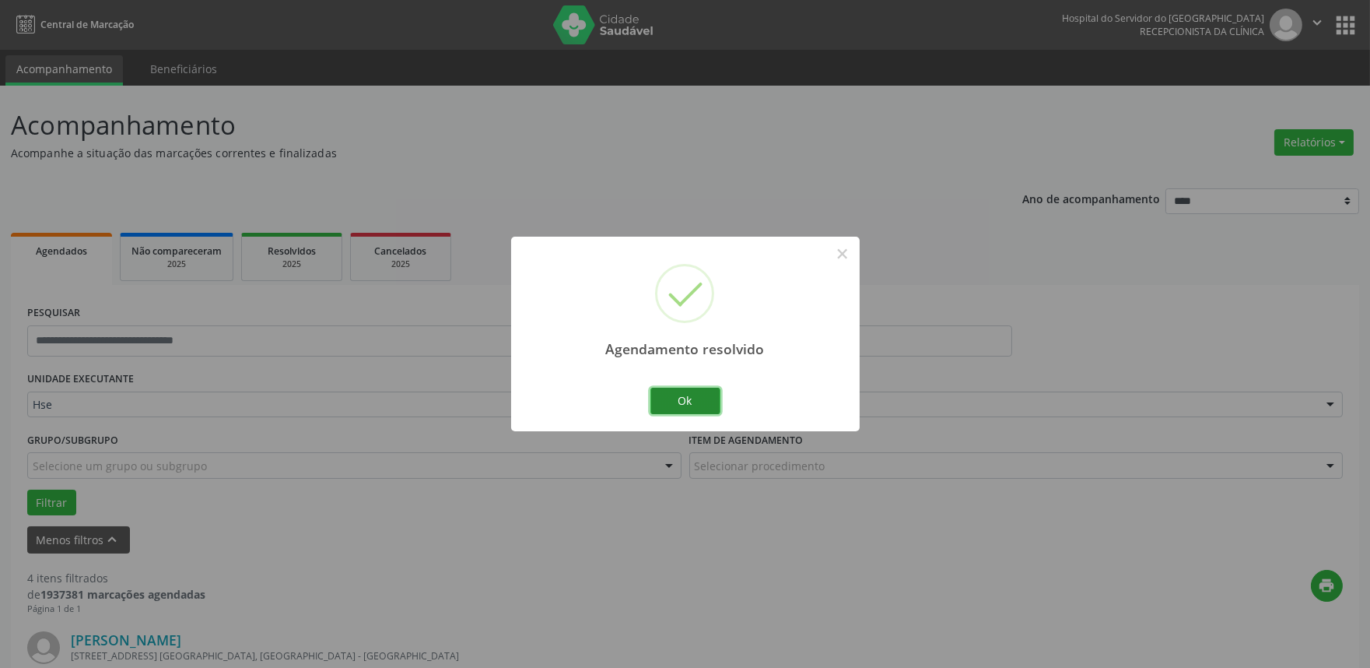
click at [688, 411] on button "Ok" at bounding box center [685, 400] width 70 height 26
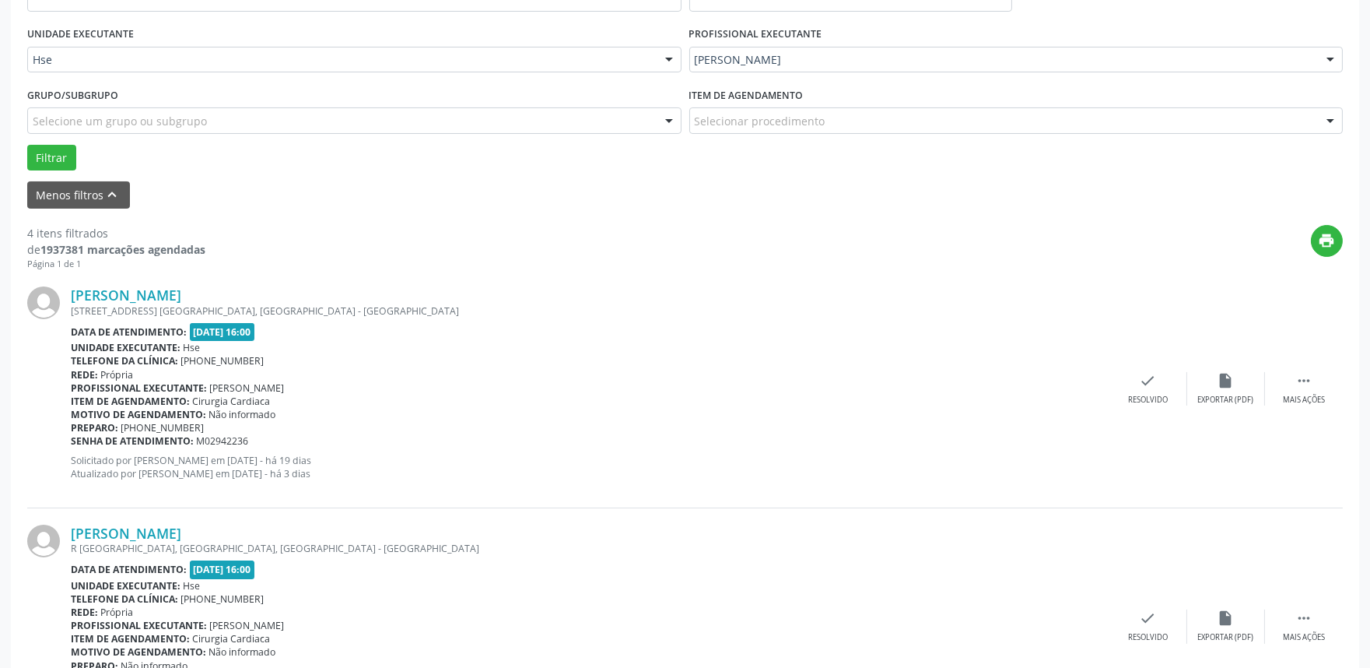
scroll to position [345, 0]
click at [1296, 394] on div "Mais ações" at bounding box center [1304, 399] width 42 height 11
click at [1232, 387] on div "alarm_off Não compareceu" at bounding box center [1226, 387] width 78 height 33
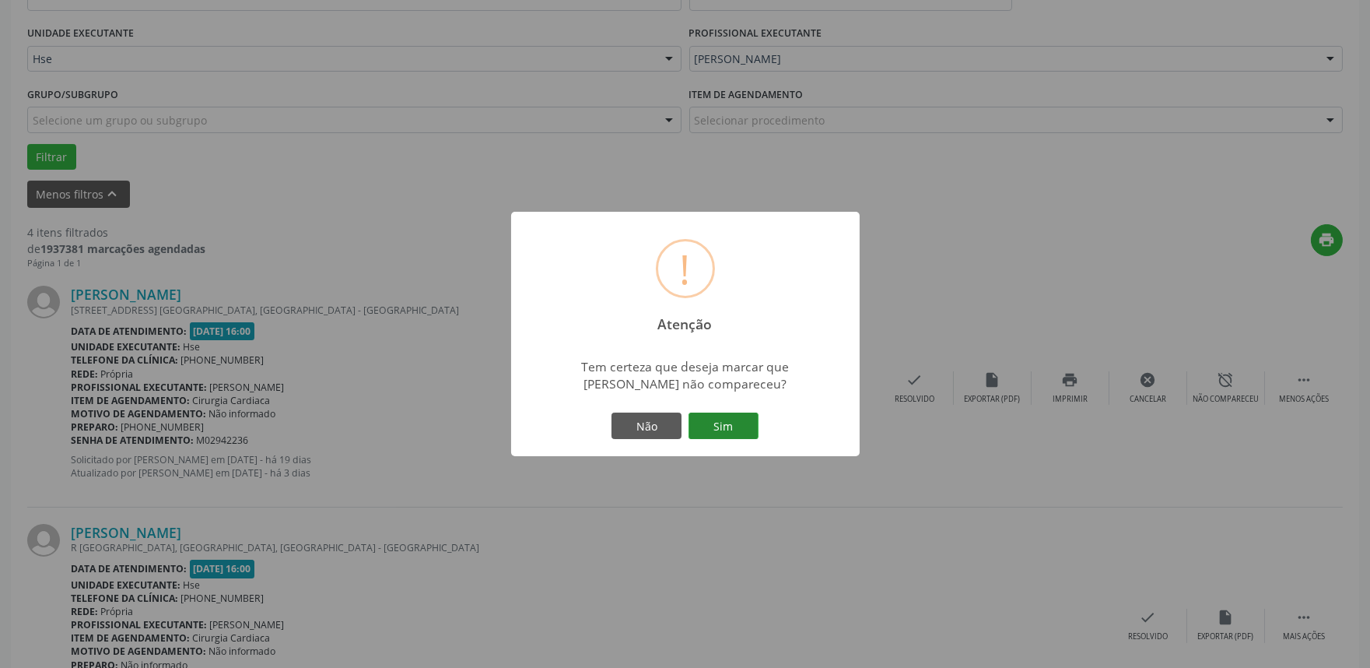
click at [740, 430] on button "Sim" at bounding box center [724, 425] width 70 height 26
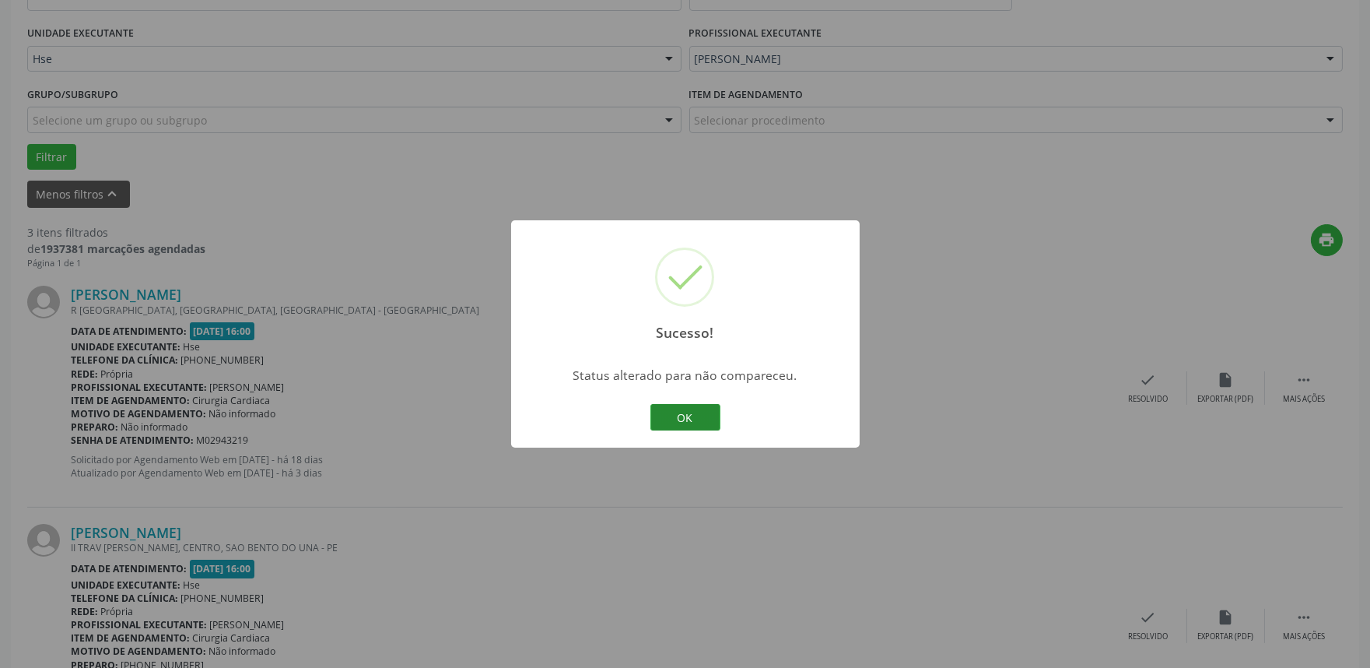
click at [672, 416] on button "OK" at bounding box center [685, 417] width 70 height 26
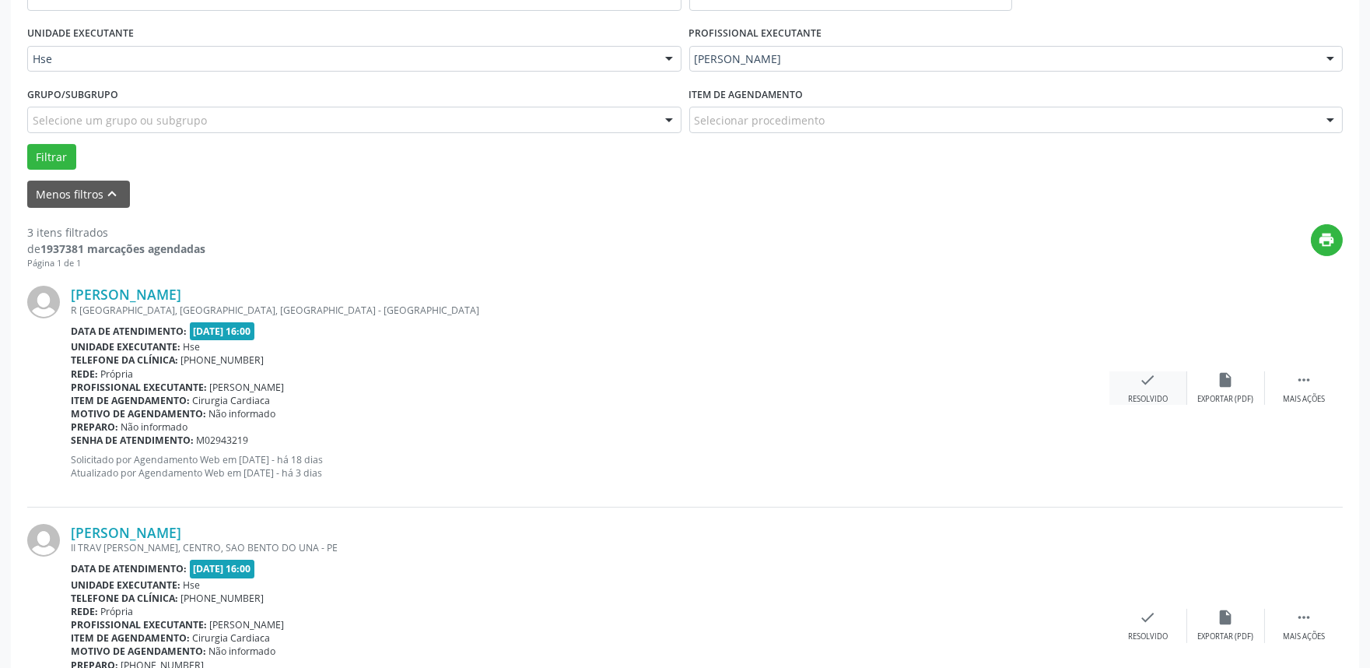
click at [1155, 398] on div "Resolvido" at bounding box center [1148, 399] width 40 height 11
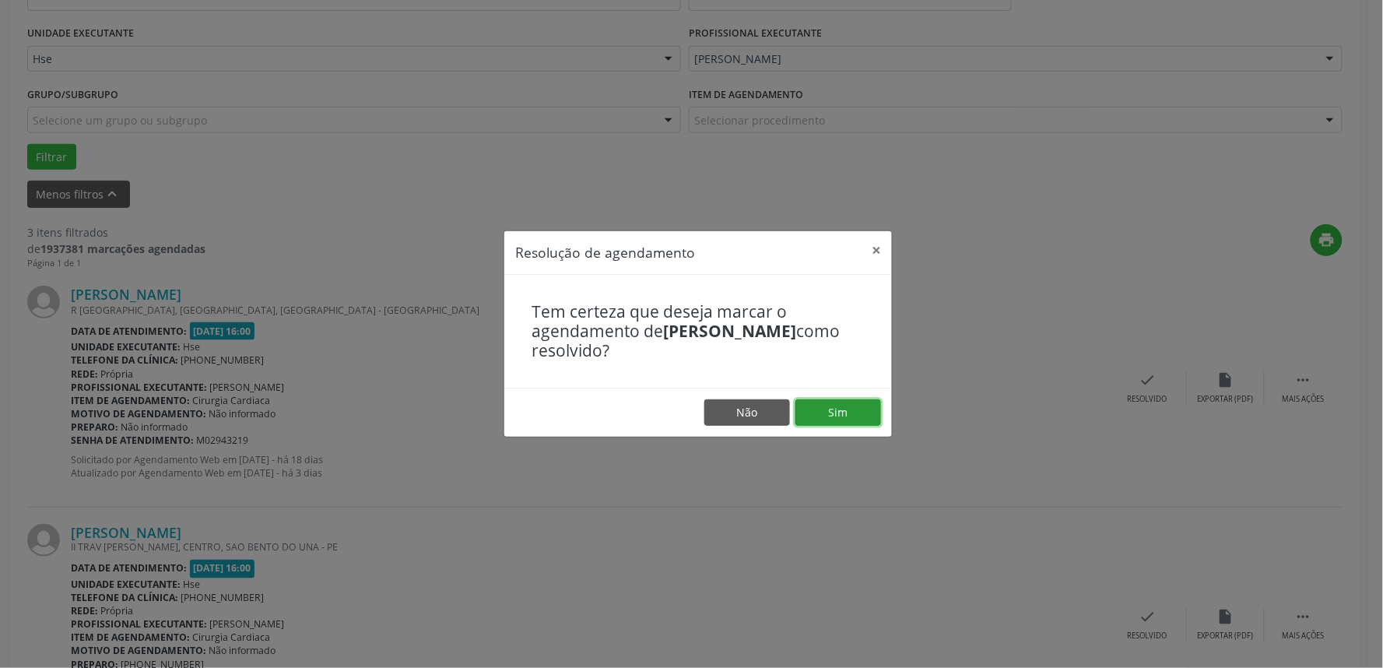
click at [868, 415] on button "Sim" at bounding box center [838, 412] width 86 height 26
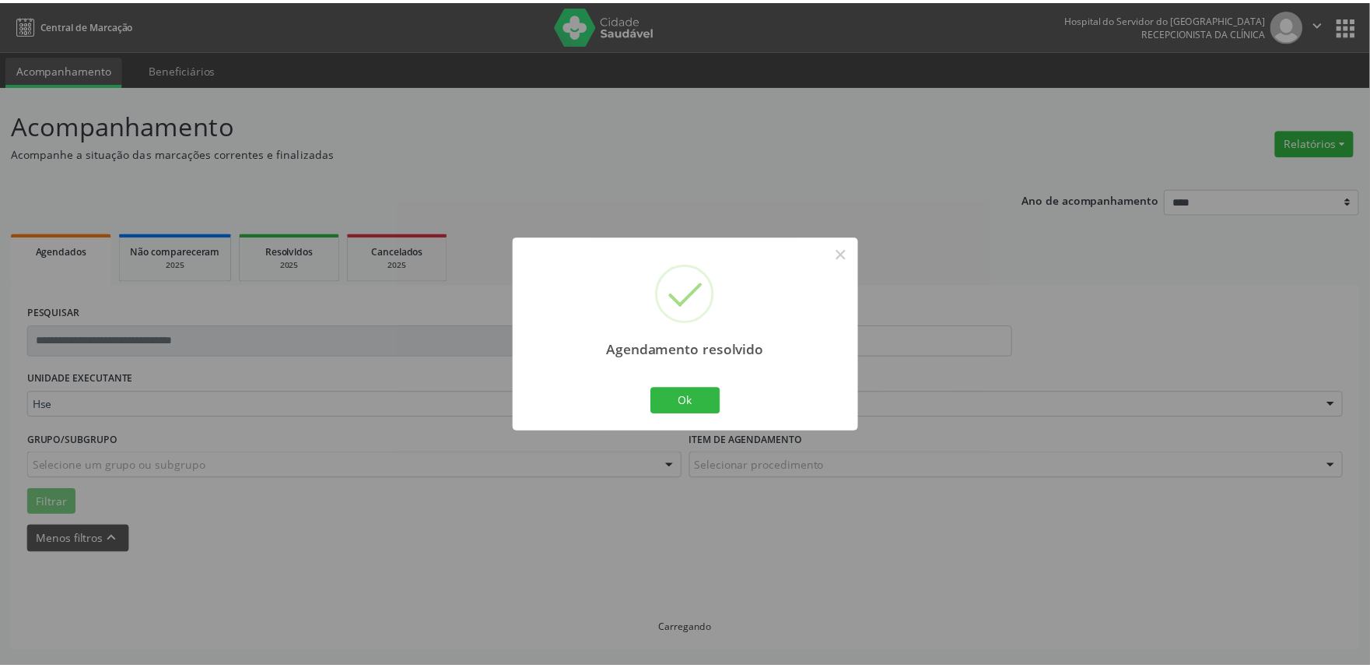
scroll to position [0, 0]
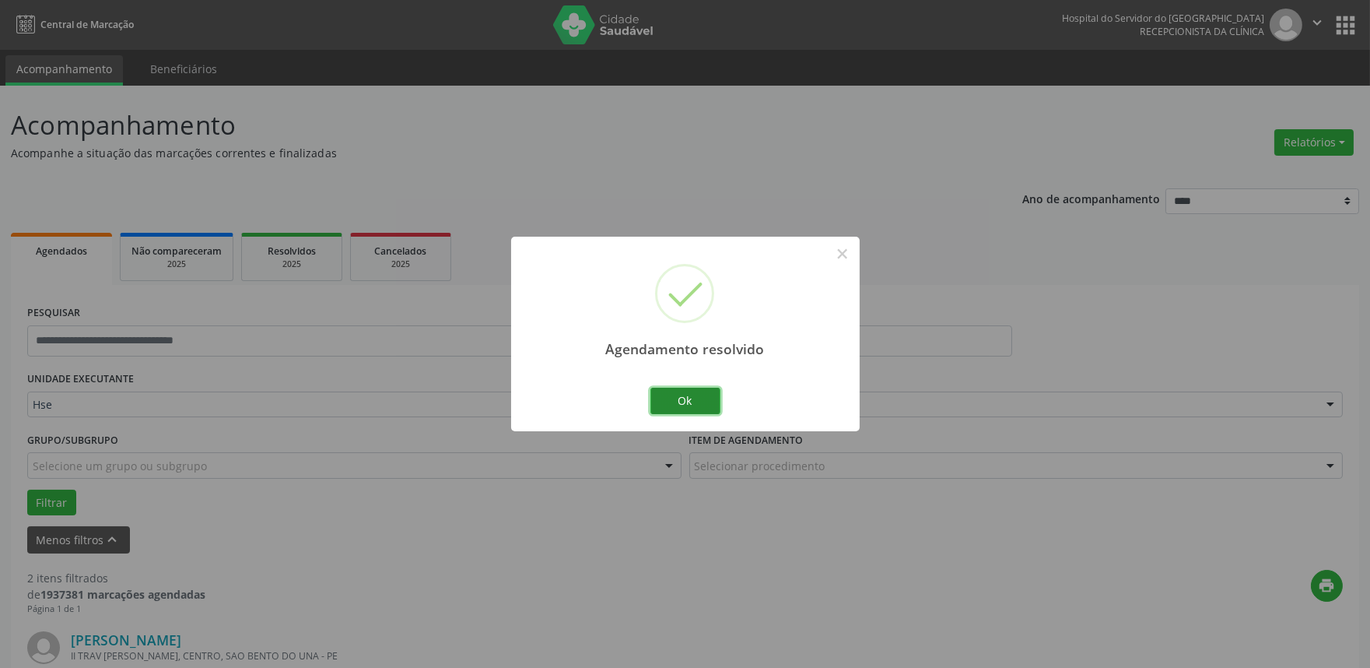
click at [672, 393] on button "Ok" at bounding box center [685, 400] width 70 height 26
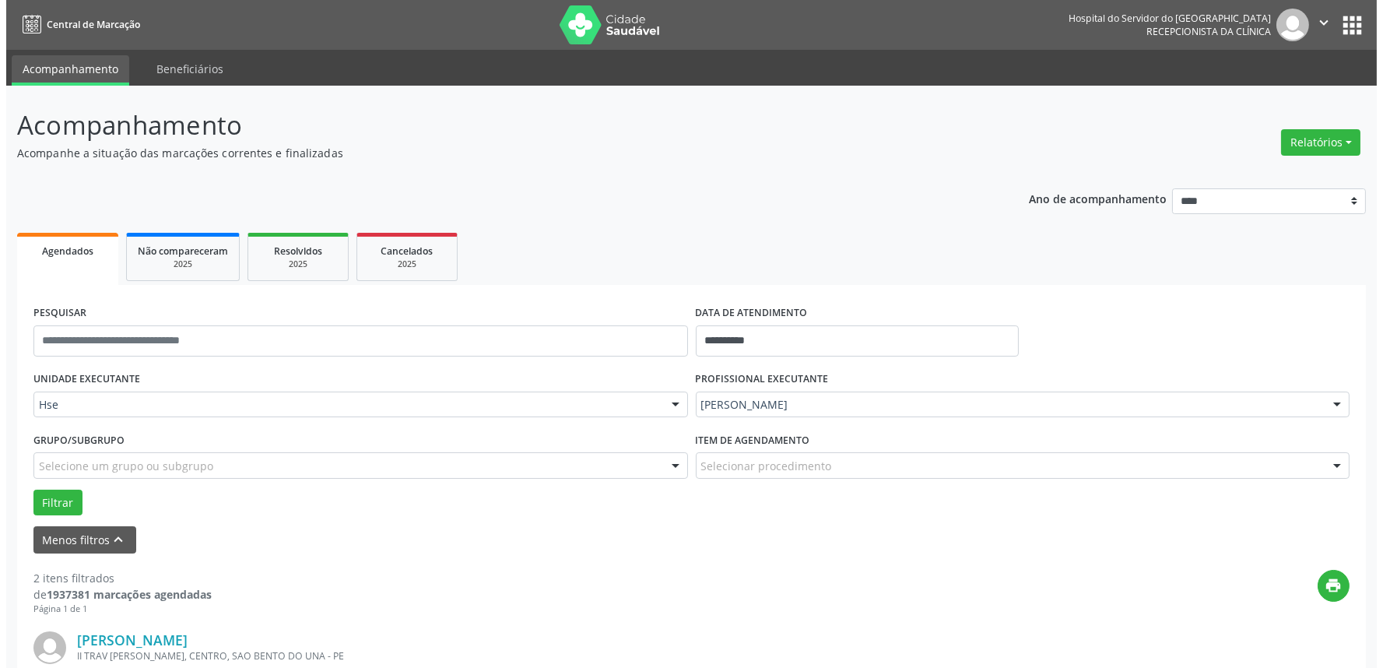
scroll to position [259, 0]
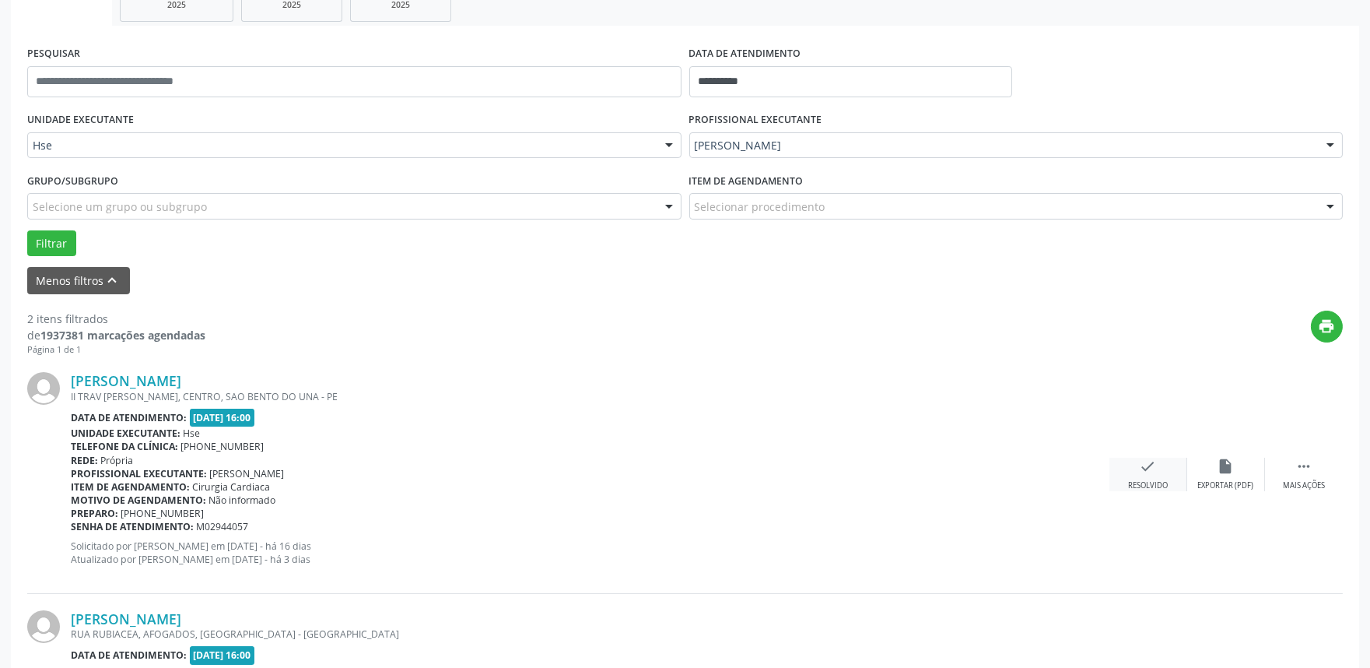
click at [1146, 482] on div "Resolvido" at bounding box center [1148, 485] width 40 height 11
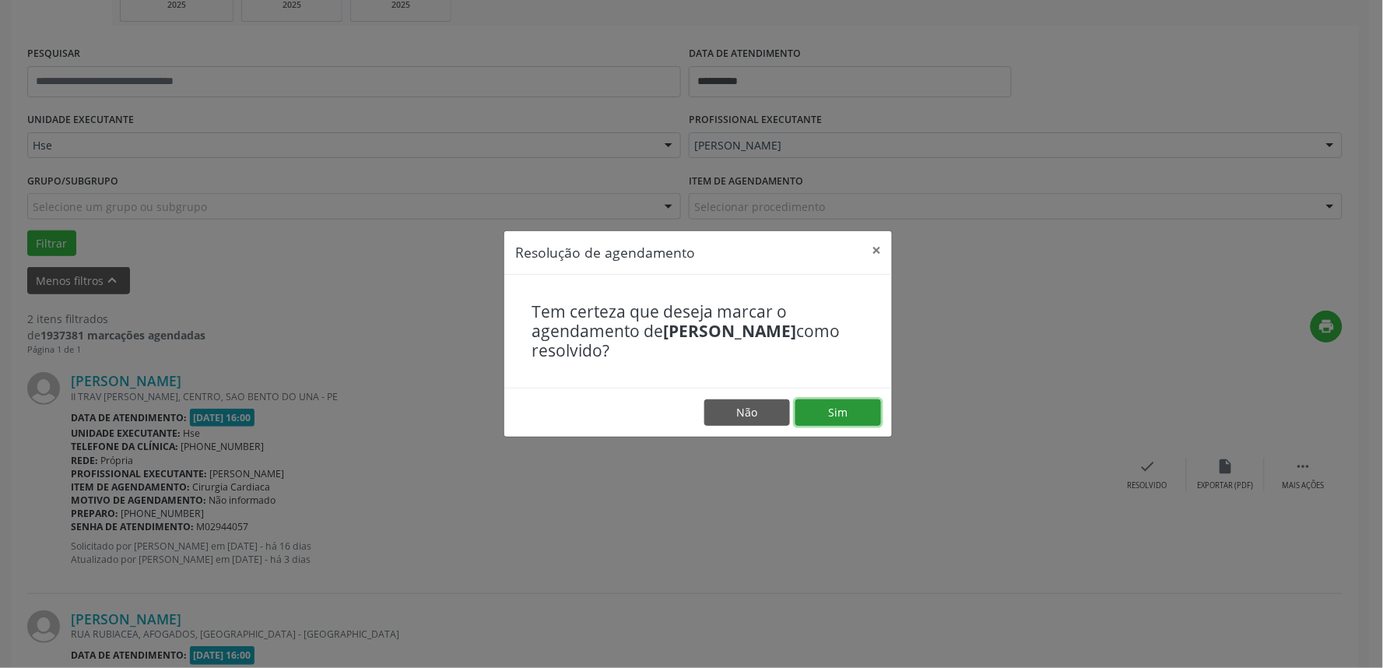
click at [850, 405] on button "Sim" at bounding box center [838, 412] width 86 height 26
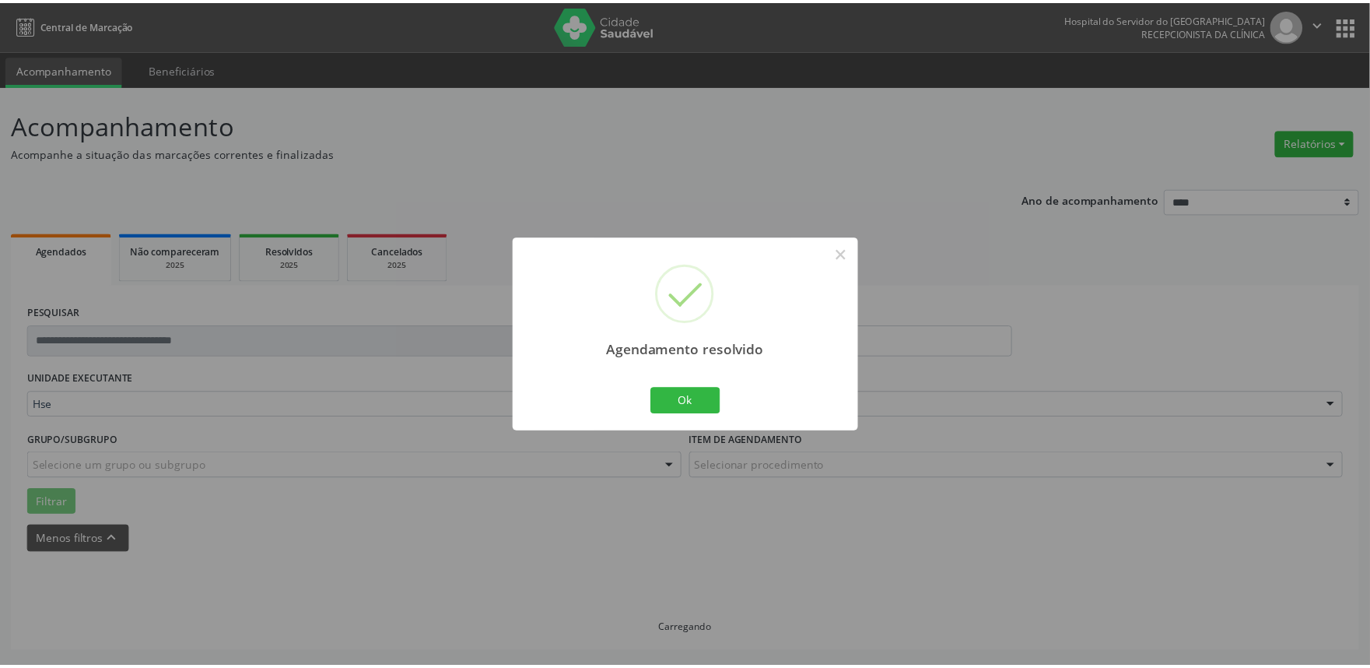
scroll to position [0, 0]
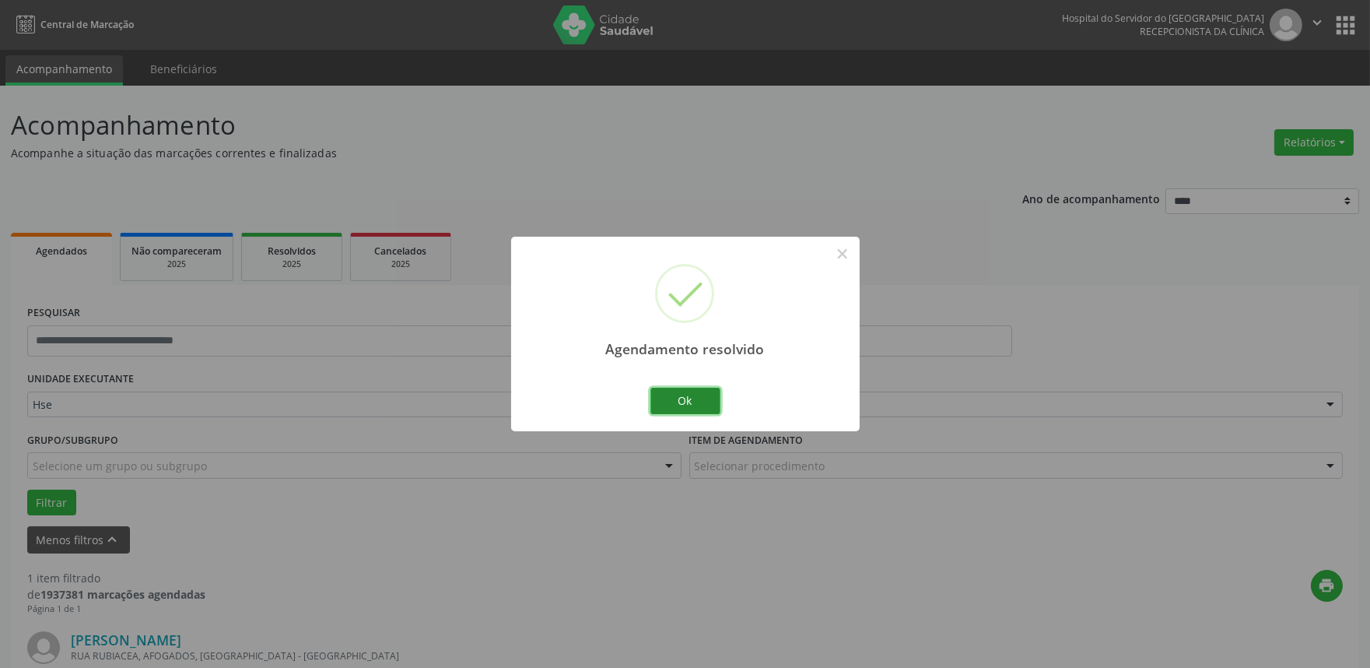
click at [701, 407] on button "Ok" at bounding box center [685, 400] width 70 height 26
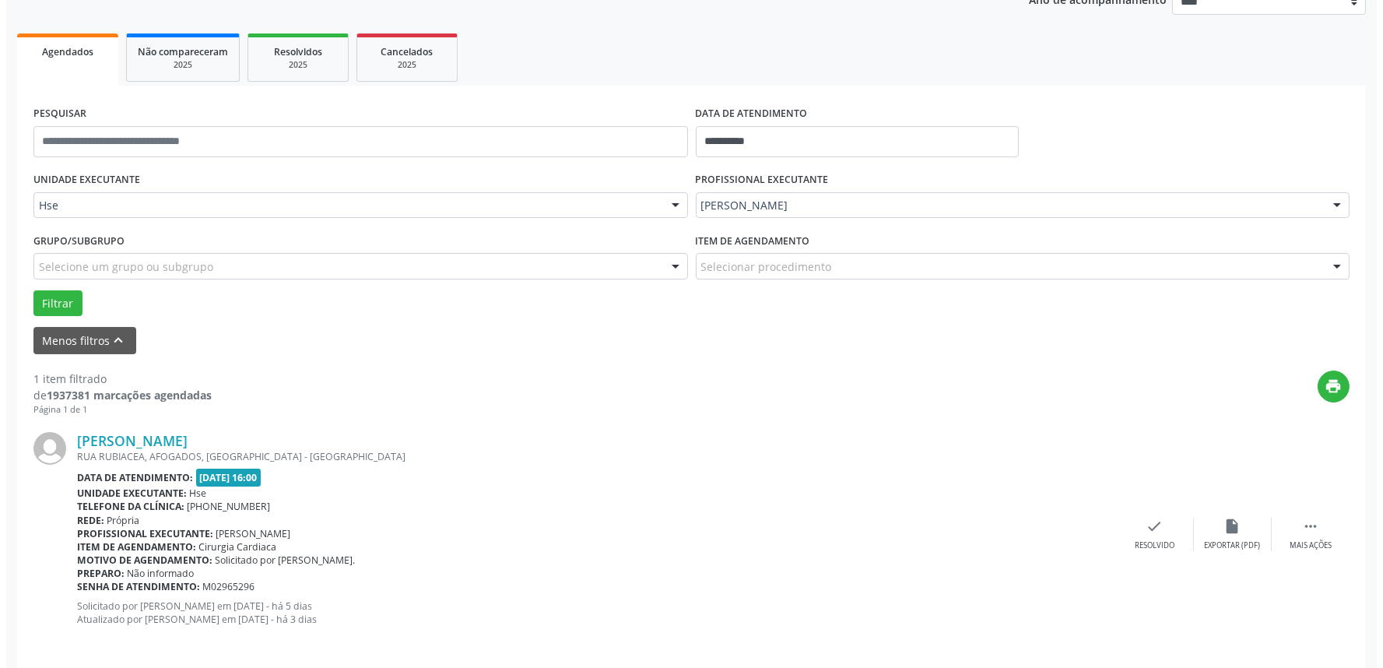
scroll to position [210, 0]
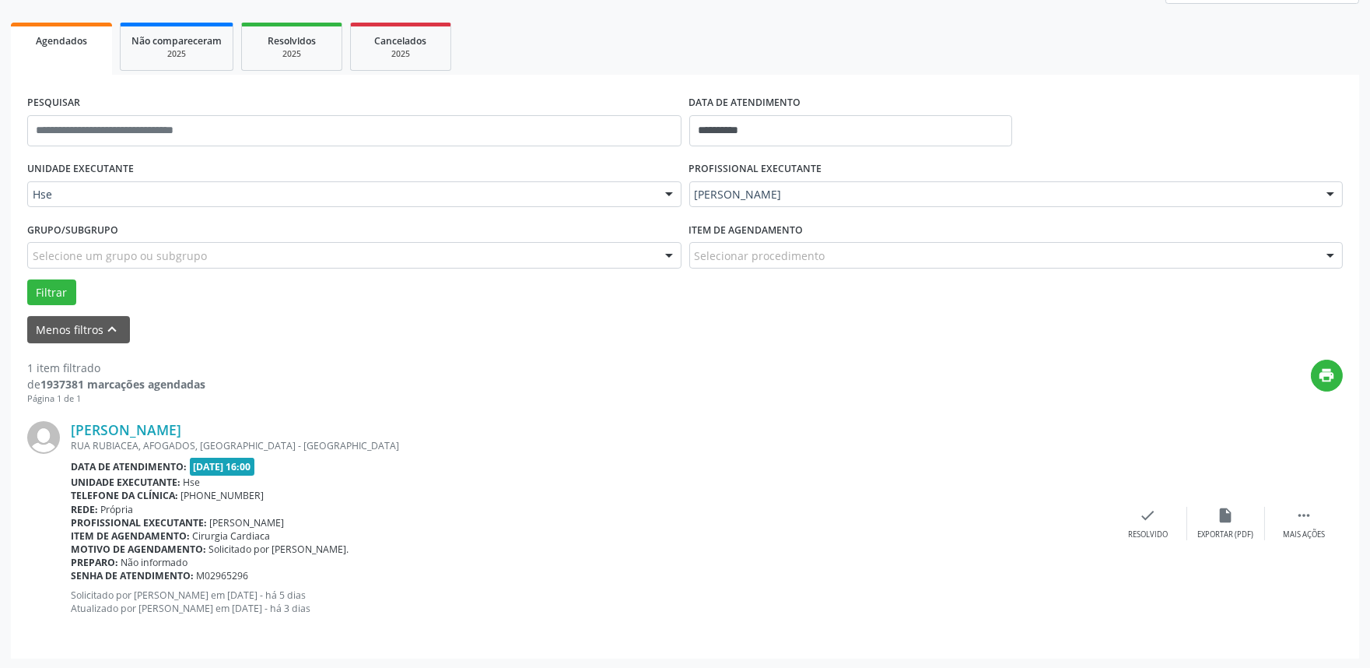
click at [1149, 542] on div "[PERSON_NAME] [GEOGRAPHIC_DATA], AFOGADOS, [GEOGRAPHIC_DATA] - [GEOGRAPHIC_DATA…" at bounding box center [685, 523] width 1316 height 237
click at [1138, 521] on div "check Resolvido" at bounding box center [1149, 523] width 78 height 33
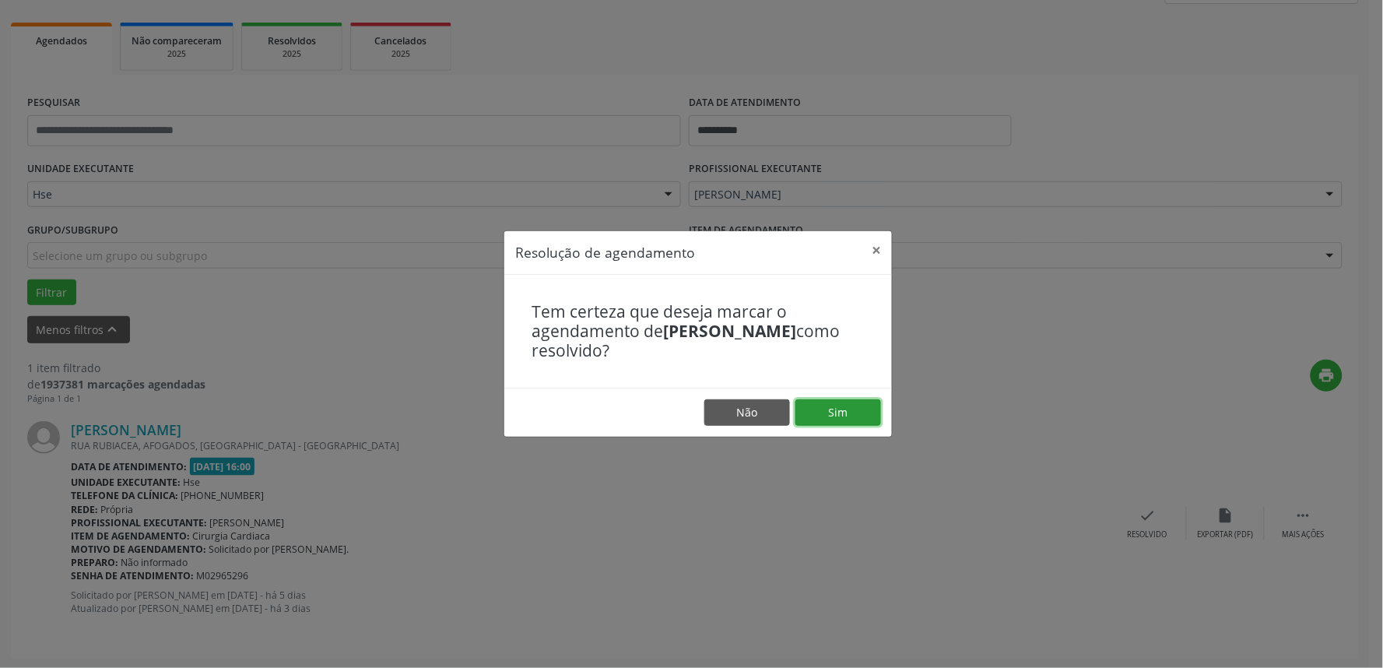
click at [853, 407] on button "Sim" at bounding box center [838, 412] width 86 height 26
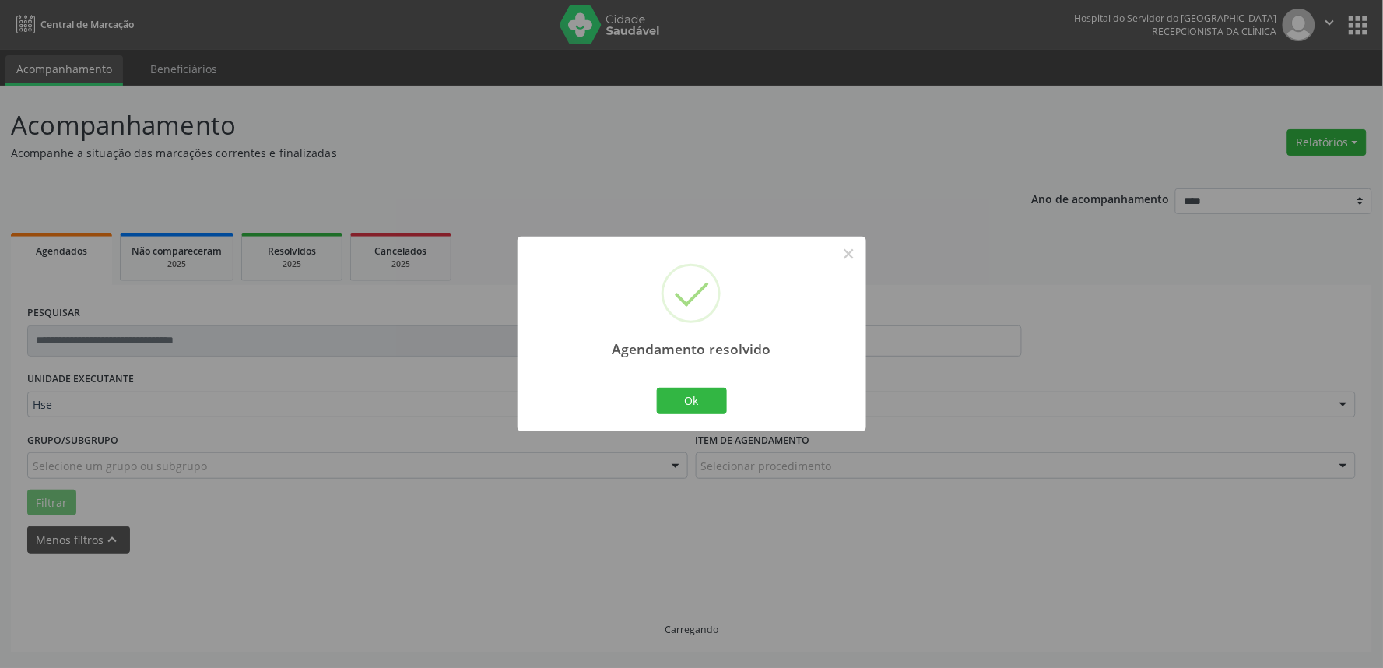
scroll to position [0, 0]
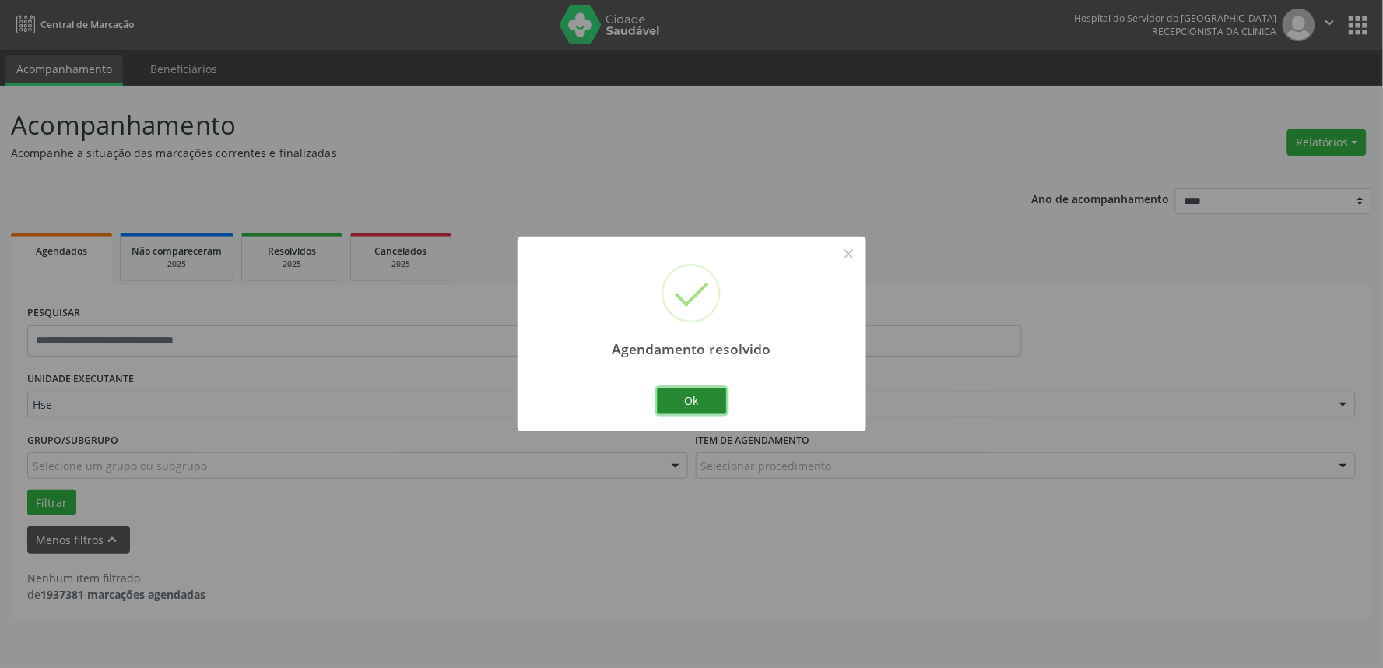
click at [664, 400] on button "Ok" at bounding box center [692, 400] width 70 height 26
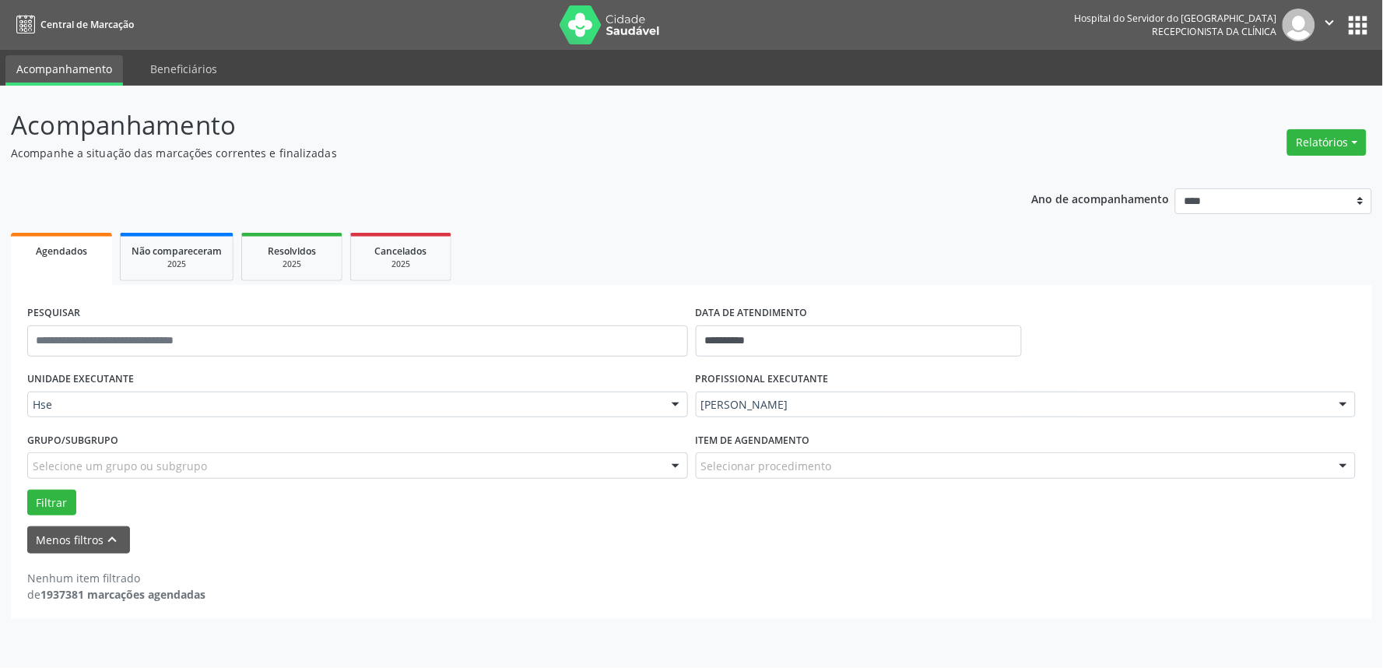
click at [1334, 124] on div "Relatórios Agendamentos Procedimentos realizados" at bounding box center [1326, 142] width 90 height 37
click at [1336, 135] on button "Relatórios" at bounding box center [1326, 142] width 79 height 26
click at [1331, 164] on link "Agendamentos" at bounding box center [1282, 175] width 167 height 22
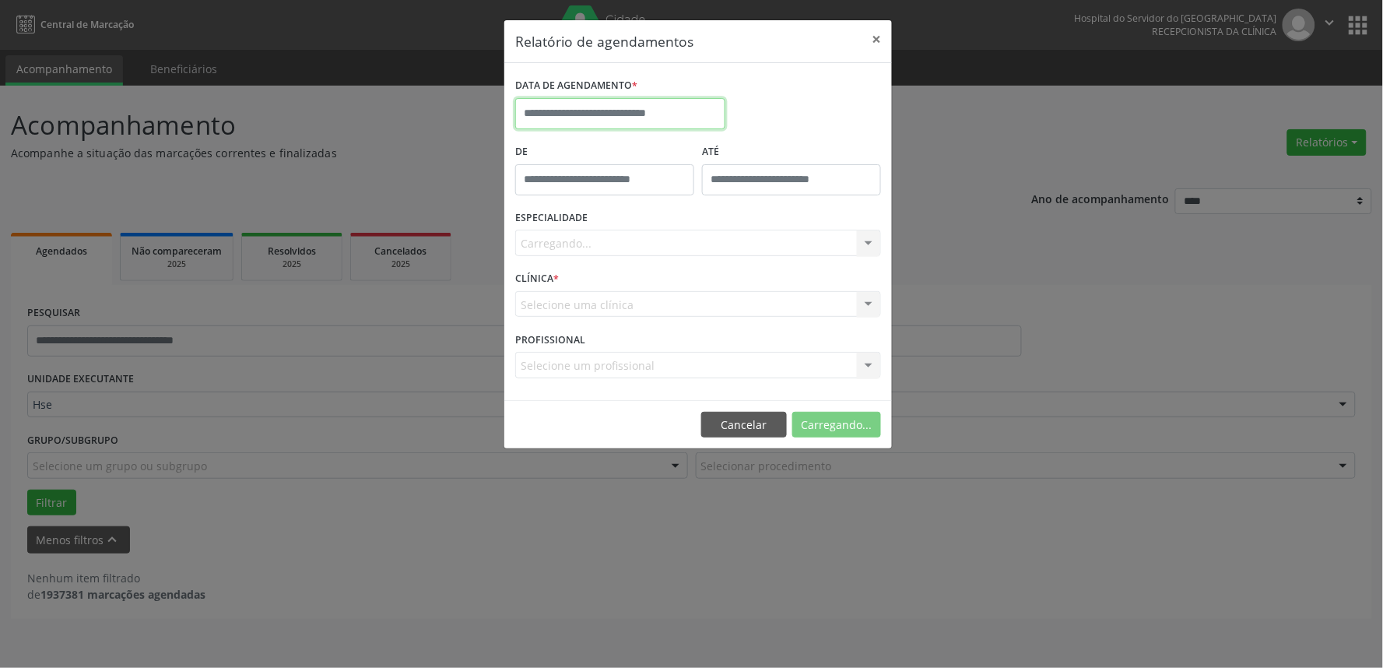
click at [619, 105] on input "text" at bounding box center [620, 113] width 210 height 31
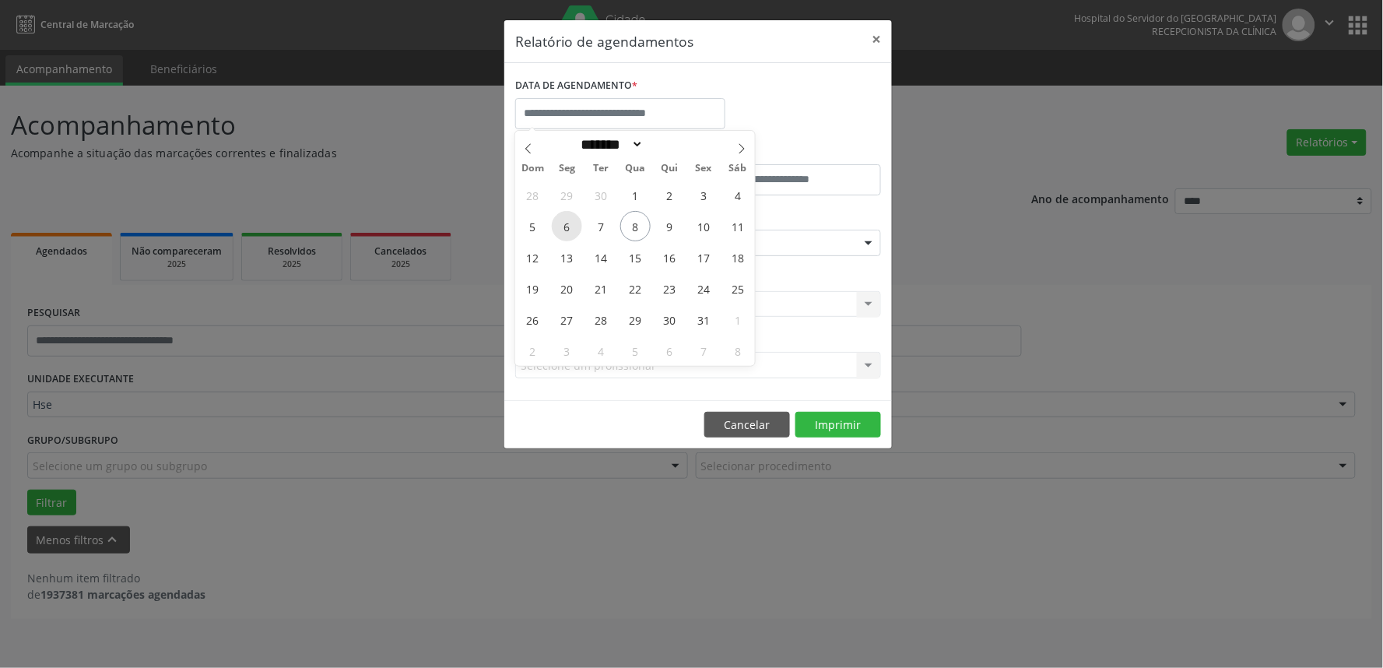
click at [558, 231] on span "6" at bounding box center [567, 226] width 30 height 30
type input "**********"
click at [717, 220] on span "10" at bounding box center [704, 226] width 30 height 30
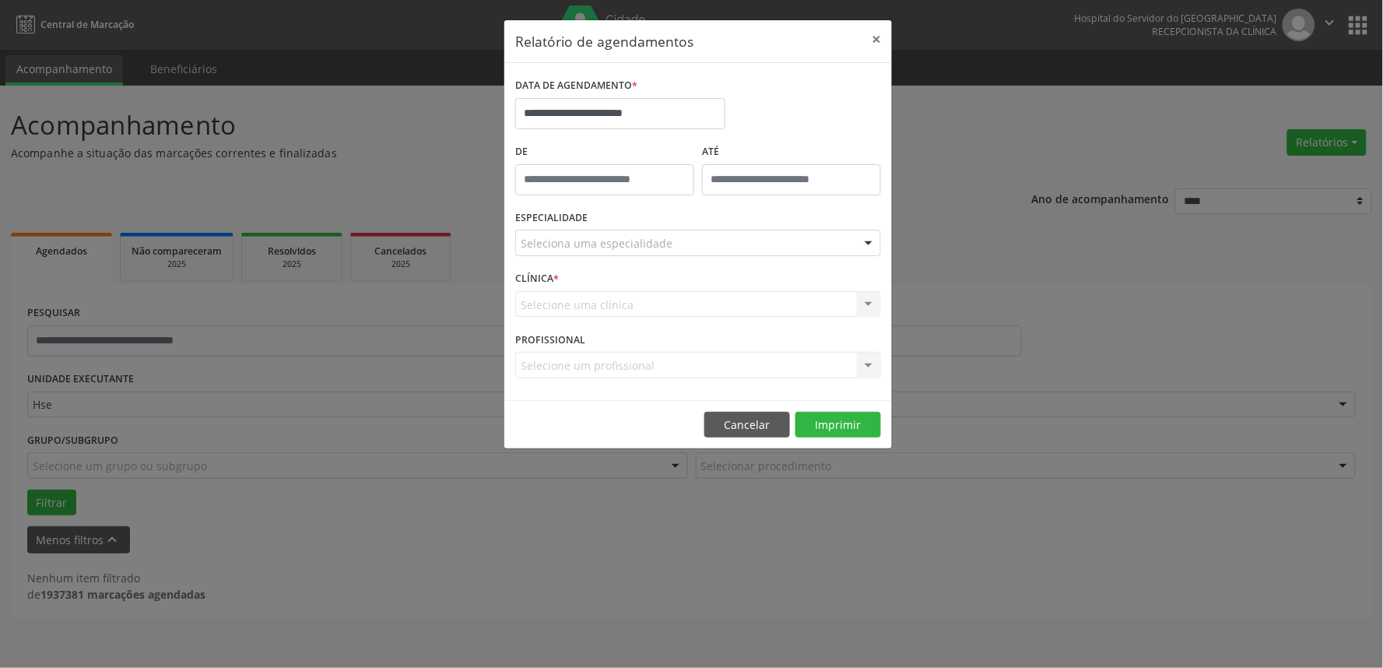
click at [710, 240] on div "Seleciona uma especialidade" at bounding box center [698, 243] width 366 height 26
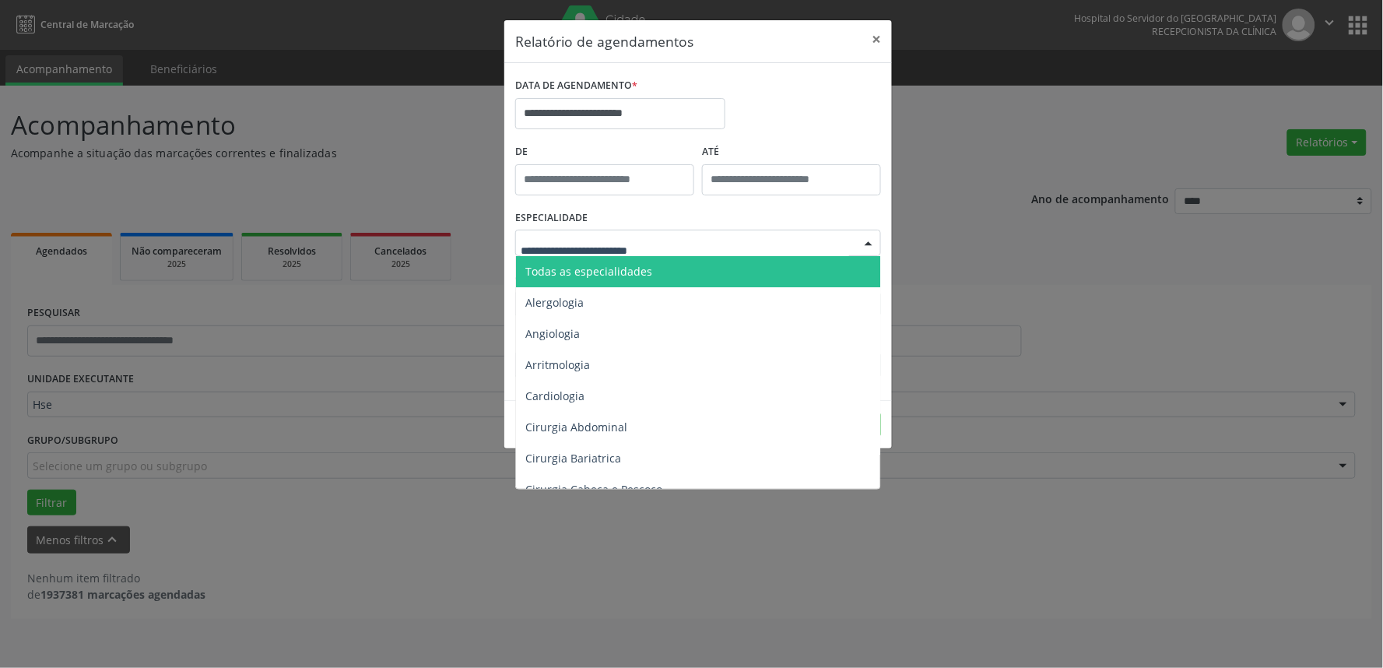
click at [705, 261] on span "Todas as especialidades" at bounding box center [699, 271] width 366 height 31
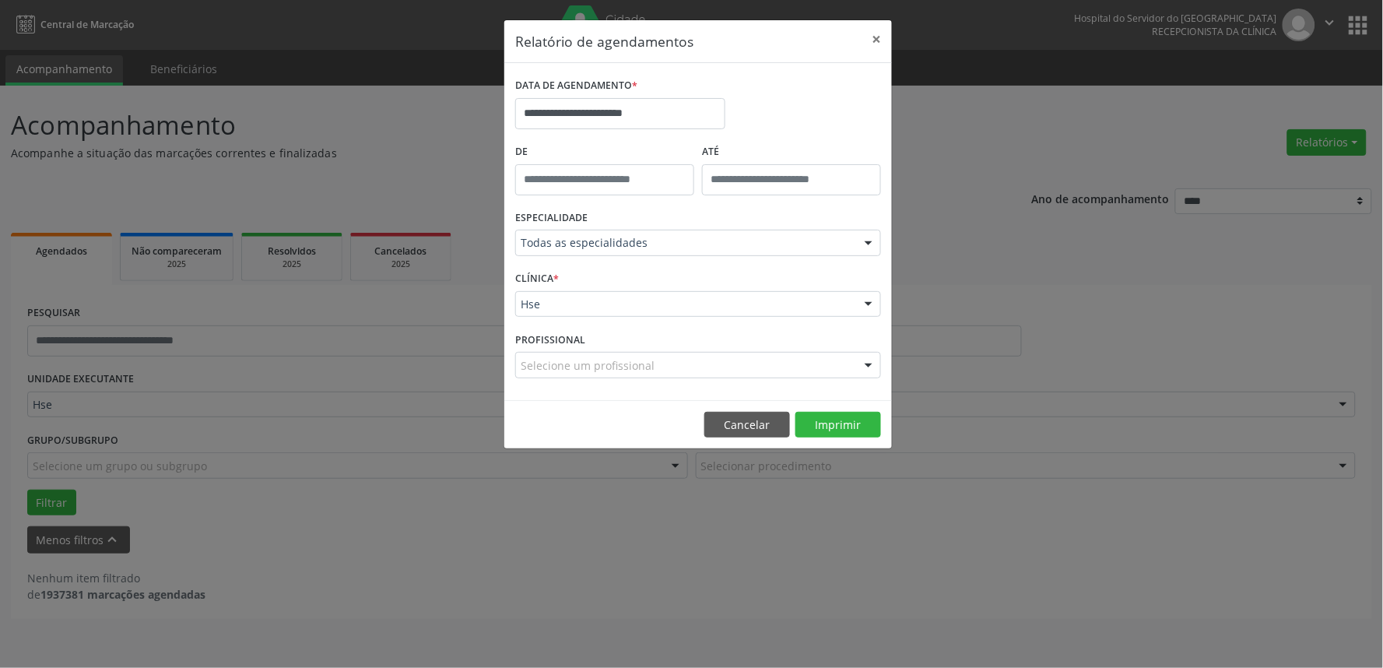
click at [655, 366] on div "Selecione um profissional" at bounding box center [698, 365] width 366 height 26
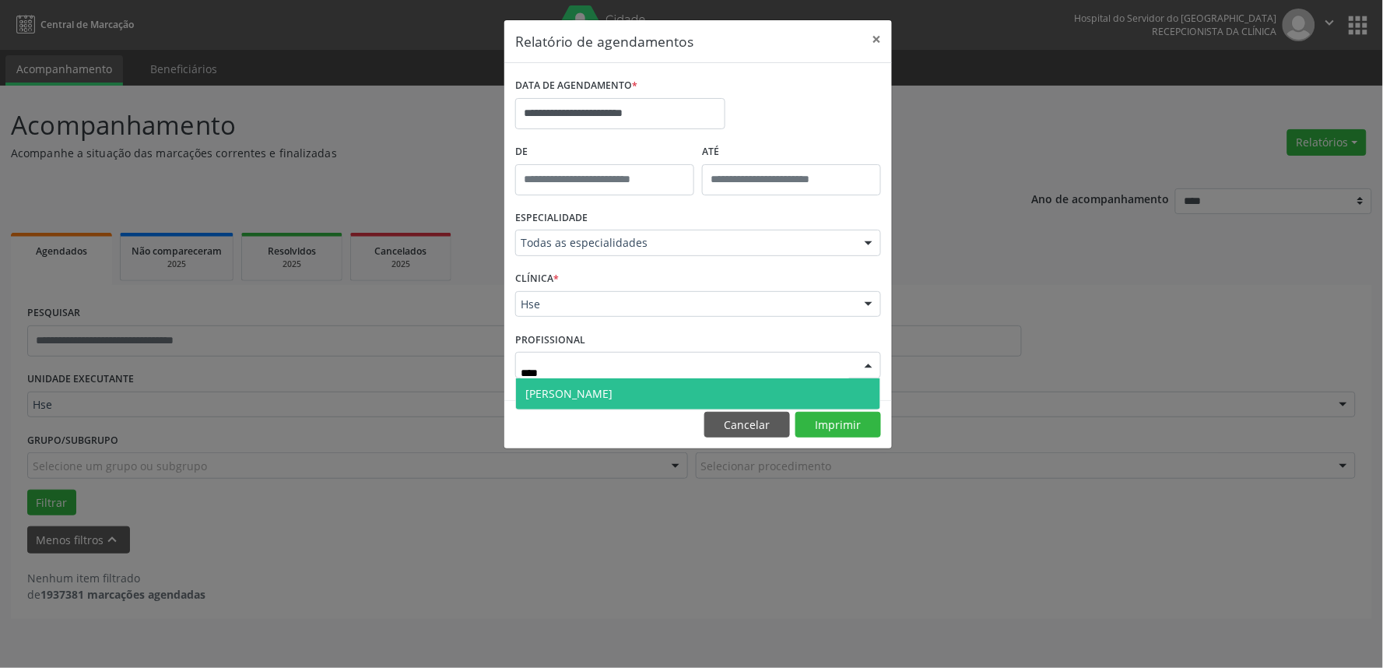
type input "*****"
click at [685, 398] on span "[PERSON_NAME]" at bounding box center [698, 393] width 364 height 31
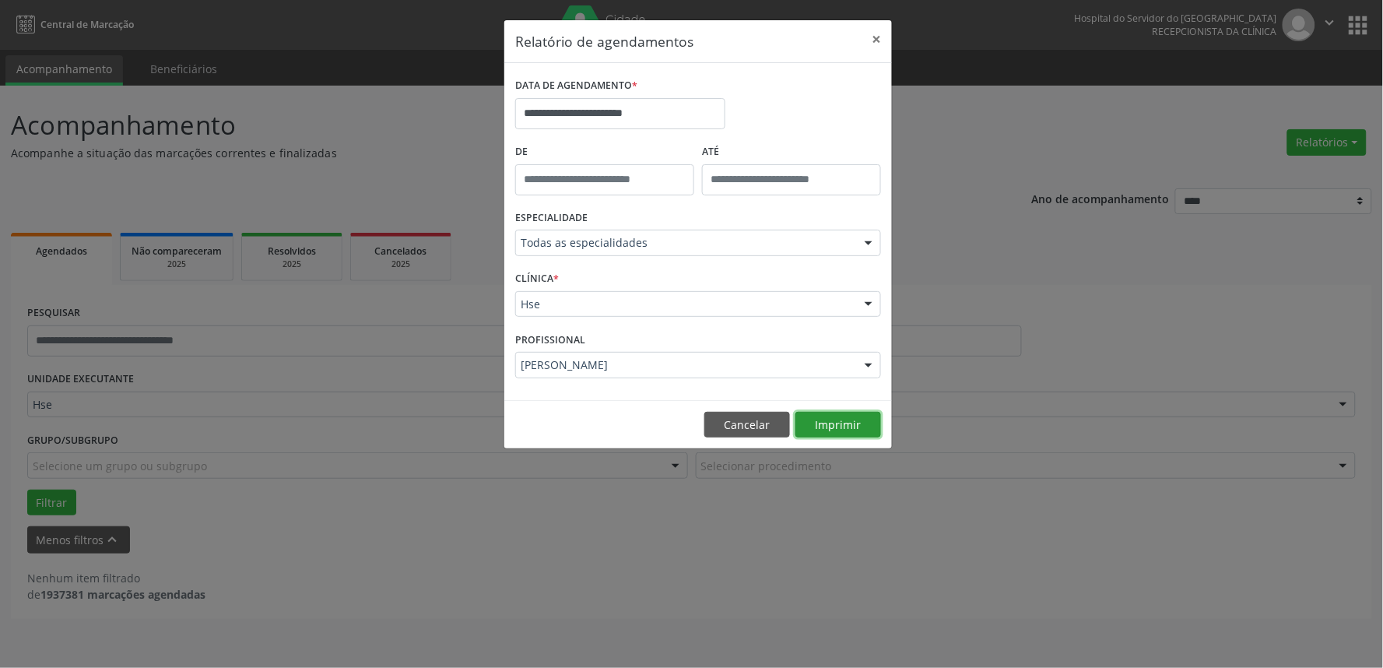
click at [852, 426] on button "Imprimir" at bounding box center [838, 425] width 86 height 26
click at [741, 426] on button "Cancelar" at bounding box center [747, 425] width 86 height 26
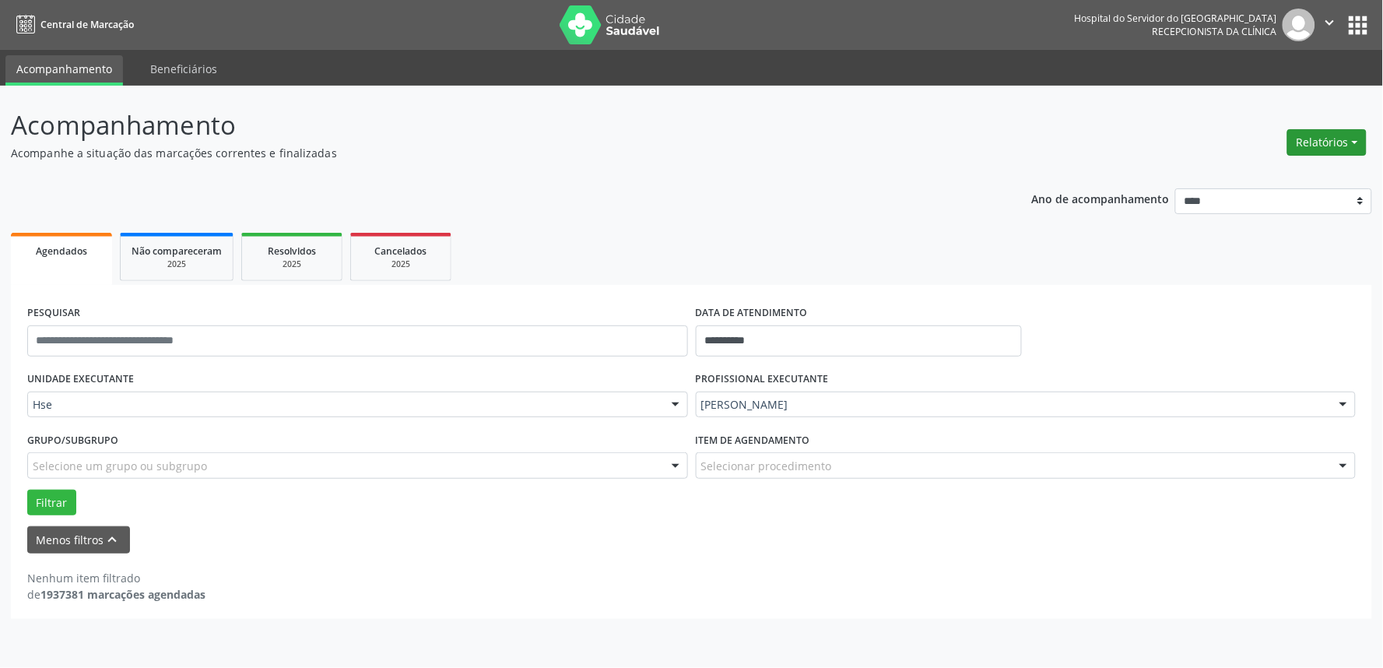
click at [1331, 138] on button "Relatórios" at bounding box center [1326, 142] width 79 height 26
click at [1313, 174] on link "Agendamentos" at bounding box center [1282, 175] width 167 height 22
select select "*"
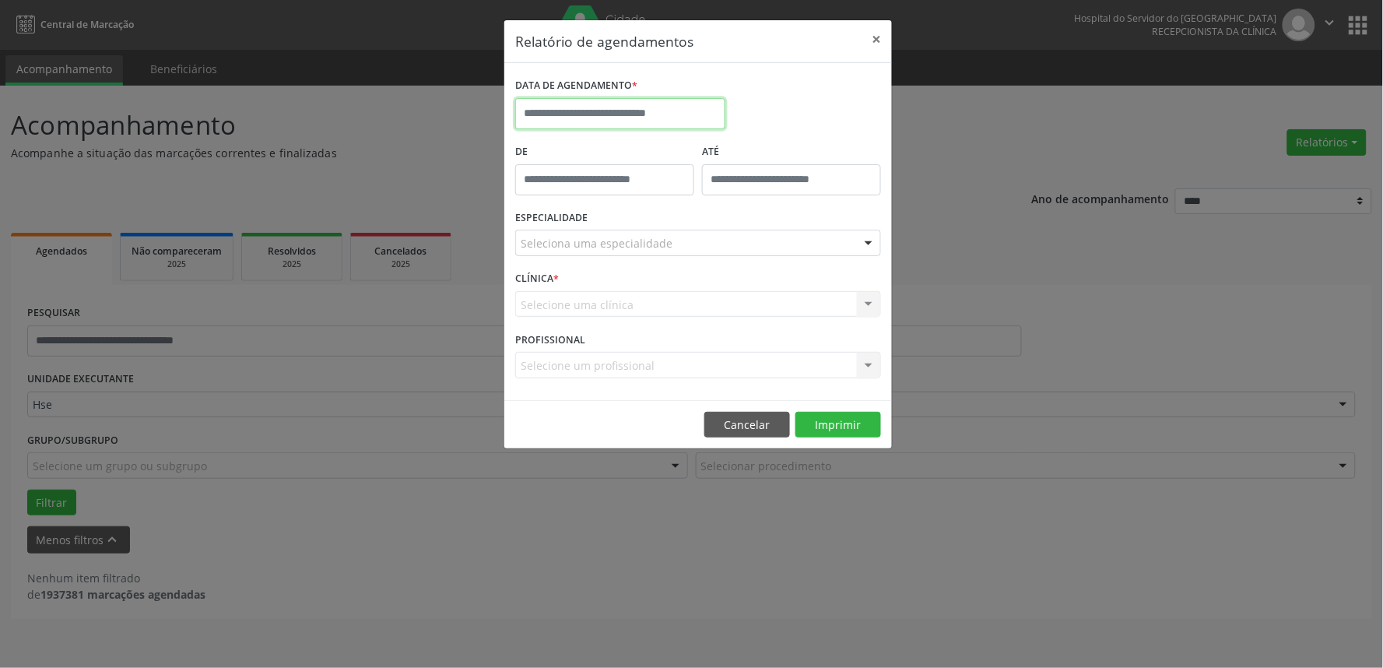
click at [664, 118] on input "text" at bounding box center [620, 113] width 210 height 31
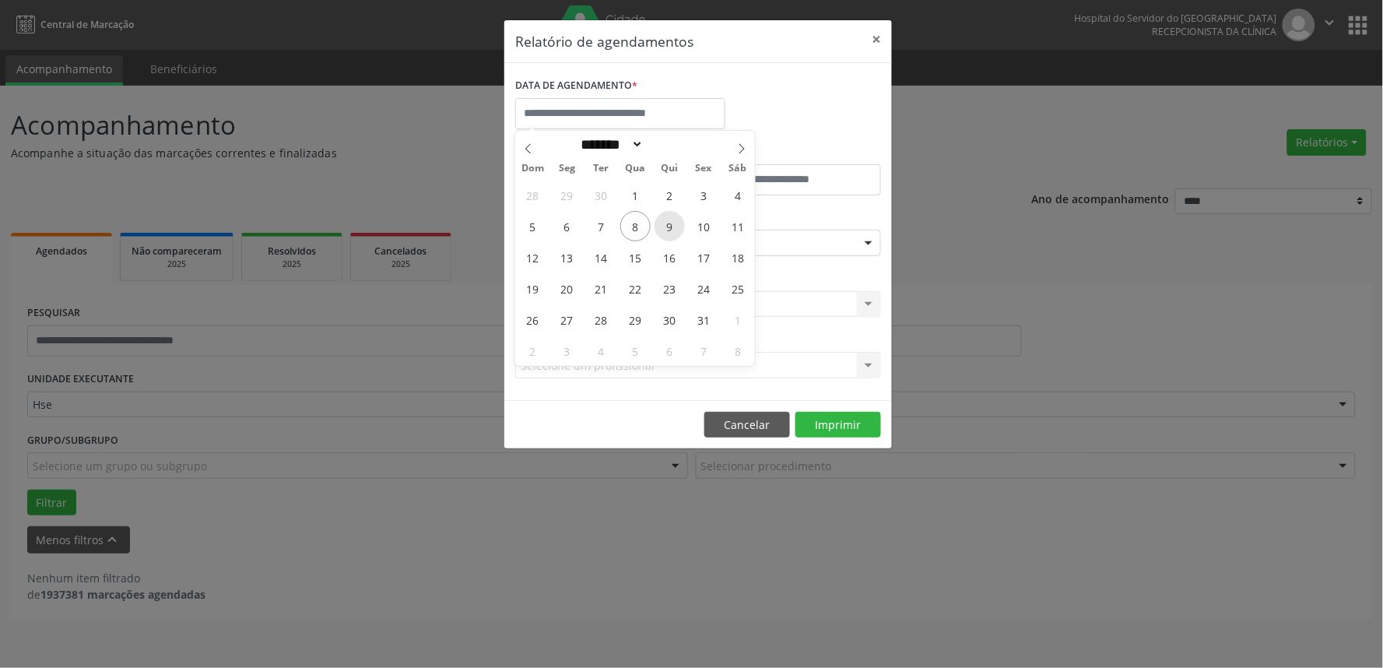
click at [674, 222] on span "9" at bounding box center [669, 226] width 30 height 30
type input "**********"
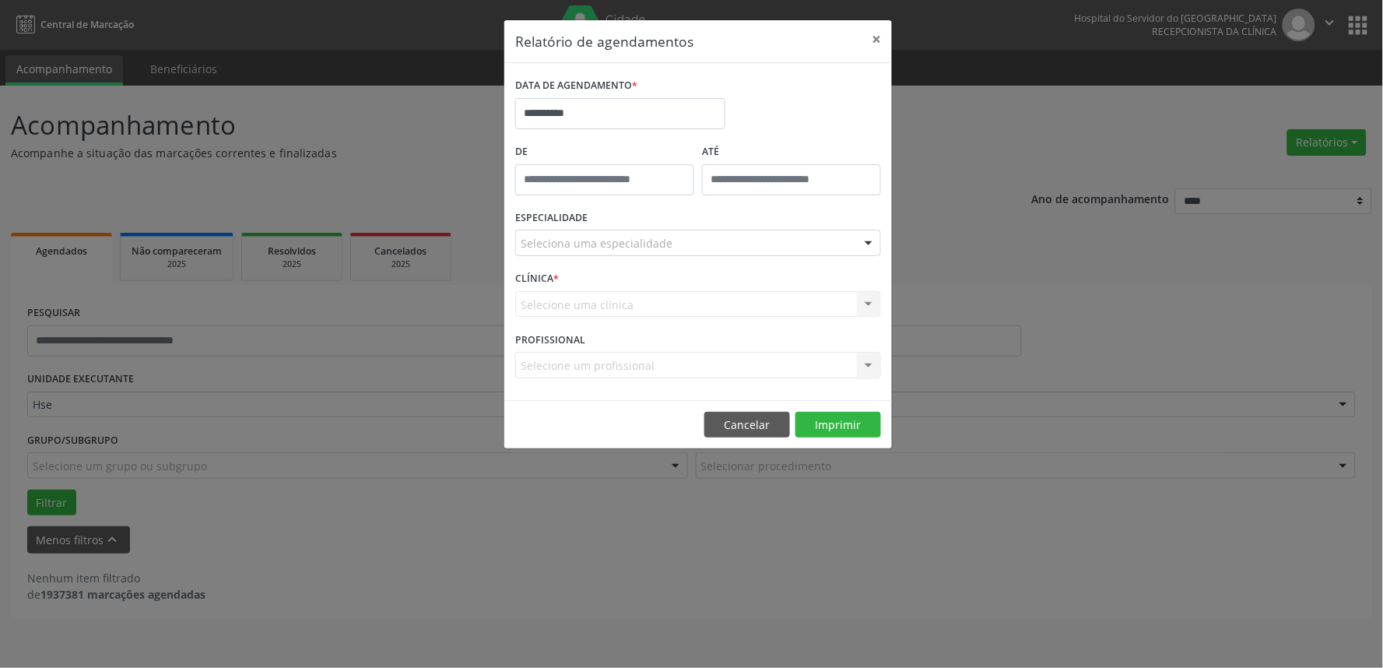
click at [675, 240] on div "Seleciona uma especialidade" at bounding box center [698, 243] width 366 height 26
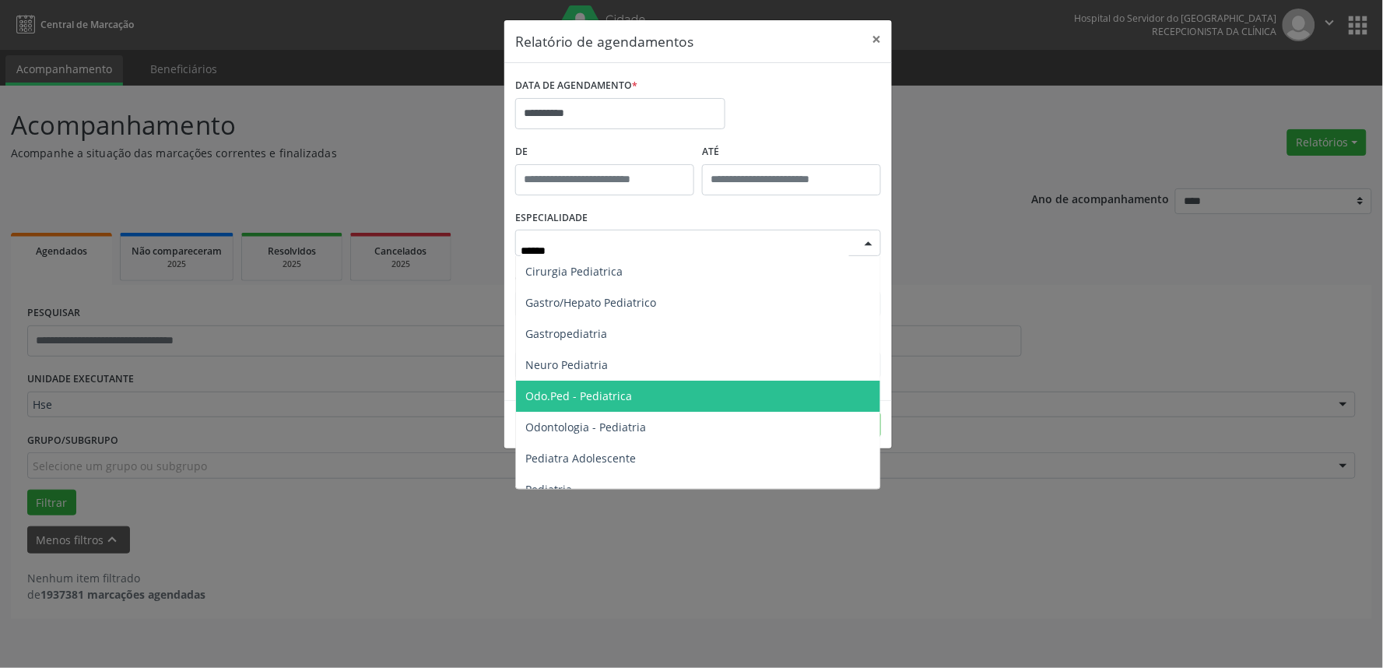
type input "*******"
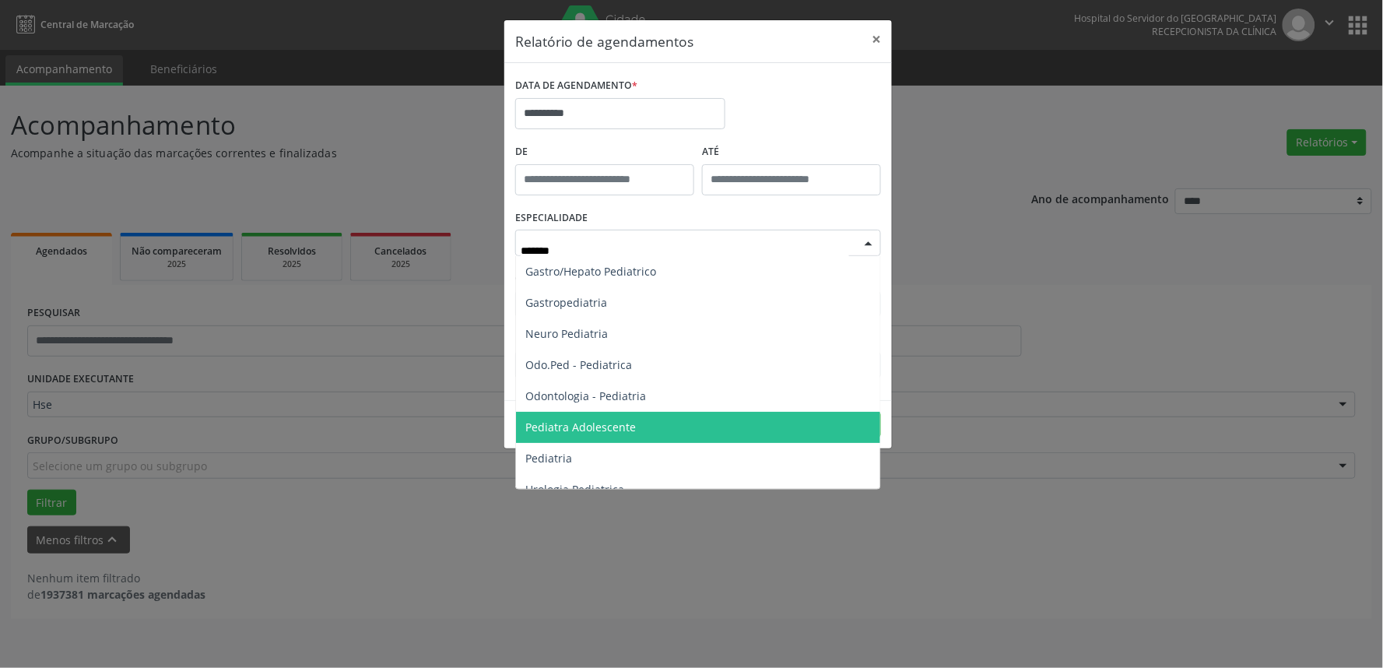
scroll to position [47, 0]
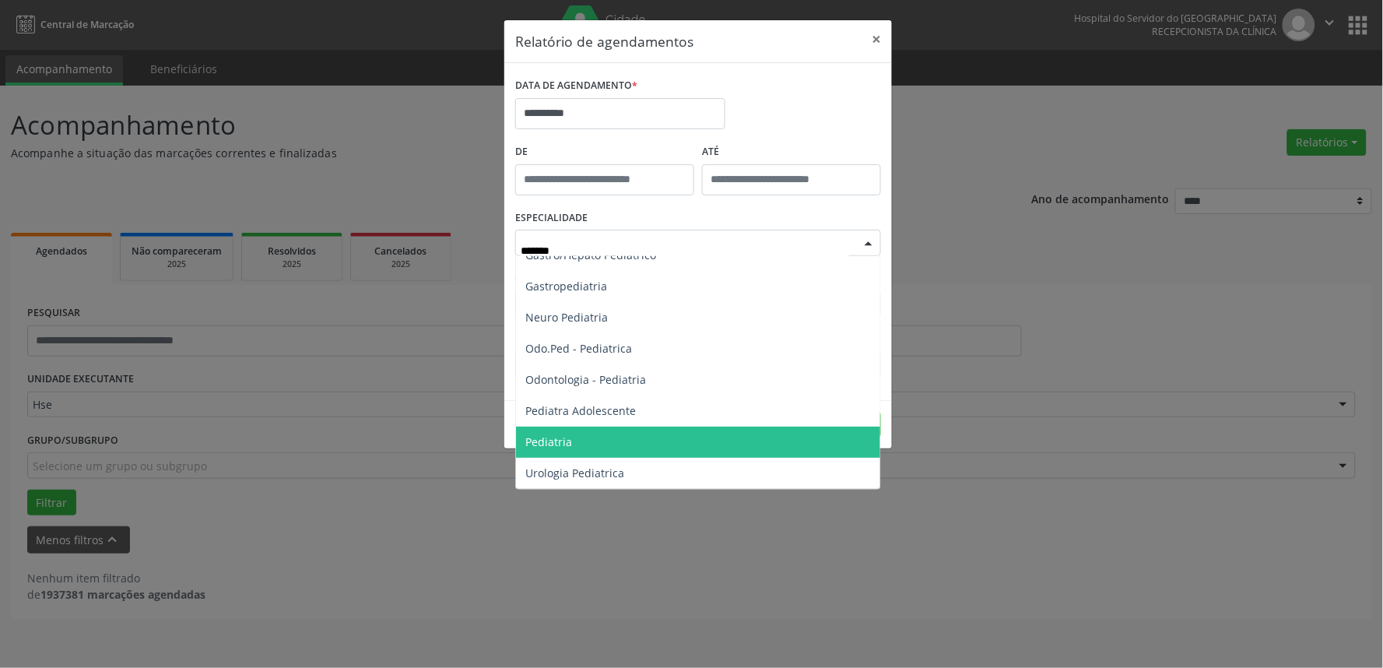
click at [738, 433] on span "Pediatria" at bounding box center [698, 441] width 364 height 31
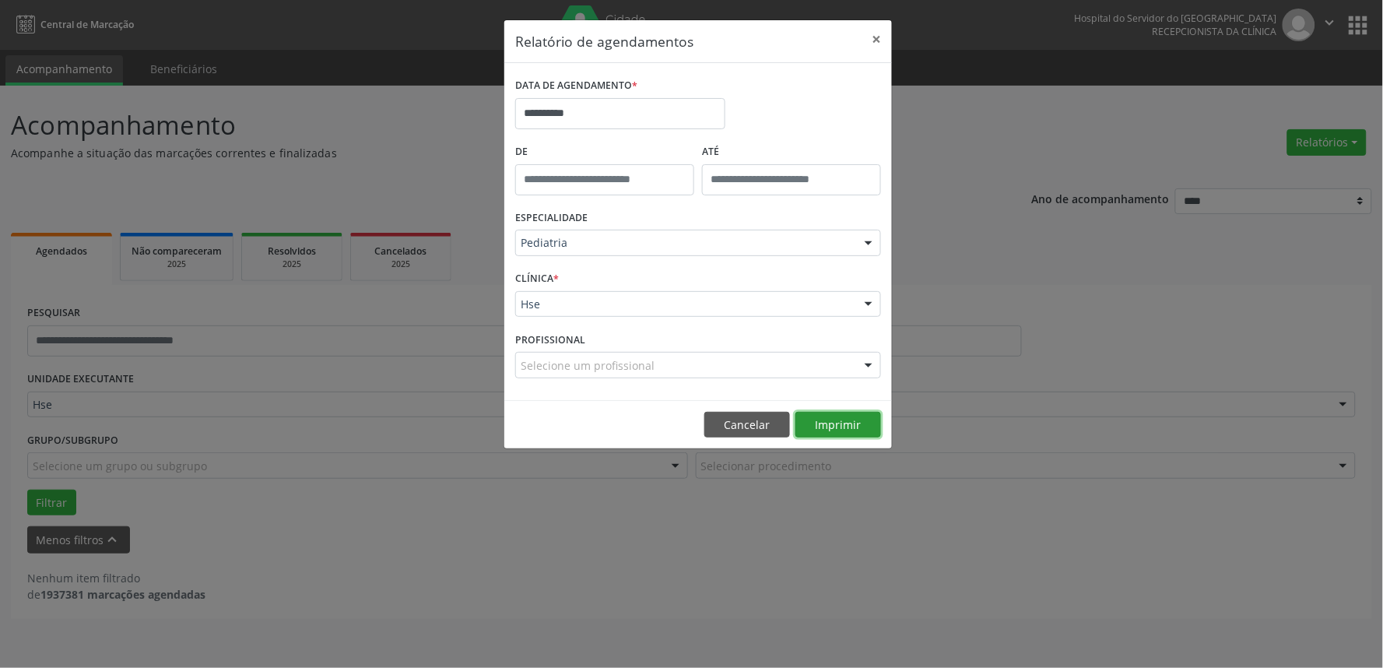
click at [830, 420] on button "Imprimir" at bounding box center [838, 425] width 86 height 26
click at [880, 37] on button "×" at bounding box center [876, 39] width 31 height 38
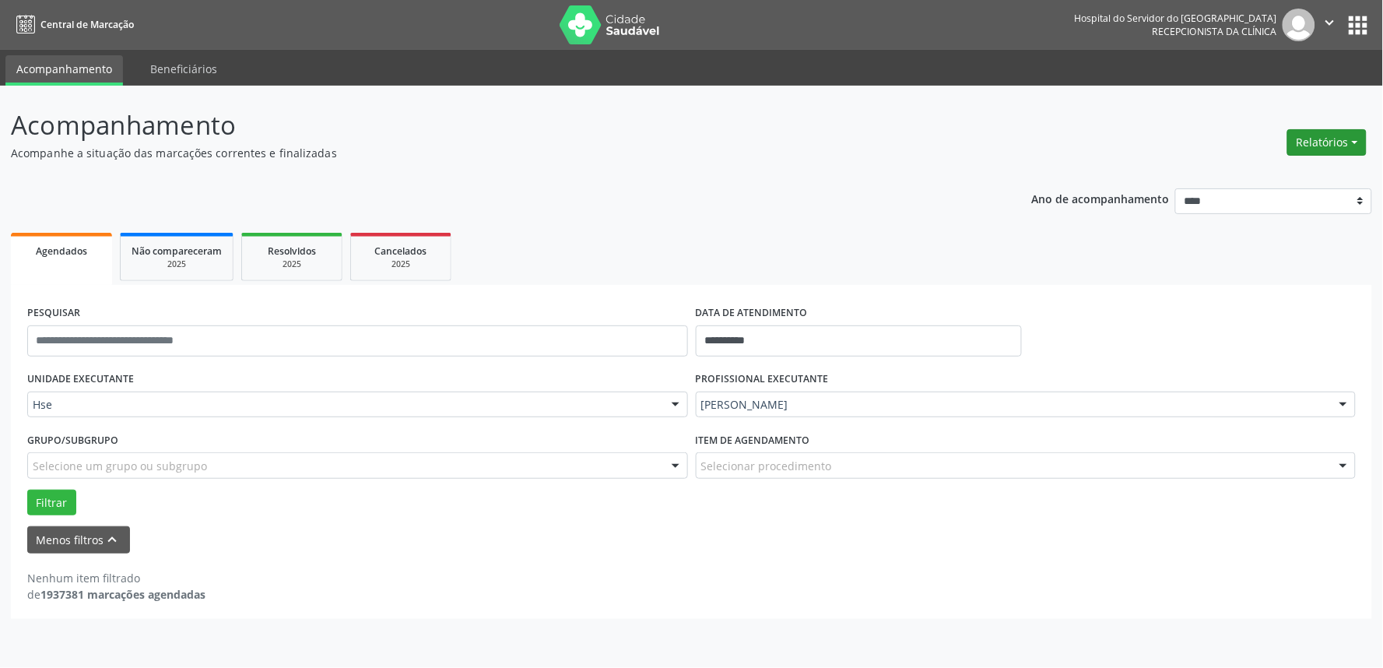
click at [1324, 137] on button "Relatórios" at bounding box center [1326, 142] width 79 height 26
click at [1246, 170] on link "Agendamentos" at bounding box center [1282, 175] width 167 height 22
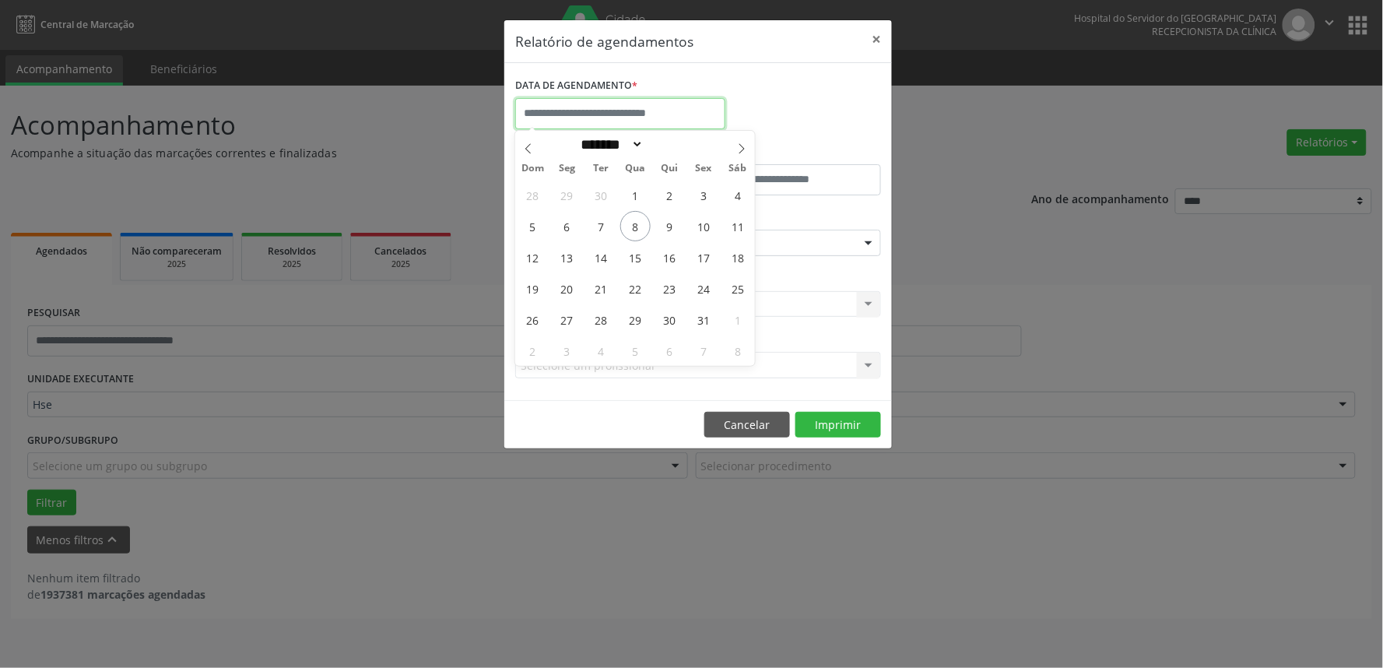
click at [647, 117] on input "text" at bounding box center [620, 113] width 210 height 31
click at [671, 226] on span "9" at bounding box center [669, 226] width 30 height 30
type input "**********"
click at [671, 226] on span "9" at bounding box center [669, 226] width 30 height 30
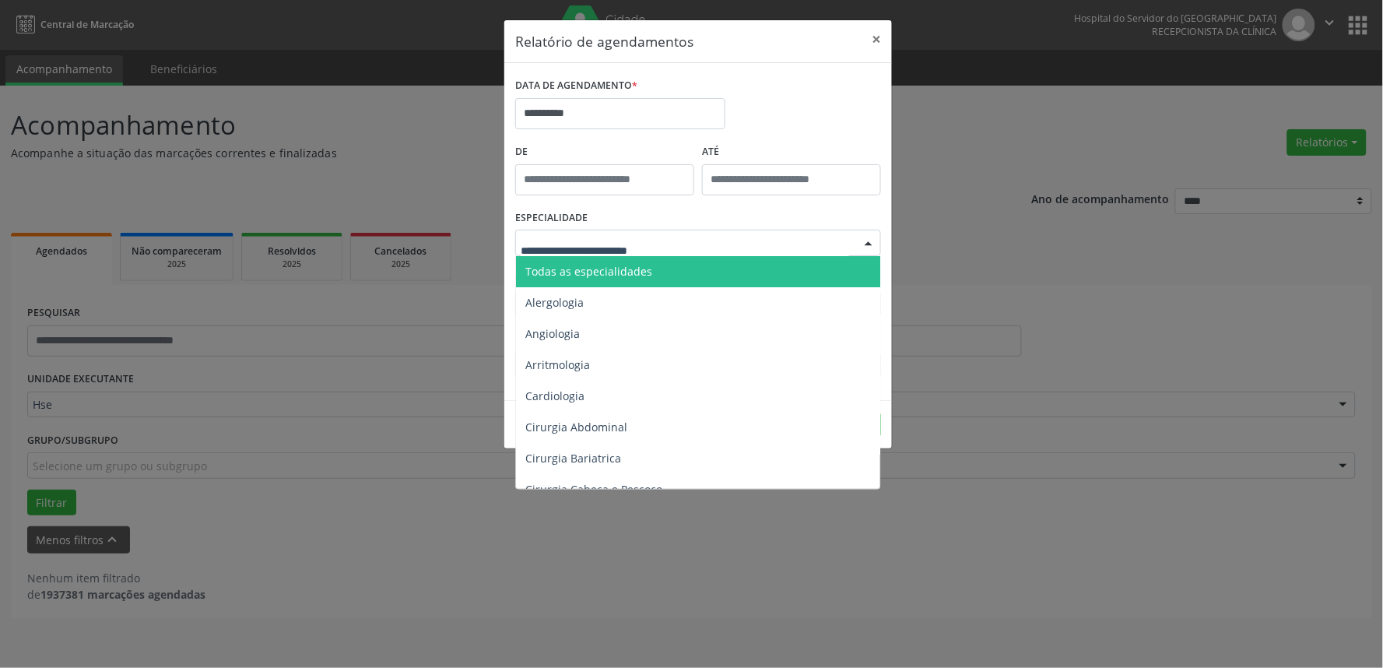
click at [576, 269] on span "Todas as especialidades" at bounding box center [588, 271] width 127 height 15
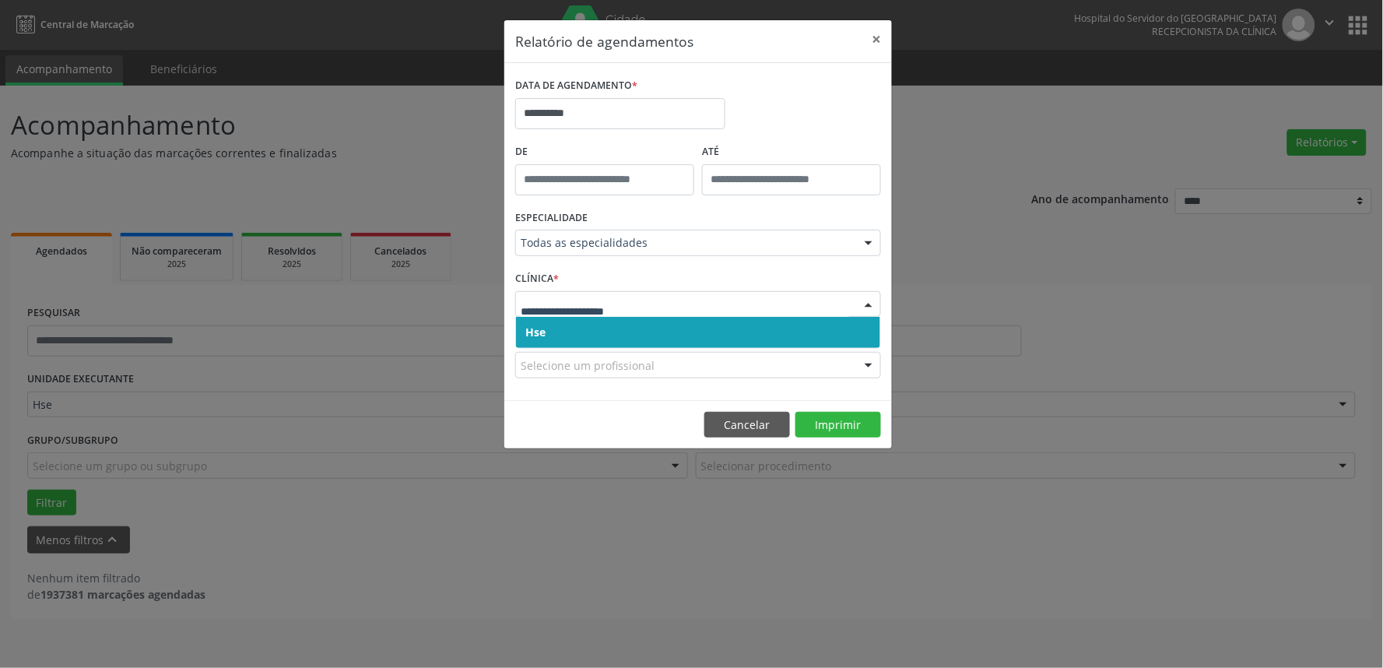
click at [551, 328] on span "Hse" at bounding box center [698, 332] width 364 height 31
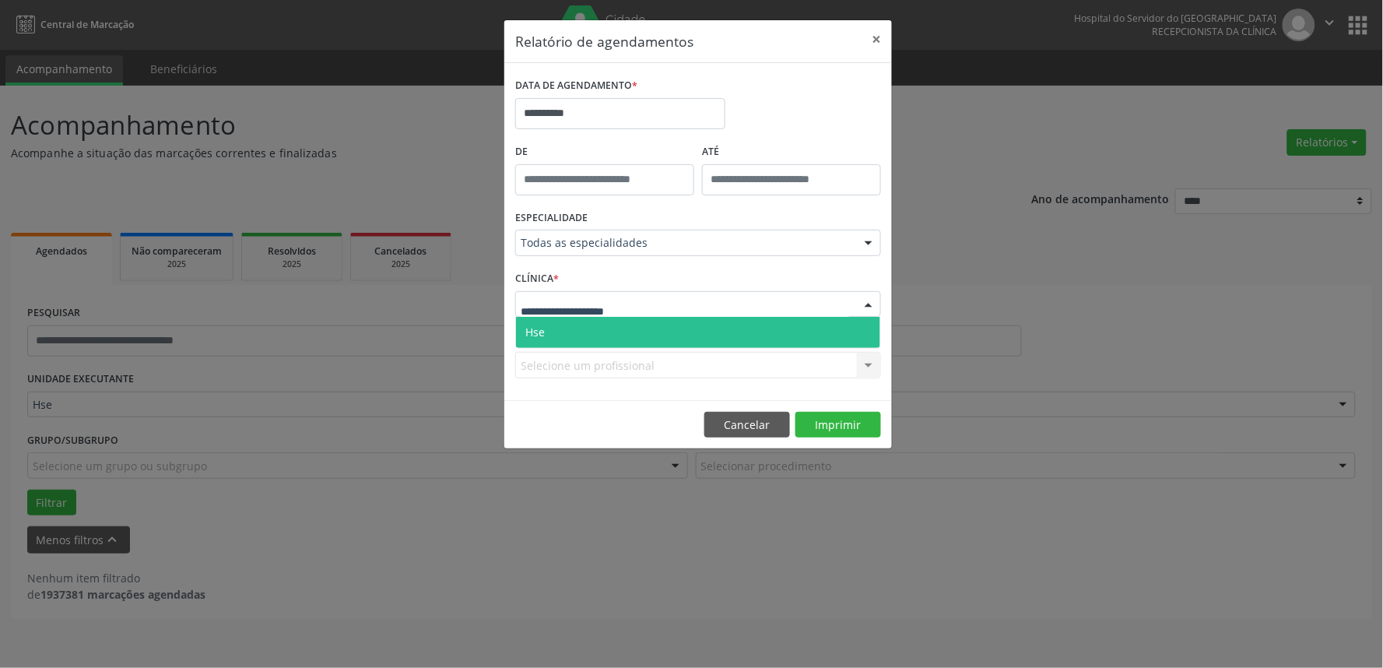
click at [560, 332] on span "Hse" at bounding box center [698, 332] width 364 height 31
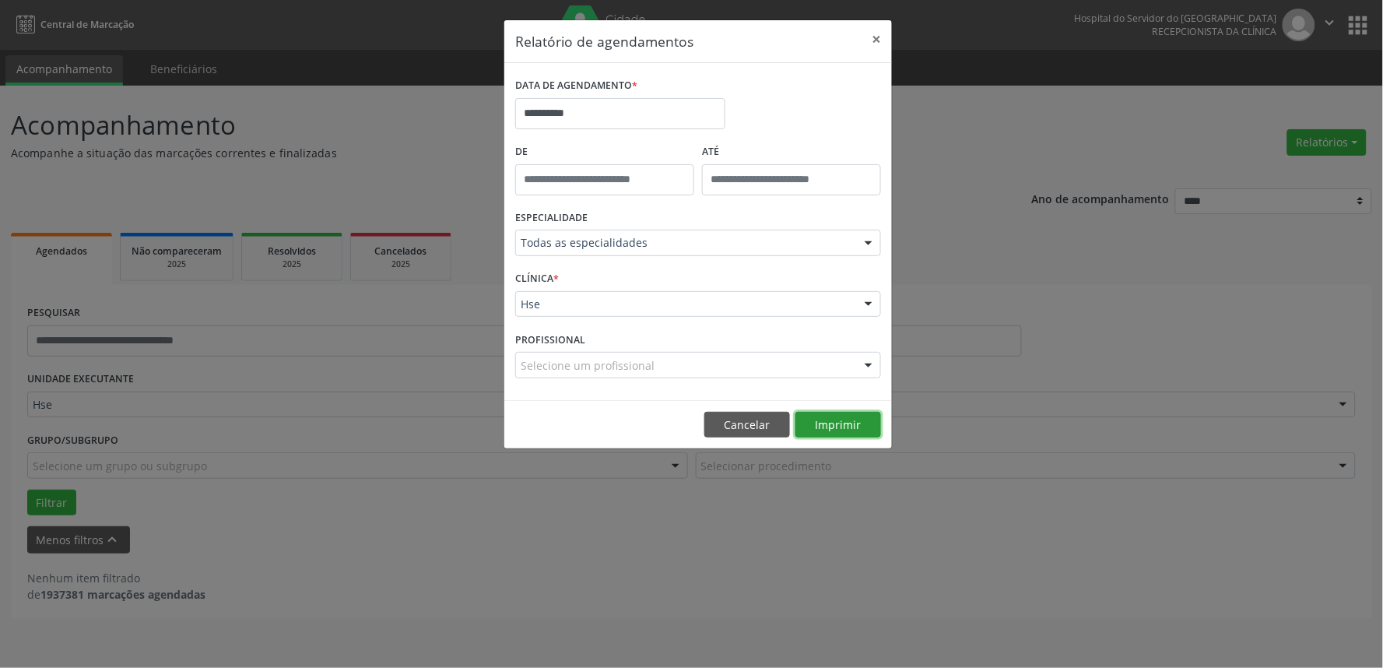
click at [848, 426] on button "Imprimir" at bounding box center [838, 425] width 86 height 26
